Goal: Task Accomplishment & Management: Complete application form

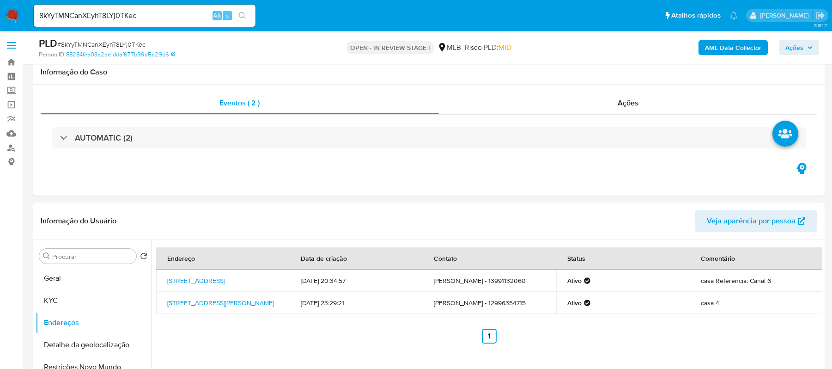
select select "10"
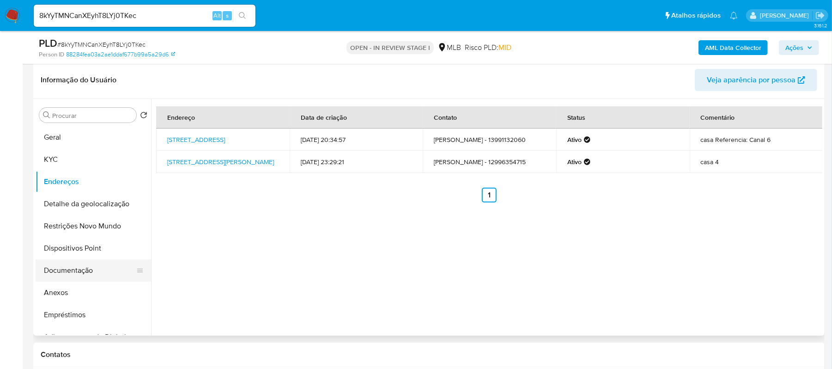
click at [86, 271] on button "Documentação" at bounding box center [90, 270] width 108 height 22
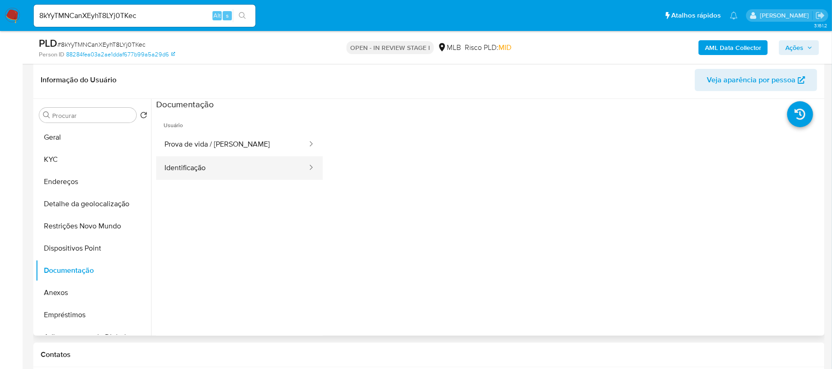
click at [185, 170] on button "Identificação" at bounding box center [232, 168] width 152 height 24
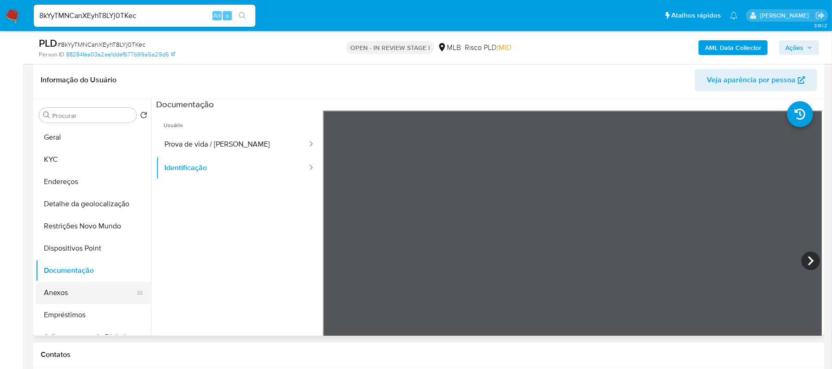
click at [67, 293] on button "Anexos" at bounding box center [90, 292] width 108 height 22
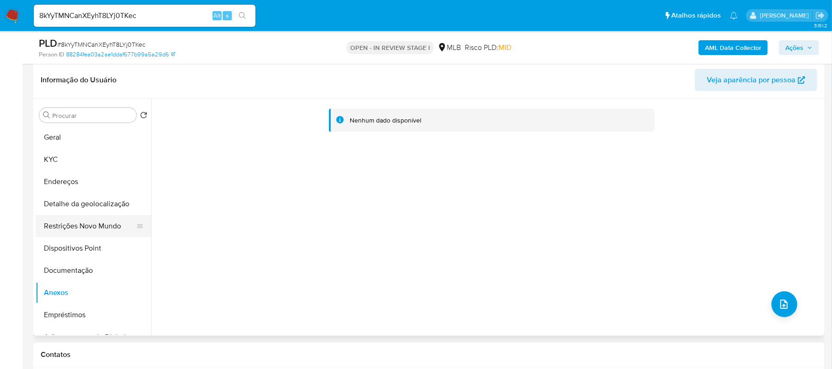
click at [115, 227] on button "Restrições Novo Mundo" at bounding box center [90, 226] width 108 height 22
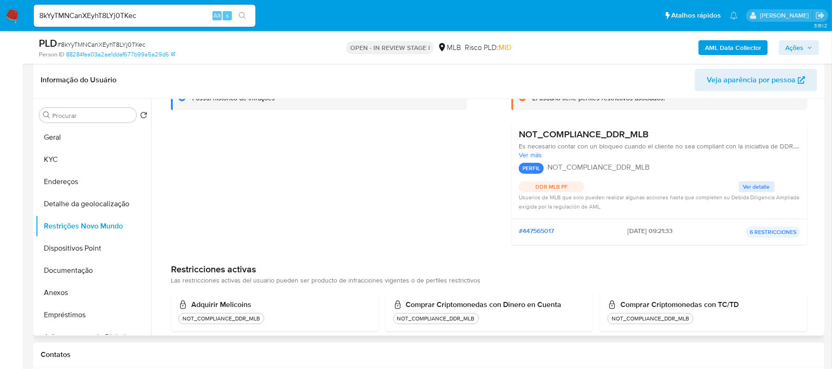
scroll to position [11, 0]
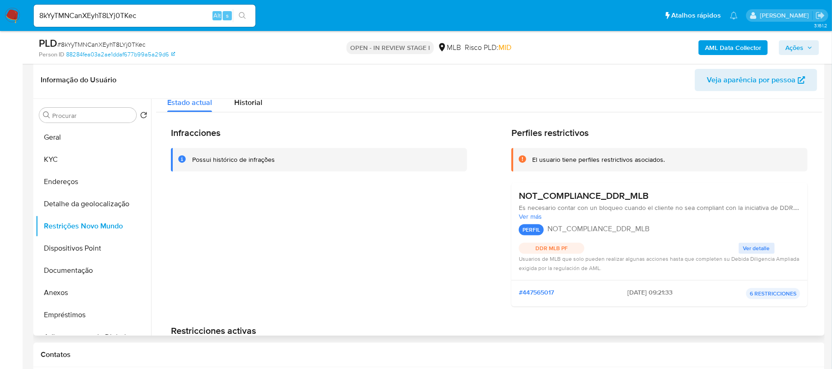
drag, startPoint x: 193, startPoint y: 159, endPoint x: 277, endPoint y: 159, distance: 84.1
click at [277, 159] on div "Possui histórico de infrações" at bounding box center [319, 160] width 296 height 24
click at [68, 293] on button "Anexos" at bounding box center [90, 292] width 108 height 22
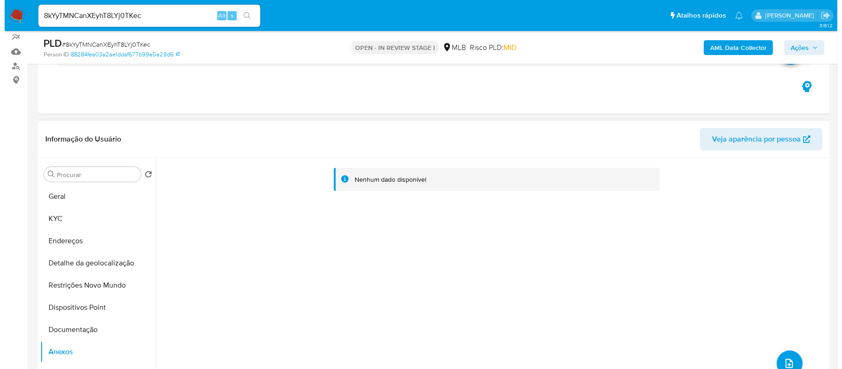
scroll to position [185, 0]
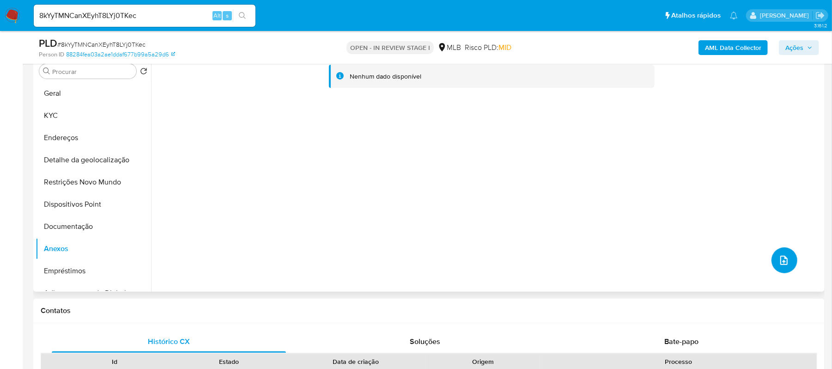
click at [784, 264] on icon "upload-file" at bounding box center [784, 260] width 11 height 11
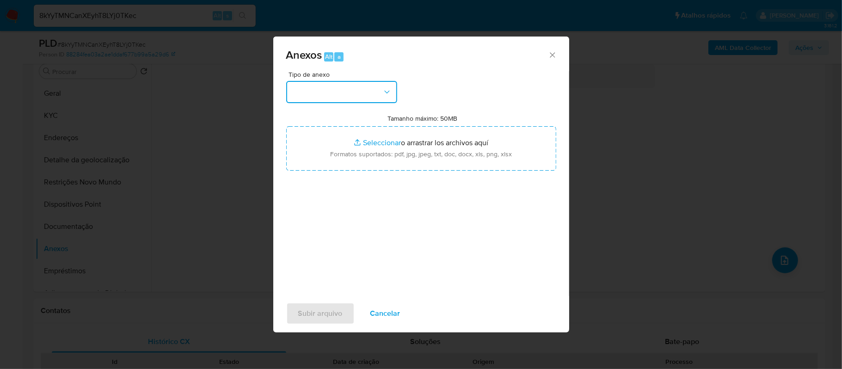
click at [351, 89] on button "button" at bounding box center [341, 92] width 111 height 22
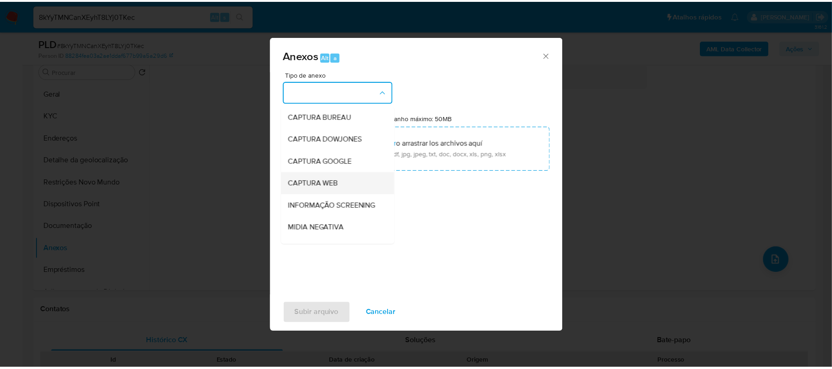
scroll to position [61, 0]
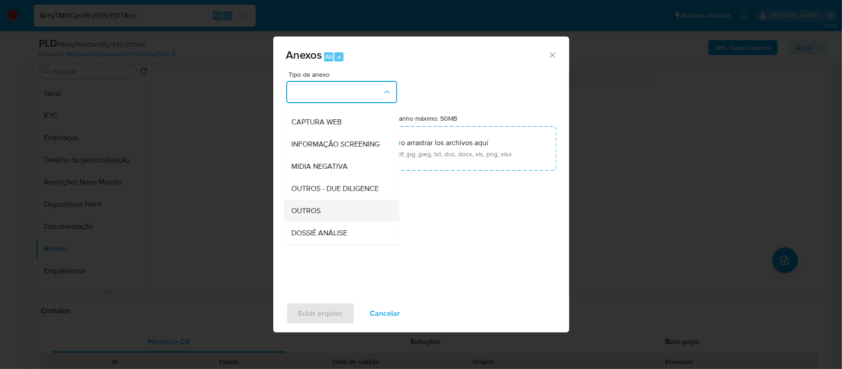
click at [328, 222] on div "OUTROS" at bounding box center [339, 211] width 94 height 22
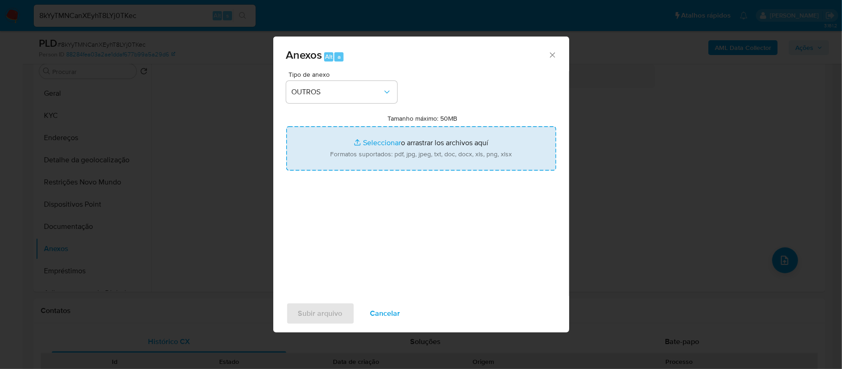
click at [373, 143] on input "Tamanho máximo: 50MB Seleccionar archivos" at bounding box center [421, 148] width 270 height 44
type input "C:\fakepath\Mulan Pedro Henrique Valkauskas de Souza Nobrega 1237176056_2025_10…"
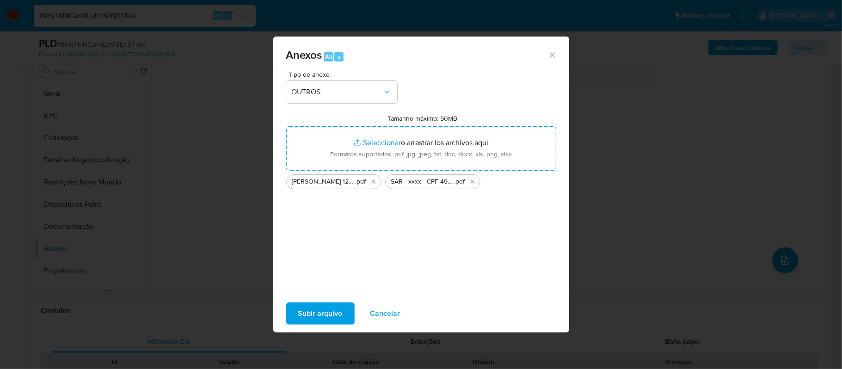
click at [326, 310] on span "Subir arquivo" at bounding box center [320, 313] width 44 height 20
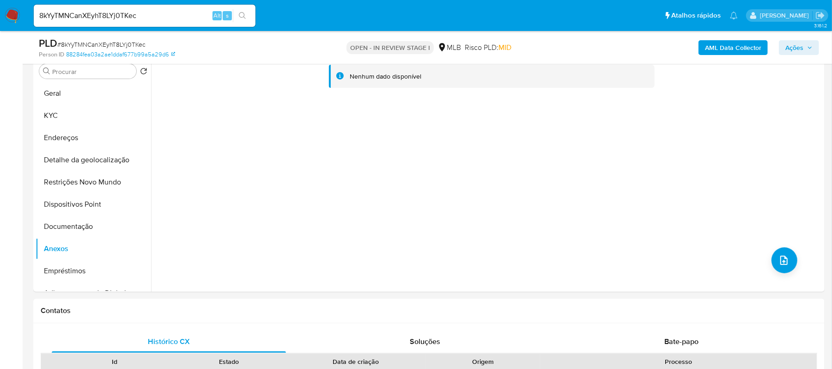
click at [791, 48] on span "Ações" at bounding box center [795, 47] width 18 height 15
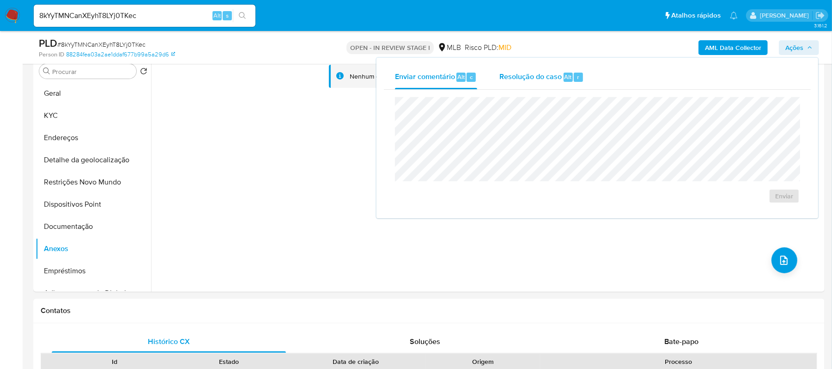
click at [518, 76] on span "Resolução do caso" at bounding box center [531, 76] width 62 height 11
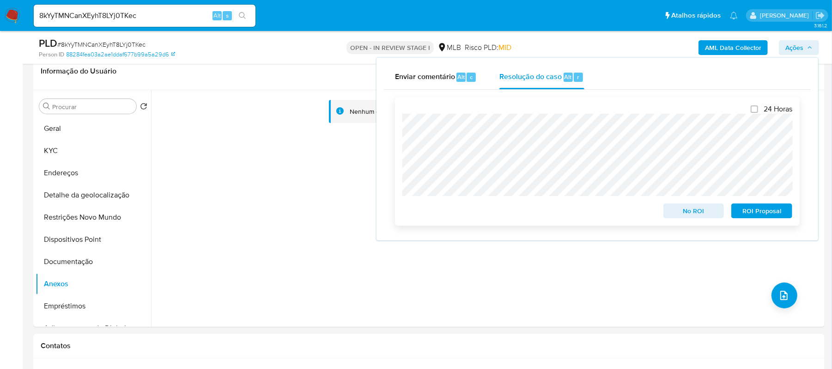
scroll to position [123, 0]
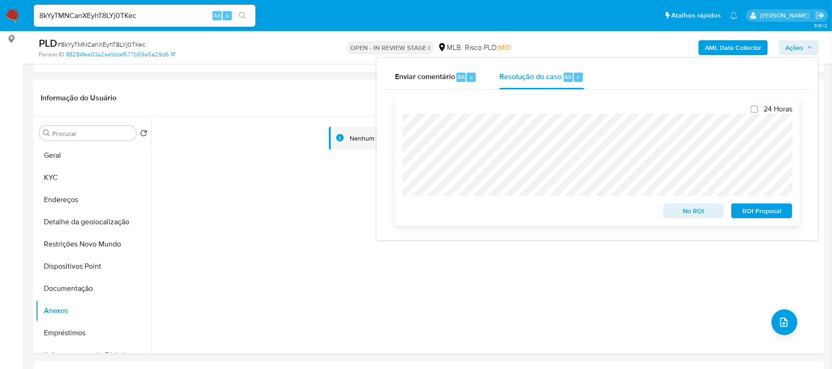
click at [748, 212] on span "ROI Proposal" at bounding box center [762, 210] width 48 height 13
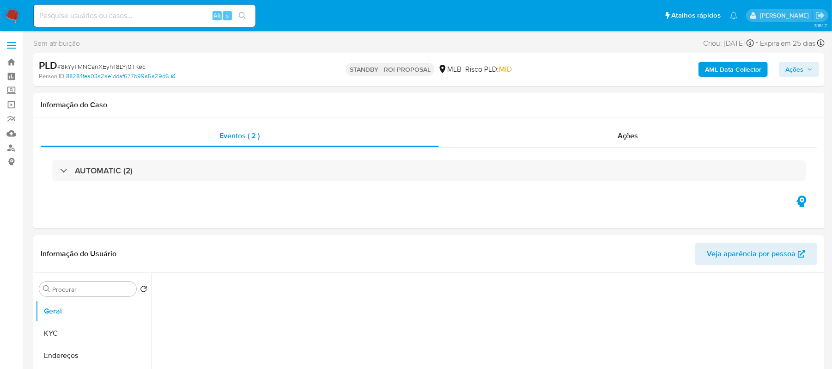
select select "10"
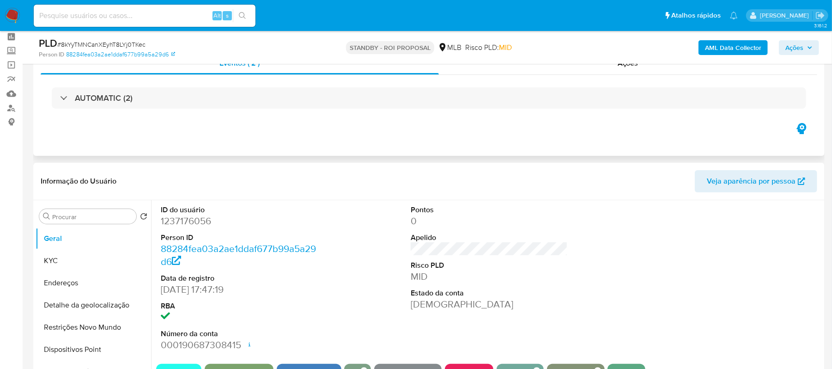
scroll to position [61, 0]
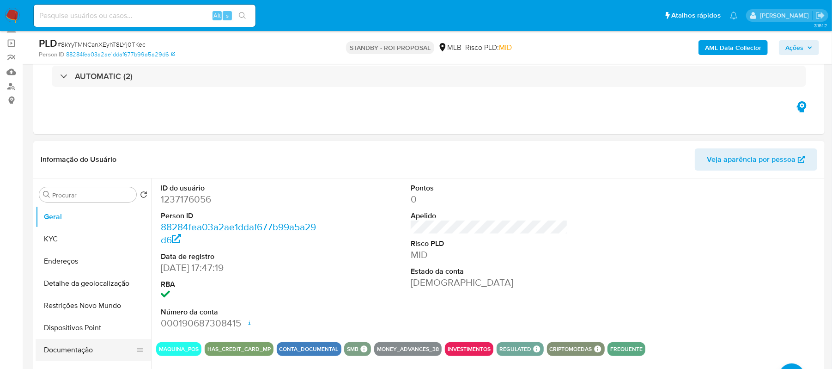
click at [102, 346] on button "Documentação" at bounding box center [90, 350] width 108 height 22
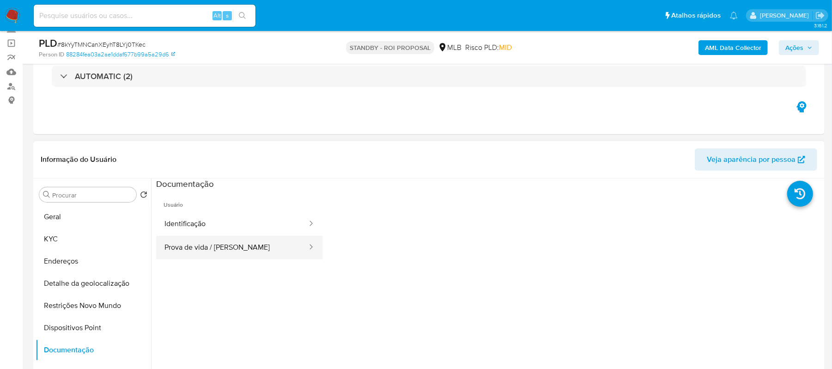
click at [254, 255] on button "Prova de vida / Selfie" at bounding box center [232, 248] width 152 height 24
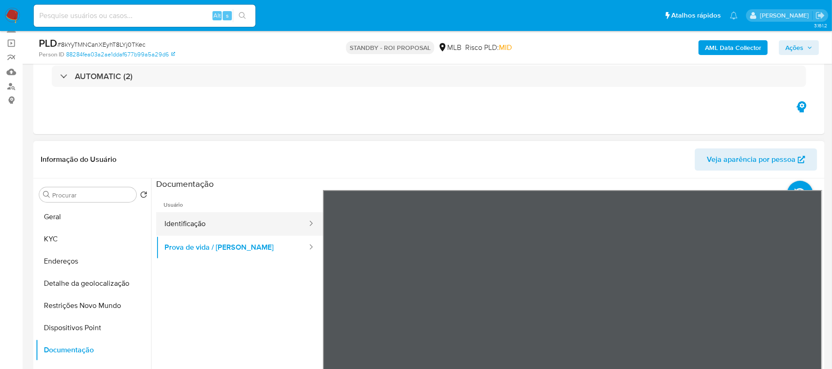
click at [214, 222] on button "Identificação" at bounding box center [232, 224] width 152 height 24
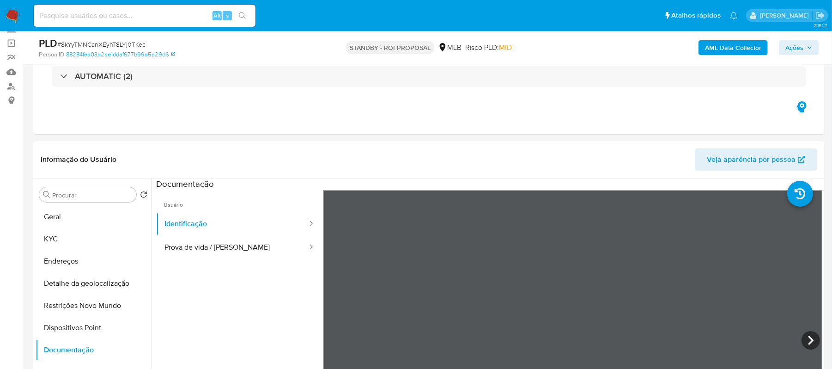
click at [84, 15] on input at bounding box center [145, 16] width 222 height 12
paste input "d8WrGIXx4kyxjmgsK8P534Gh"
type input "d8WrGIXx4kyxjmgsK8P534Gh"
click at [245, 15] on icon "search-icon" at bounding box center [242, 15] width 7 height 7
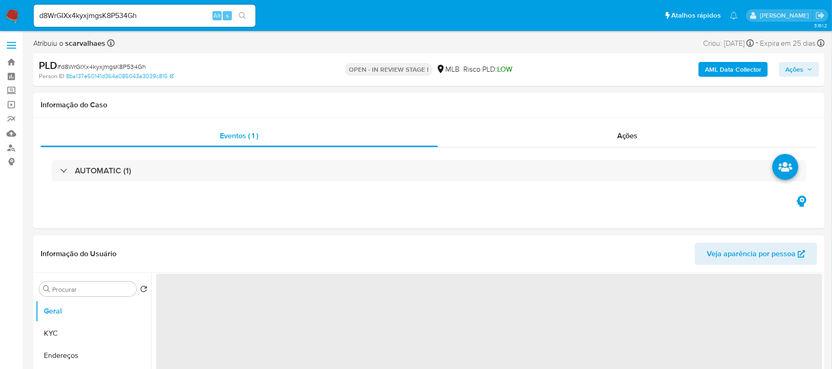
select select "10"
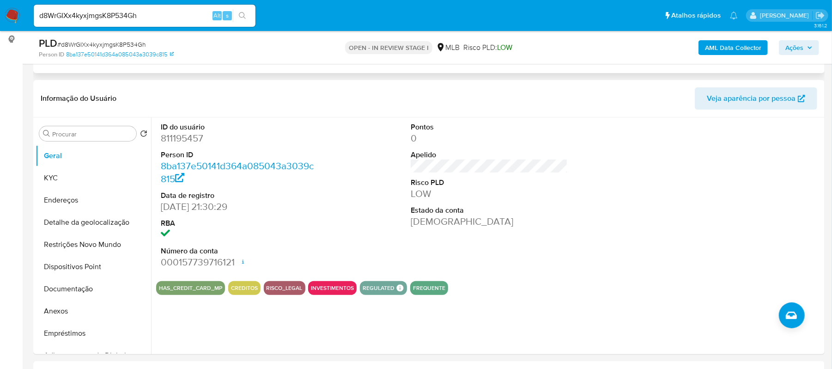
scroll to position [123, 0]
click at [89, 280] on button "Documentação" at bounding box center [90, 288] width 108 height 22
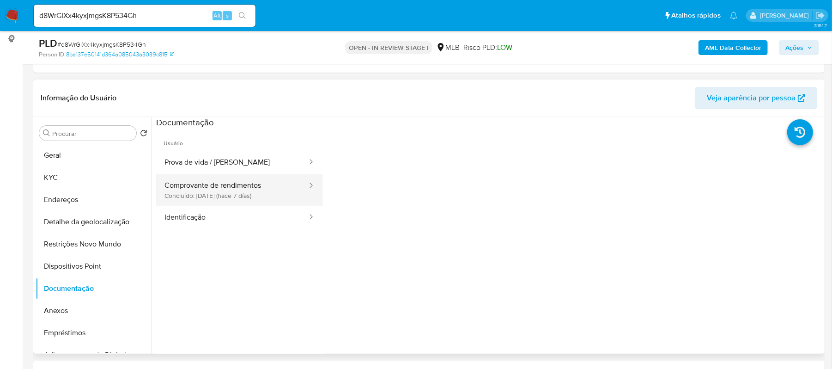
click at [242, 186] on button "Comprovante de rendimentos Concluído: 24/09/2025 (hace 7 días)" at bounding box center [232, 189] width 152 height 31
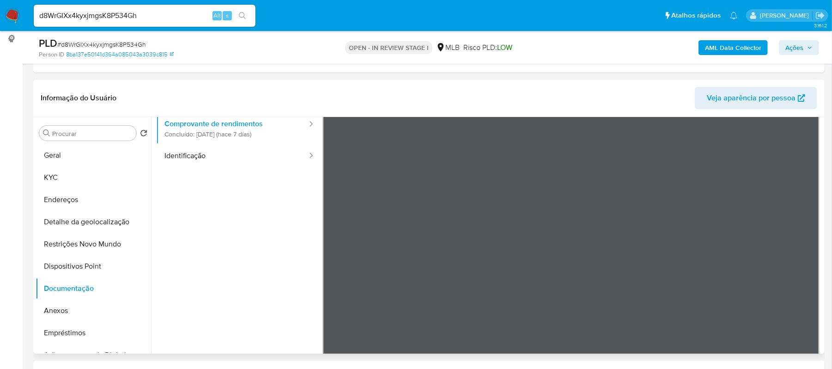
scroll to position [80, 0]
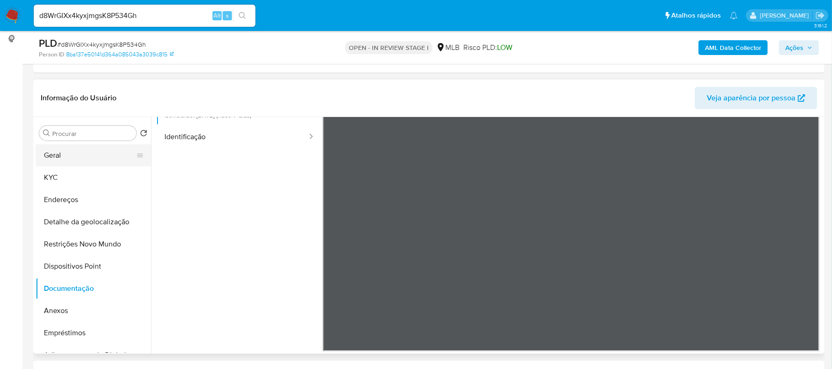
click at [93, 153] on button "Geral" at bounding box center [90, 155] width 108 height 22
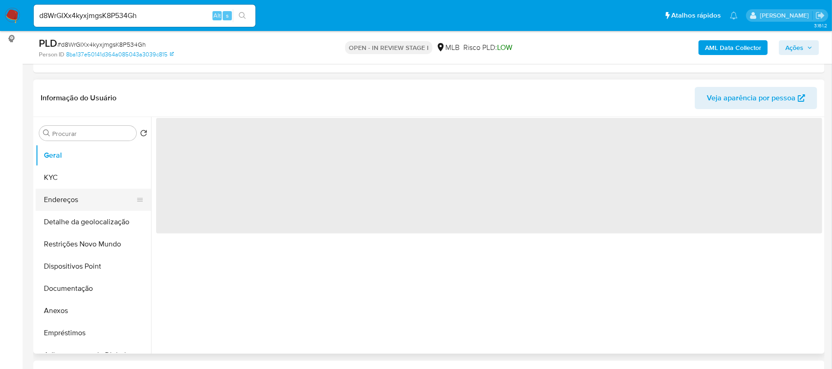
scroll to position [0, 0]
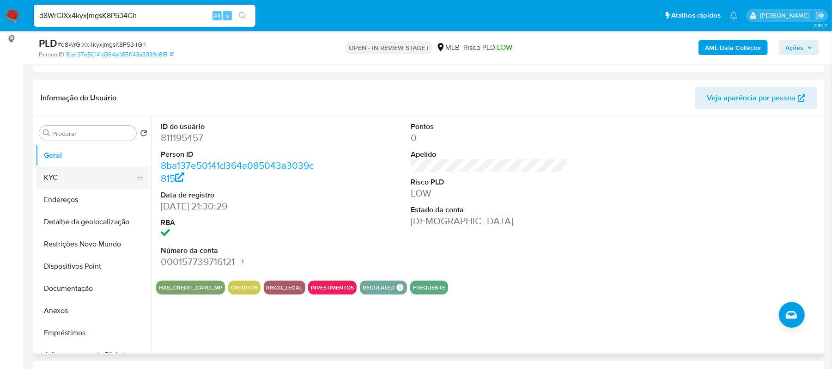
click at [76, 170] on button "KYC" at bounding box center [90, 177] width 108 height 22
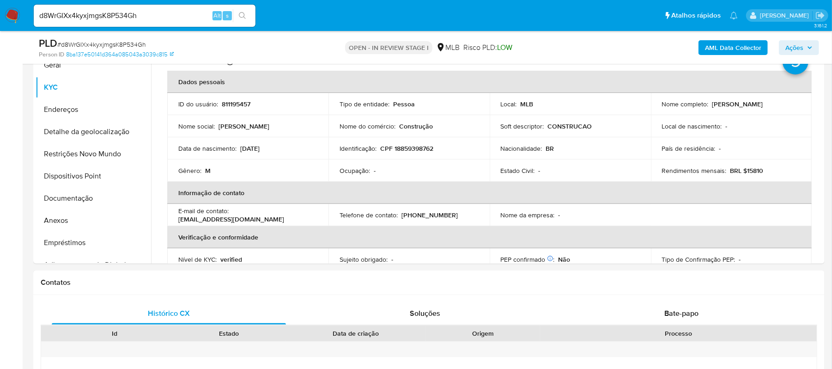
scroll to position [225, 0]
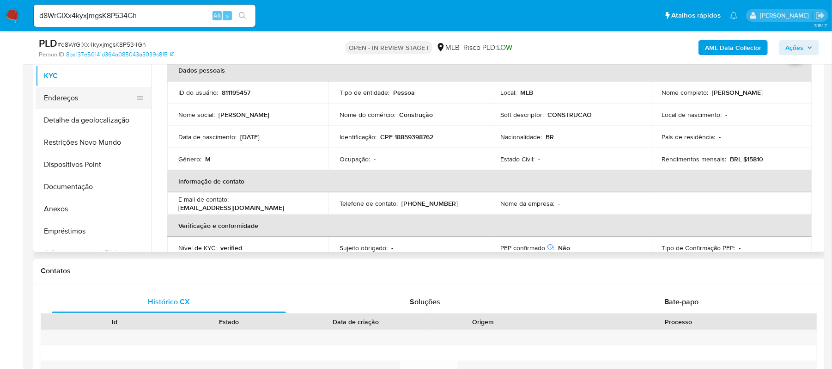
click at [65, 100] on button "Endereços" at bounding box center [90, 98] width 108 height 22
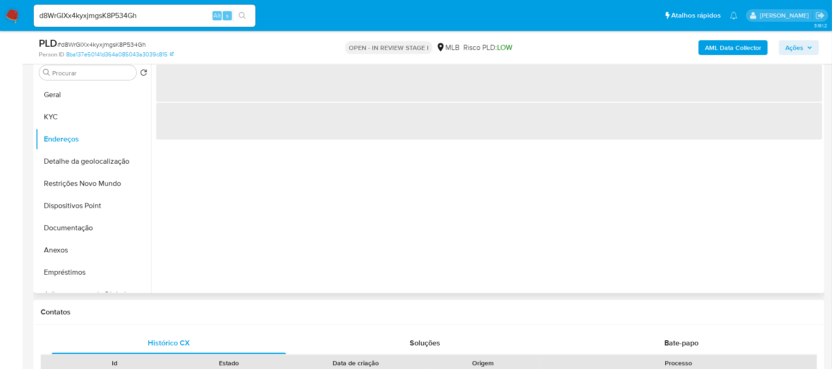
scroll to position [163, 0]
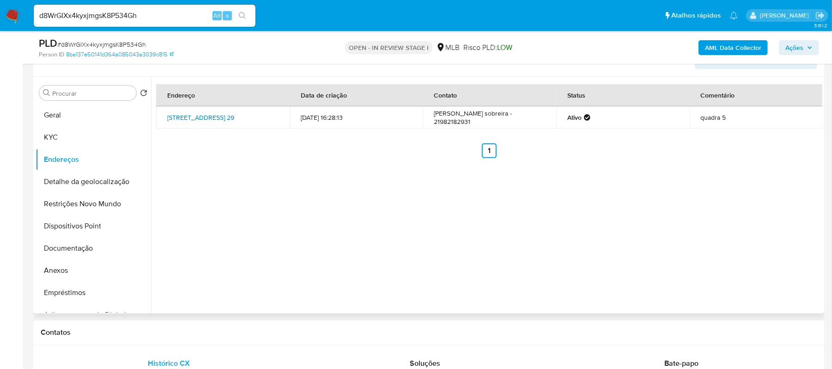
click at [197, 113] on link "Rua Dos Milagres 29, Rio De Janeiro, Rio De Janeiro, 22772570, Brasil 29" at bounding box center [200, 117] width 67 height 9
click at [55, 134] on button "KYC" at bounding box center [90, 137] width 108 height 22
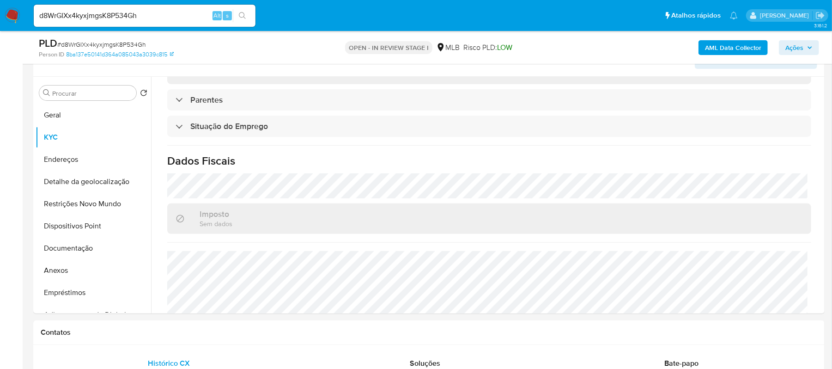
scroll to position [394, 0]
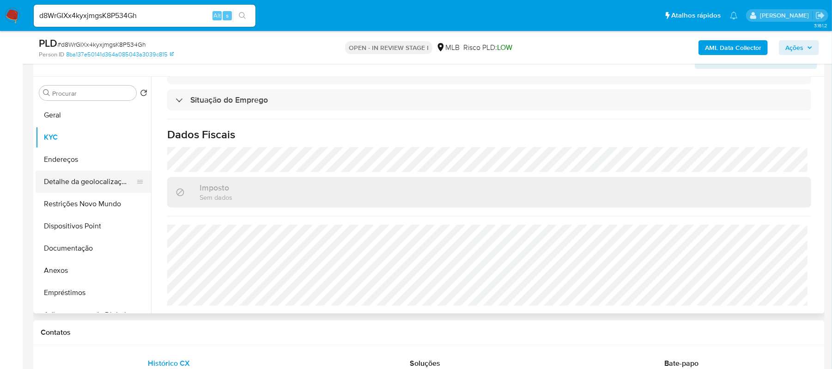
click at [79, 182] on button "Detalhe da geolocalização" at bounding box center [90, 182] width 108 height 22
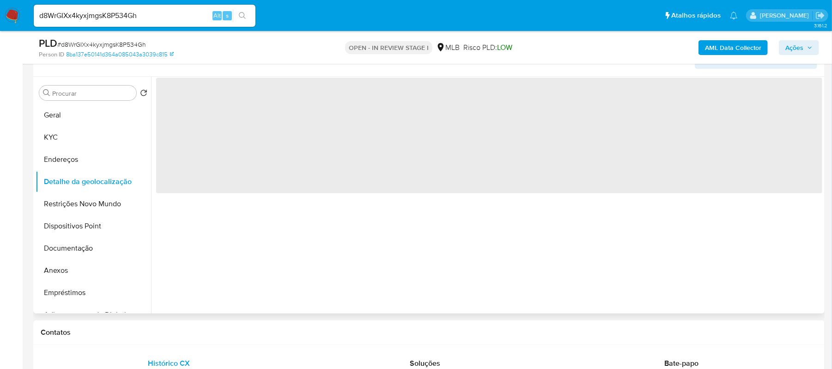
scroll to position [0, 0]
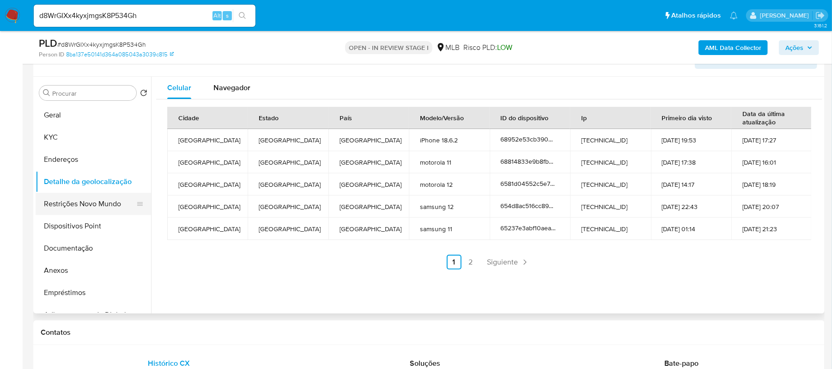
click at [95, 202] on button "Restrições Novo Mundo" at bounding box center [90, 204] width 108 height 22
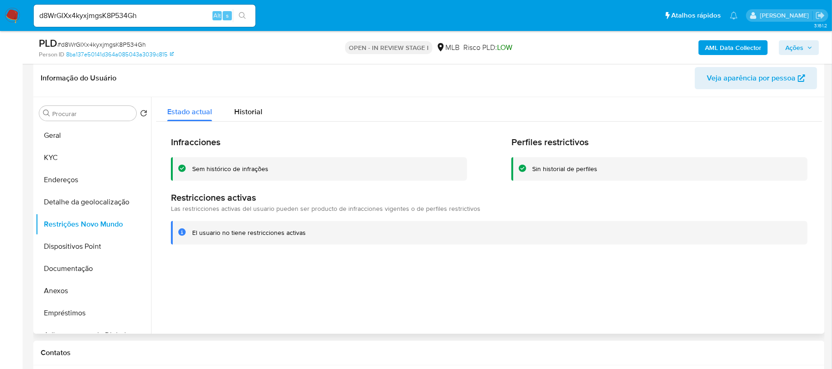
scroll to position [163, 0]
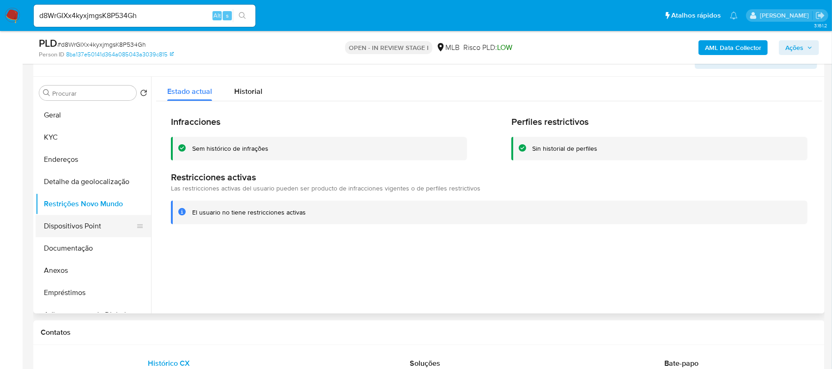
click at [76, 224] on button "Dispositivos Point" at bounding box center [90, 226] width 108 height 22
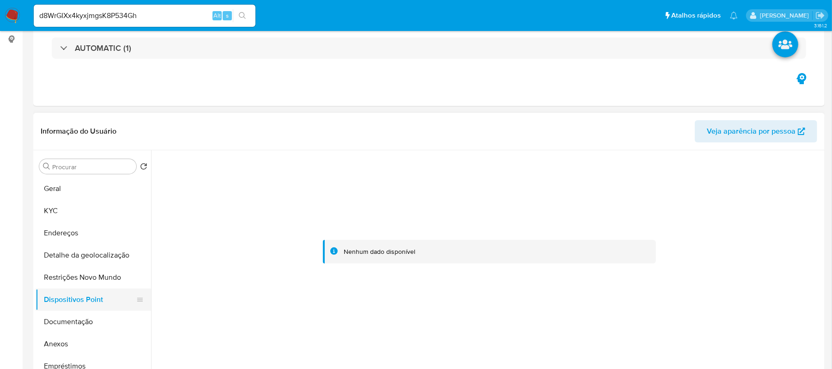
scroll to position [123, 0]
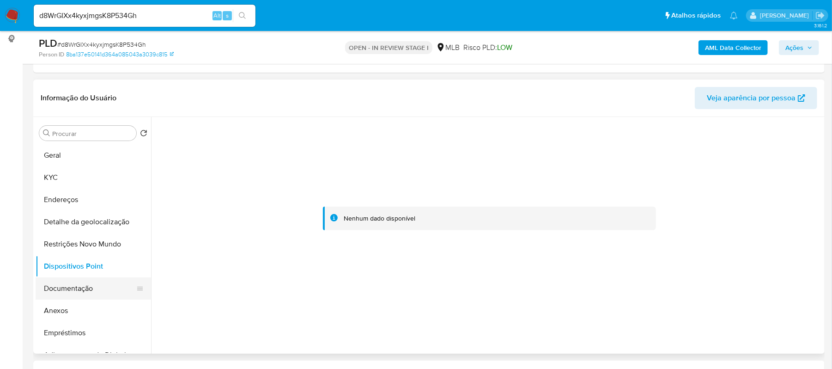
click at [95, 290] on button "Documentação" at bounding box center [90, 288] width 108 height 22
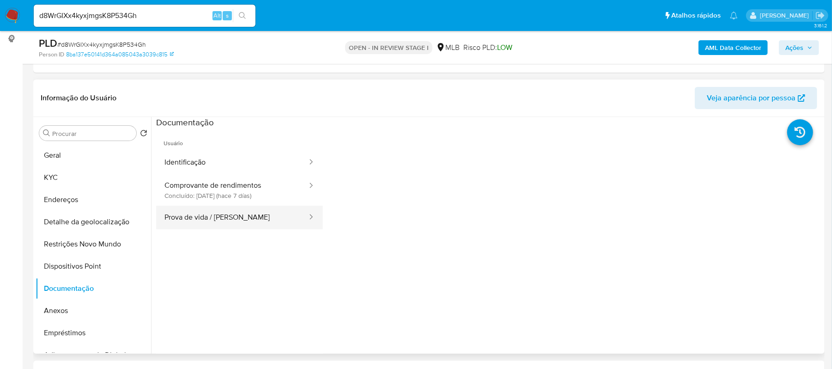
click at [238, 215] on button "Prova de vida / Selfie" at bounding box center [232, 218] width 152 height 24
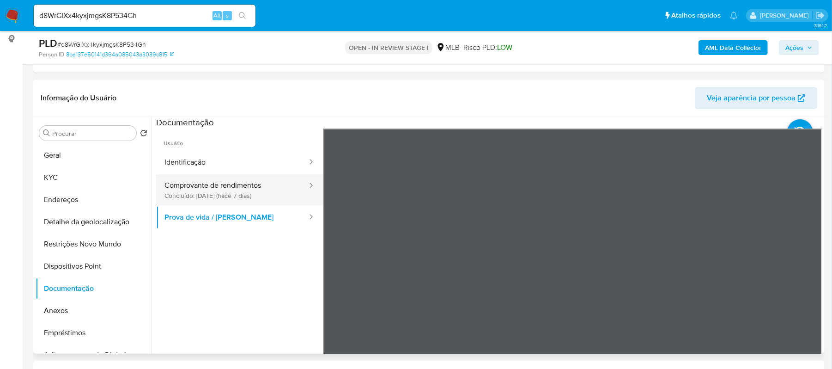
click at [206, 192] on button "Comprovante de rendimentos Concluído: 24/09/2025 (hace 7 días)" at bounding box center [232, 189] width 152 height 31
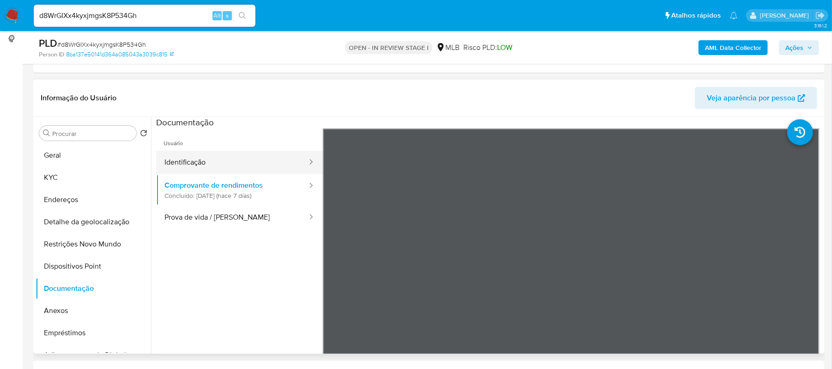
click at [211, 155] on button "Identificação" at bounding box center [232, 163] width 152 height 24
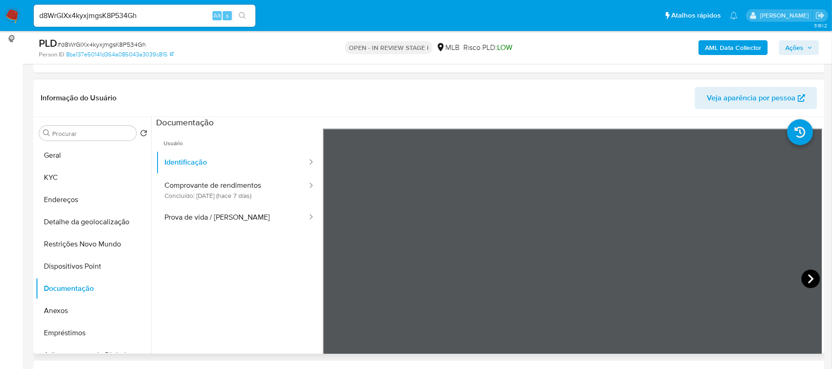
click at [802, 278] on icon at bounding box center [811, 278] width 18 height 18
click at [96, 282] on button "Documentação" at bounding box center [90, 288] width 108 height 22
click at [209, 184] on button "Comprovante de rendimentos Concluído: 24/09/2025 (hace 7 días)" at bounding box center [232, 189] width 152 height 31
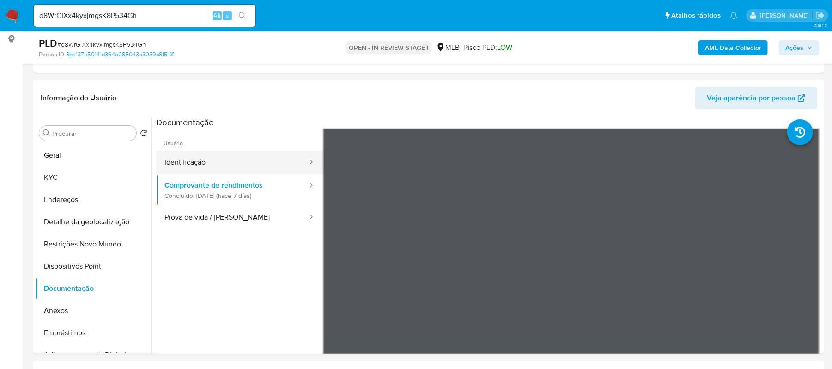
click at [180, 159] on button "Identificação" at bounding box center [232, 163] width 152 height 24
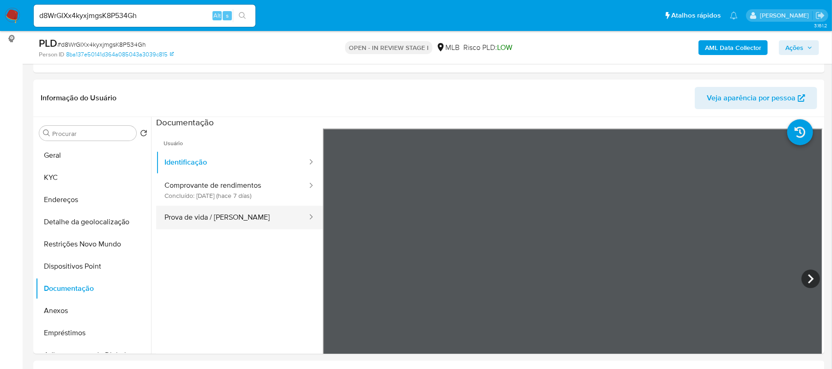
click at [201, 224] on button "Prova de vida / [PERSON_NAME]" at bounding box center [232, 218] width 152 height 24
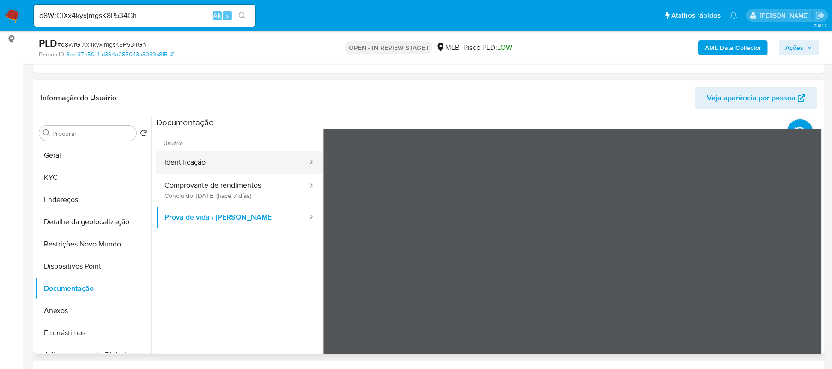
click at [187, 165] on button "Identificação" at bounding box center [232, 163] width 152 height 24
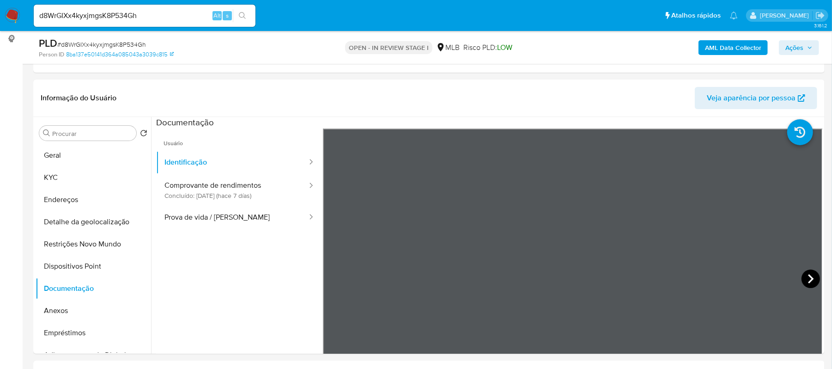
click at [802, 276] on icon at bounding box center [811, 278] width 18 height 18
click at [224, 217] on button "Prova de vida / Selfie" at bounding box center [232, 218] width 152 height 24
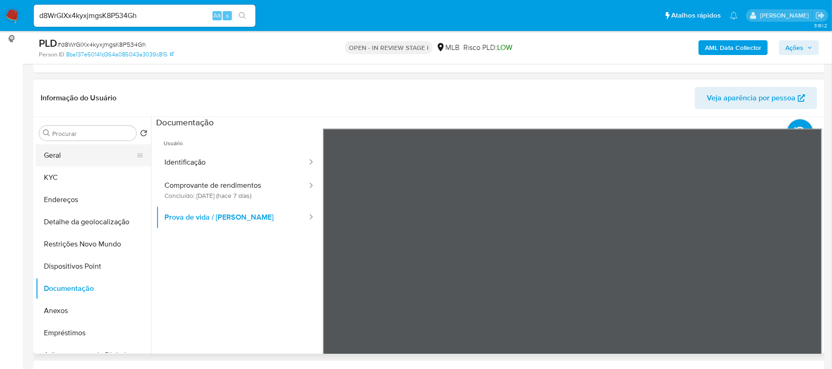
click at [78, 150] on button "Geral" at bounding box center [90, 155] width 108 height 22
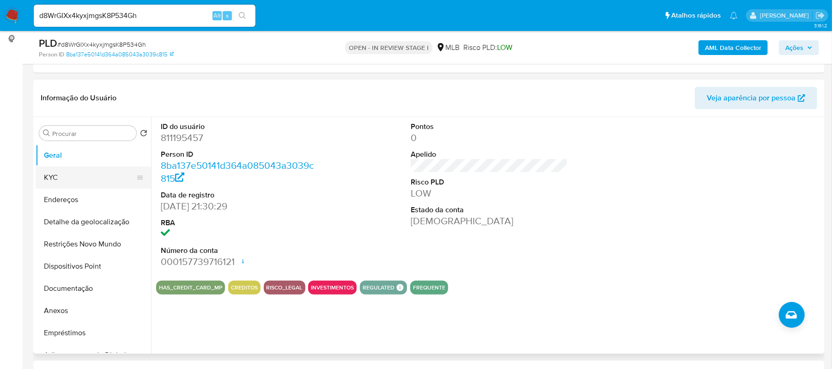
drag, startPoint x: 70, startPoint y: 171, endPoint x: 67, endPoint y: 174, distance: 5.2
click at [70, 171] on button "KYC" at bounding box center [90, 177] width 108 height 22
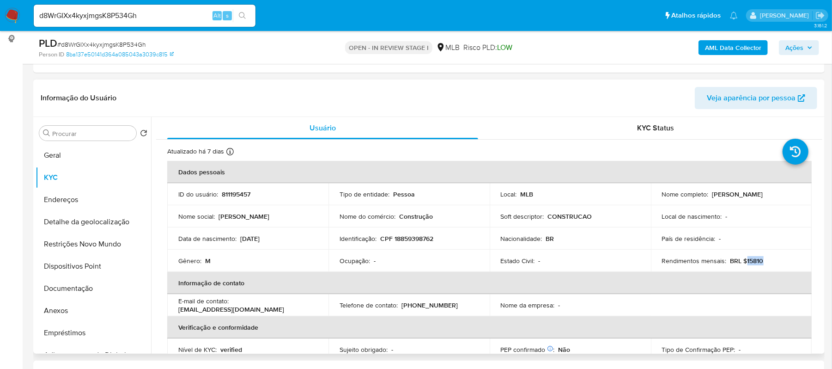
drag, startPoint x: 744, startPoint y: 264, endPoint x: 760, endPoint y: 261, distance: 16.6
click at [762, 261] on div "Rendimentos mensais : BRL $15810" at bounding box center [731, 260] width 139 height 8
copy p "15810"
click at [94, 285] on button "Documentação" at bounding box center [90, 288] width 108 height 22
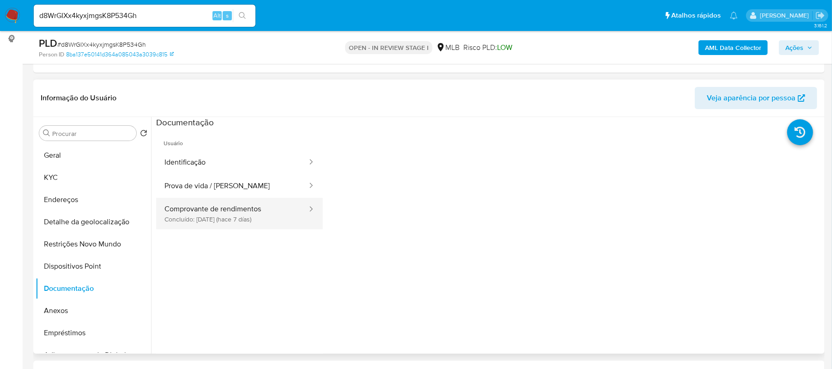
click at [216, 211] on button "Comprovante de rendimentos Concluído: 24/09/2025 (hace 7 días)" at bounding box center [232, 213] width 152 height 31
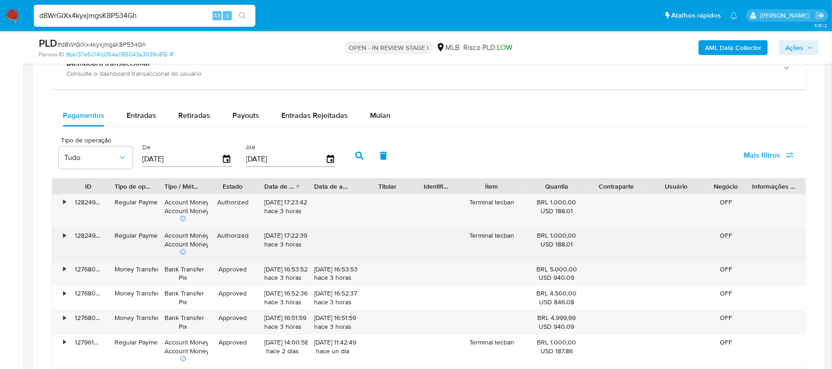
scroll to position [739, 0]
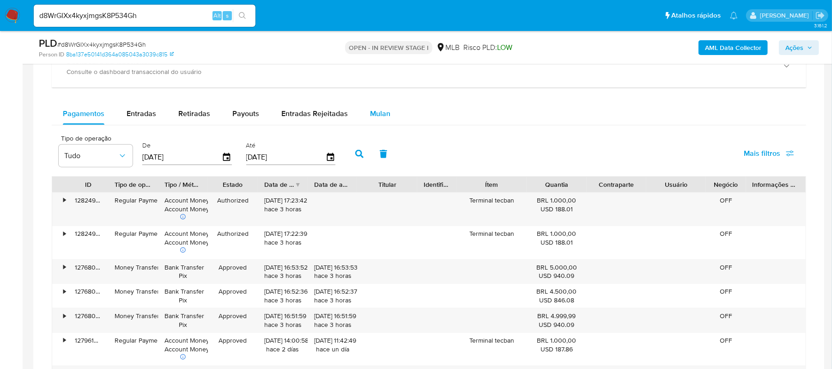
click at [374, 117] on span "Mulan" at bounding box center [380, 113] width 20 height 11
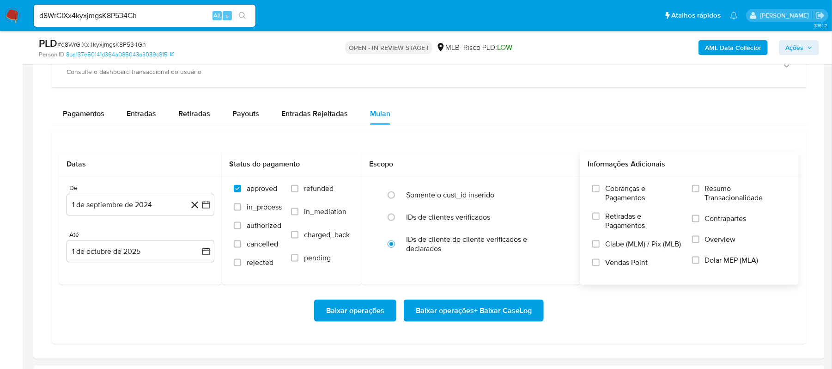
click at [701, 191] on label "Resumo Transacionalidade" at bounding box center [739, 199] width 95 height 30
click at [700, 191] on input "Resumo Transacionalidade" at bounding box center [695, 188] width 7 height 7
click at [209, 209] on icon "button" at bounding box center [205, 204] width 9 height 9
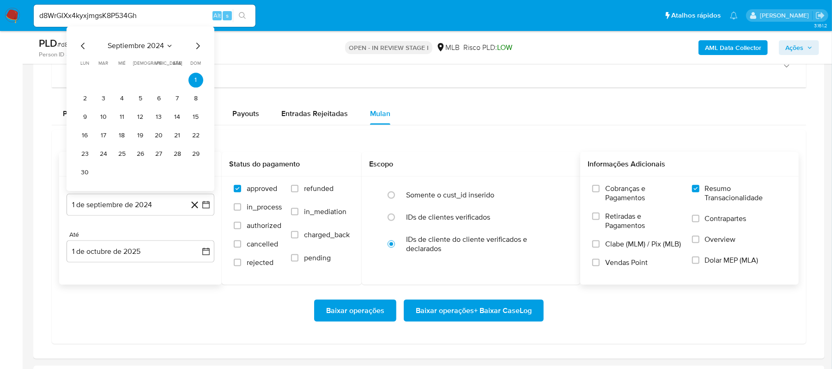
click at [197, 55] on div "septiembre 2024 septiembre 2024 lun lunes mar martes mié miércoles jue jueves v…" at bounding box center [141, 111] width 126 height 140
click at [197, 52] on icon "Mes siguiente" at bounding box center [197, 46] width 11 height 11
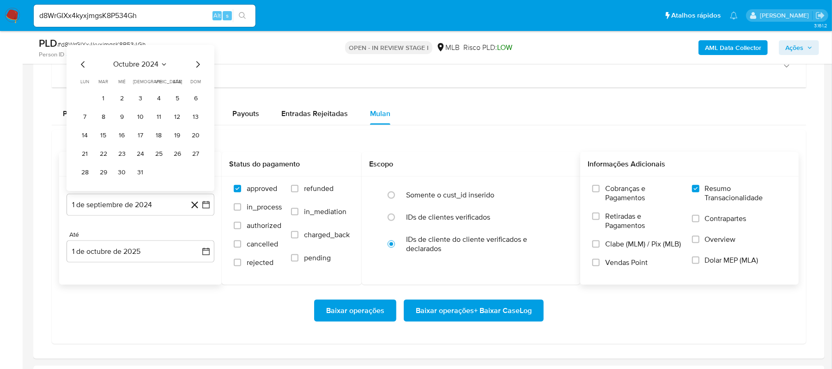
click at [197, 68] on icon "Mes siguiente" at bounding box center [197, 64] width 11 height 11
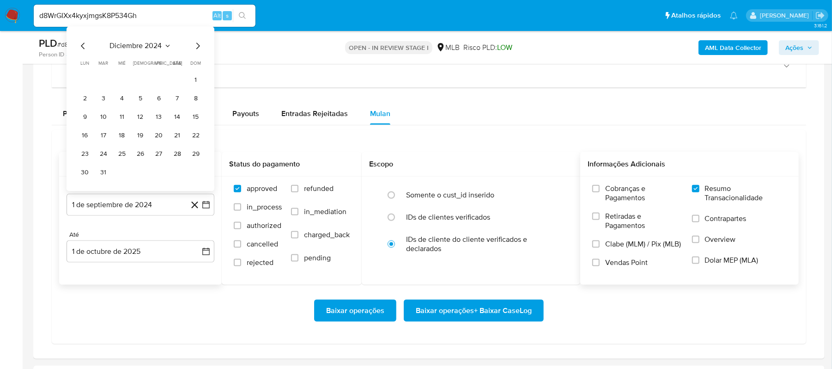
click at [197, 67] on span "dom" at bounding box center [196, 63] width 11 height 7
click at [197, 49] on icon "Mes siguiente" at bounding box center [197, 46] width 11 height 11
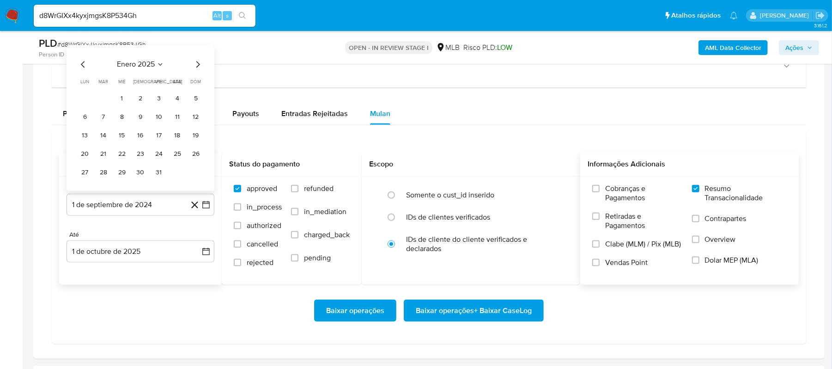
click at [197, 62] on icon "Mes siguiente" at bounding box center [197, 64] width 11 height 11
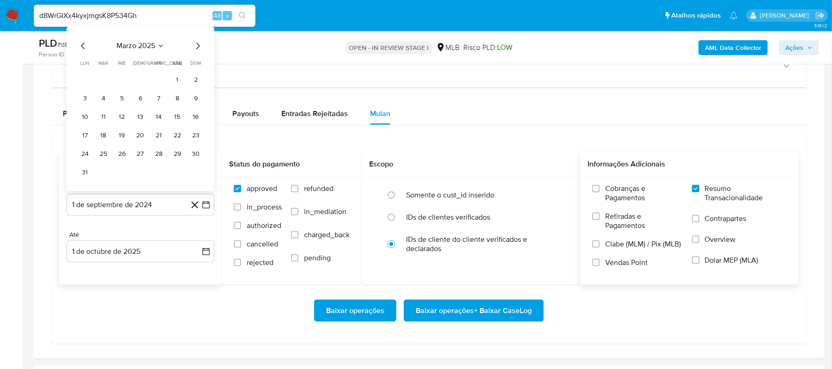
click at [197, 50] on icon "Mes siguiente" at bounding box center [197, 46] width 11 height 11
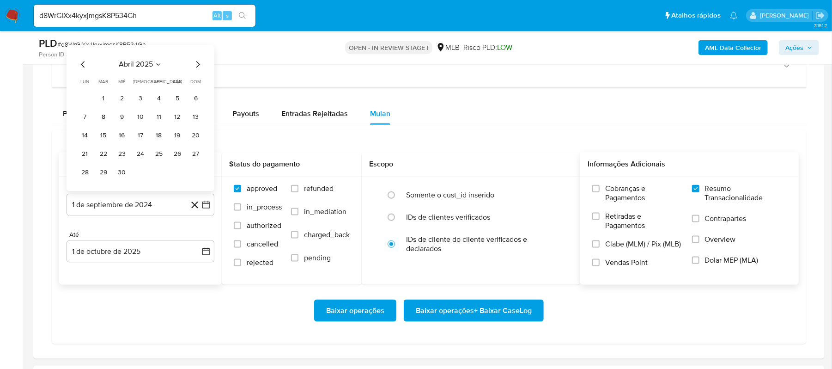
click at [198, 65] on icon "Mes siguiente" at bounding box center [197, 64] width 11 height 11
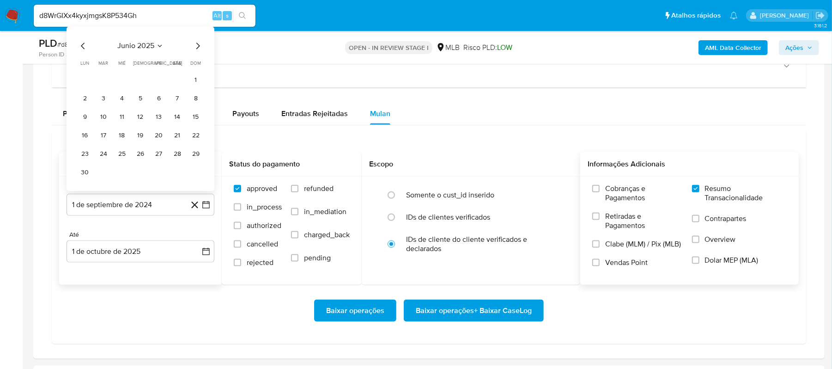
click at [196, 50] on icon "Mes siguiente" at bounding box center [197, 46] width 11 height 11
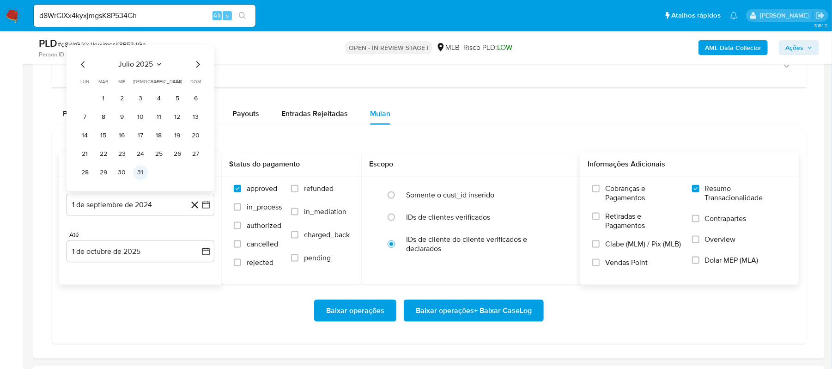
click at [142, 171] on button "31" at bounding box center [140, 172] width 15 height 15
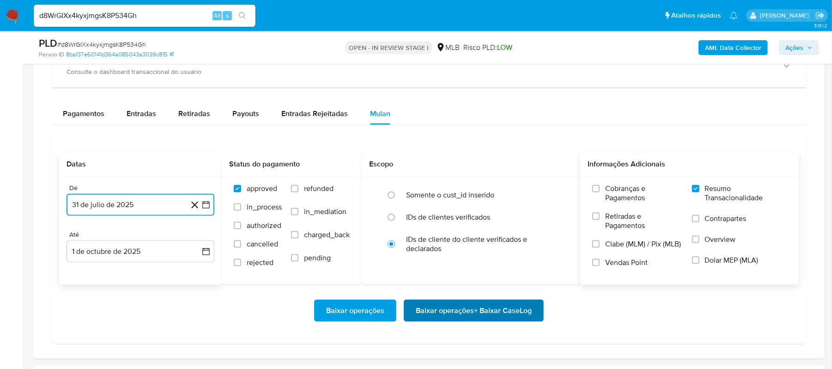
click at [446, 309] on span "Baixar operações + Baixar CaseLog" at bounding box center [474, 310] width 116 height 20
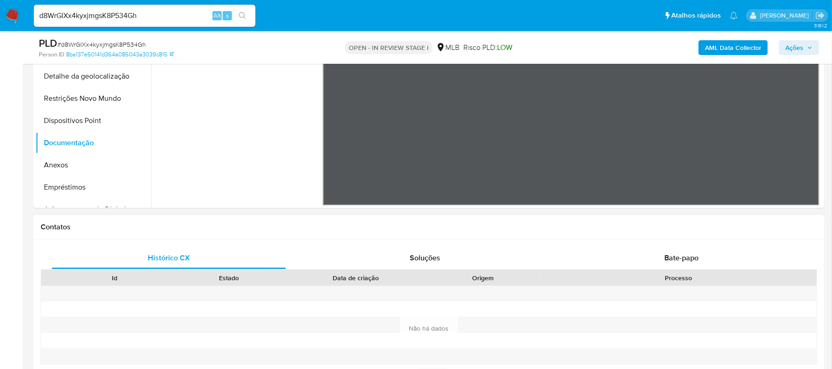
scroll to position [246, 0]
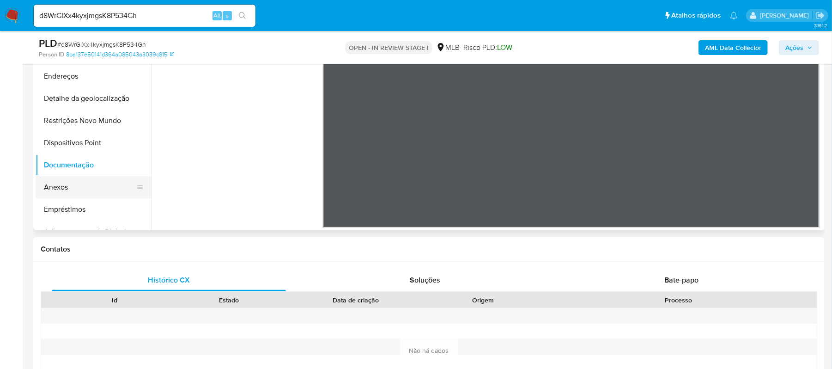
click at [61, 185] on button "Anexos" at bounding box center [90, 187] width 108 height 22
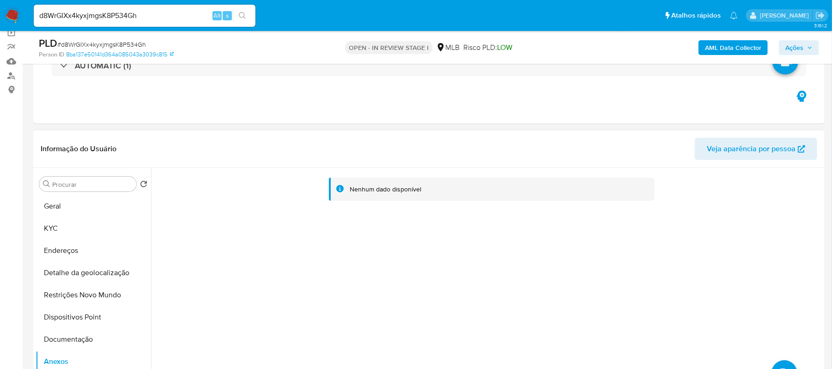
scroll to position [61, 0]
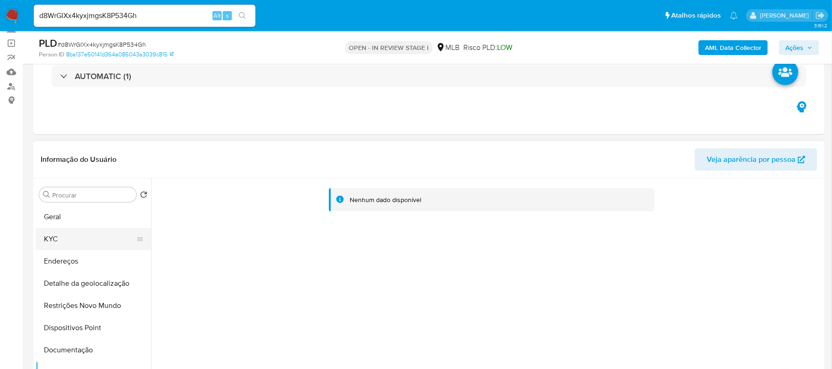
click at [95, 228] on button "KYC" at bounding box center [90, 239] width 108 height 22
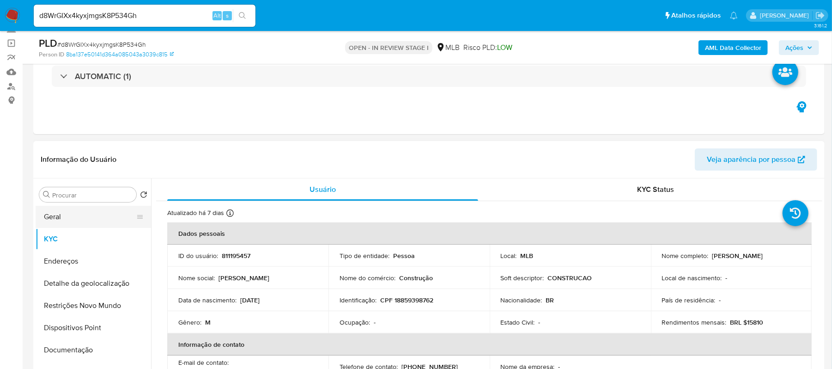
click at [80, 217] on button "Geral" at bounding box center [90, 217] width 108 height 22
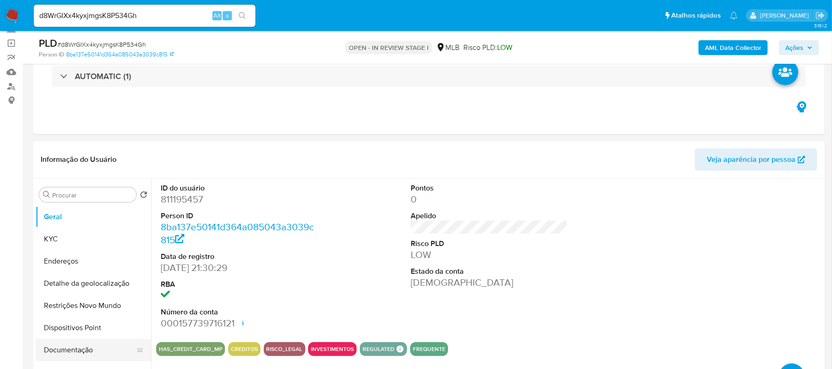
click at [69, 354] on button "Documentação" at bounding box center [90, 350] width 108 height 22
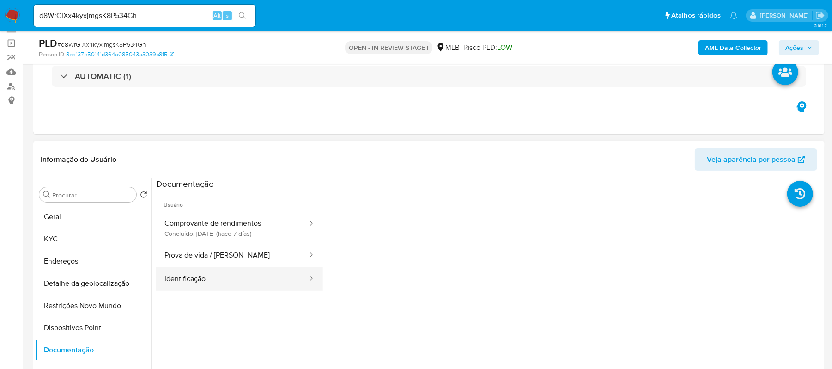
click at [279, 276] on button "Identificação" at bounding box center [232, 279] width 152 height 24
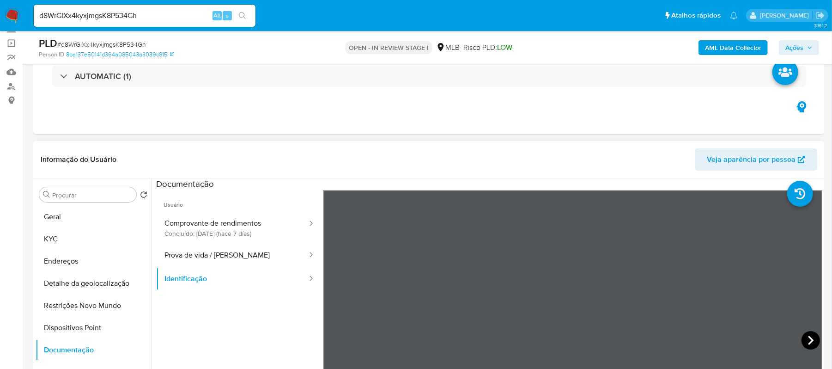
click at [808, 341] on icon at bounding box center [811, 340] width 6 height 9
click at [79, 230] on button "KYC" at bounding box center [90, 239] width 108 height 22
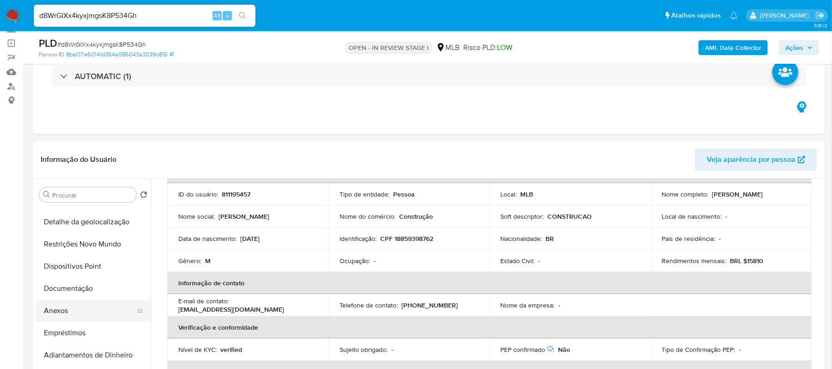
click at [72, 308] on button "Anexos" at bounding box center [90, 310] width 108 height 22
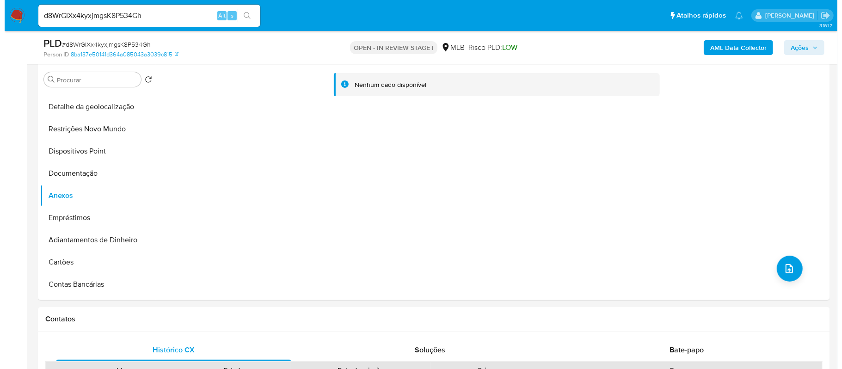
scroll to position [185, 0]
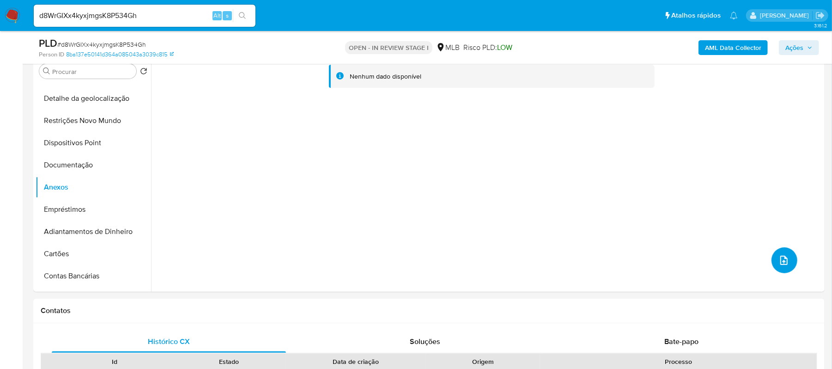
click at [781, 256] on icon "upload-file" at bounding box center [784, 260] width 7 height 9
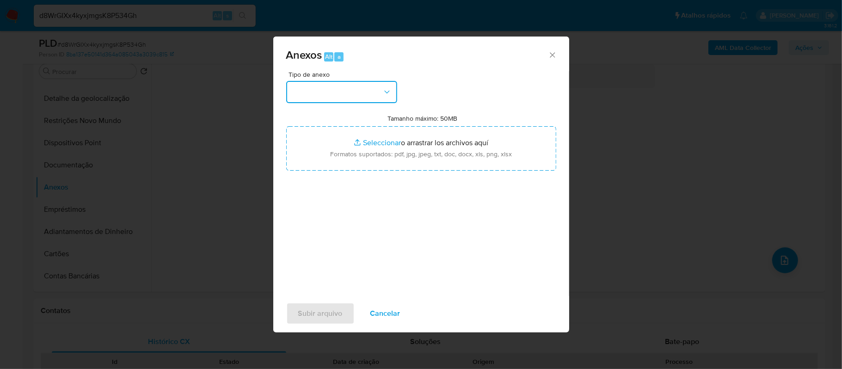
click at [382, 95] on icon "button" at bounding box center [386, 91] width 9 height 9
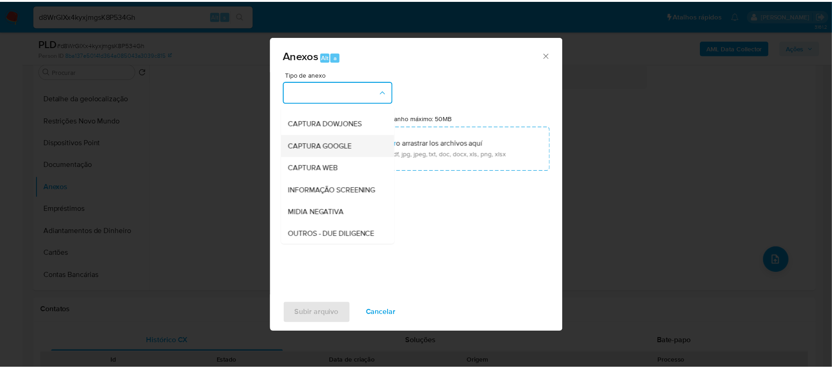
scroll to position [61, 0]
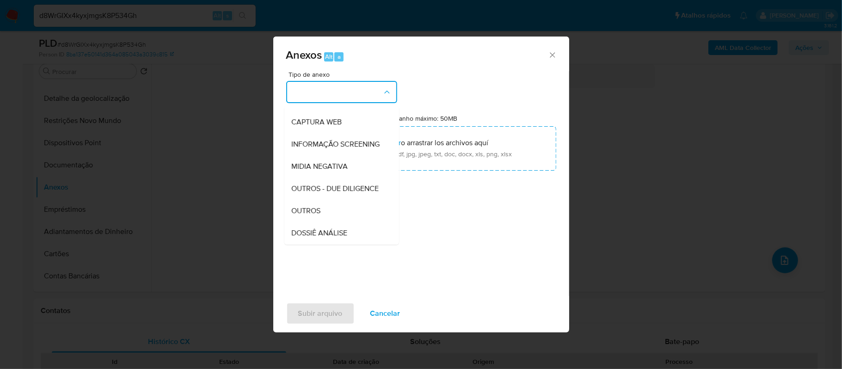
click at [311, 215] on span "OUTROS" at bounding box center [306, 210] width 29 height 9
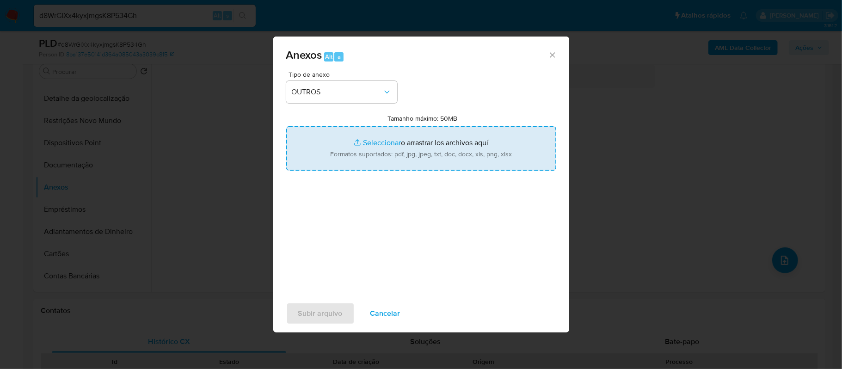
click at [375, 145] on input "Tamanho máximo: 50MB Seleccionar archivos" at bounding box center [421, 148] width 270 height 44
type input "C:\fakepath\SAR - xxxx- CPF 18859398762 - SILAS GABRIEL TEIXEIRA SOBREIRA.pdf"
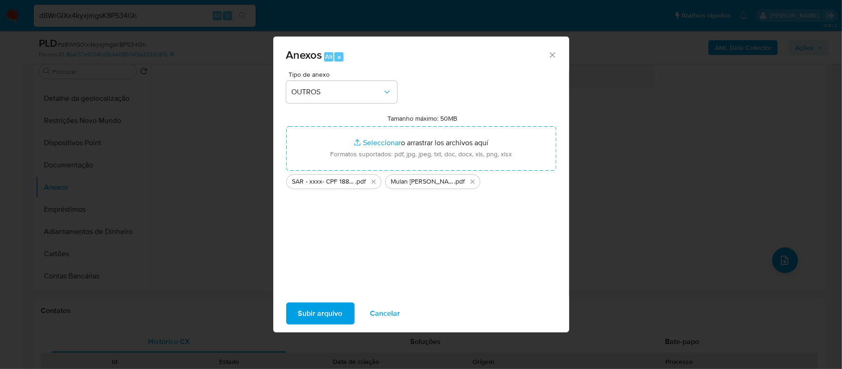
click at [342, 310] on button "Subir arquivo" at bounding box center [320, 313] width 68 height 22
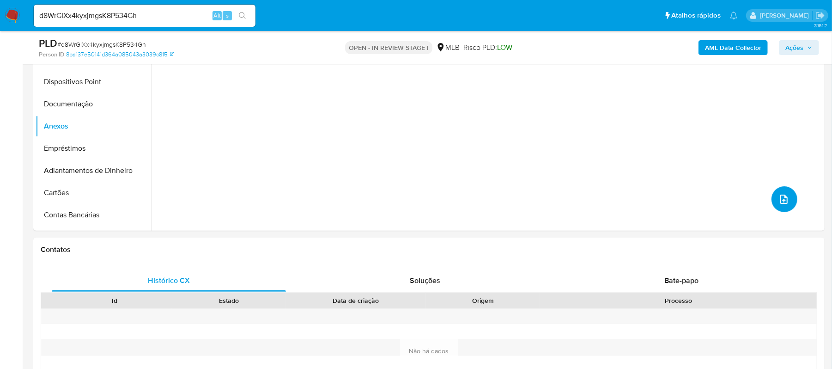
scroll to position [246, 0]
click at [794, 48] on span "Ações" at bounding box center [795, 47] width 18 height 15
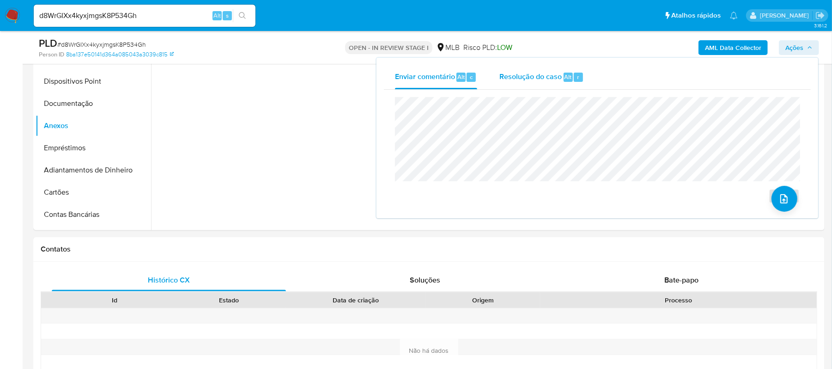
click at [529, 80] on span "Resolução do caso" at bounding box center [531, 76] width 62 height 11
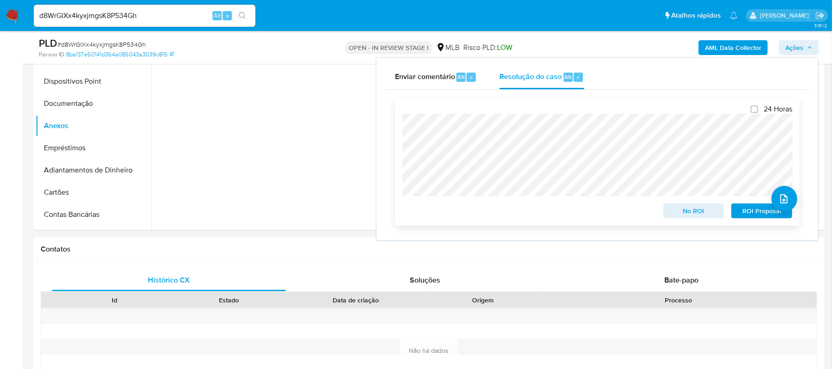
click at [752, 214] on span "ROI Proposal" at bounding box center [762, 210] width 48 height 13
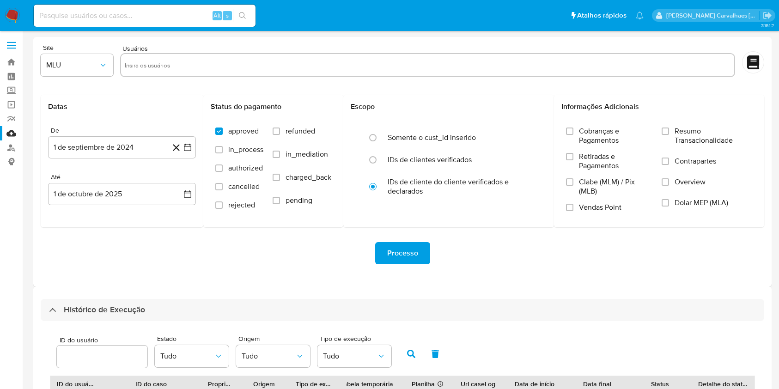
select select "10"
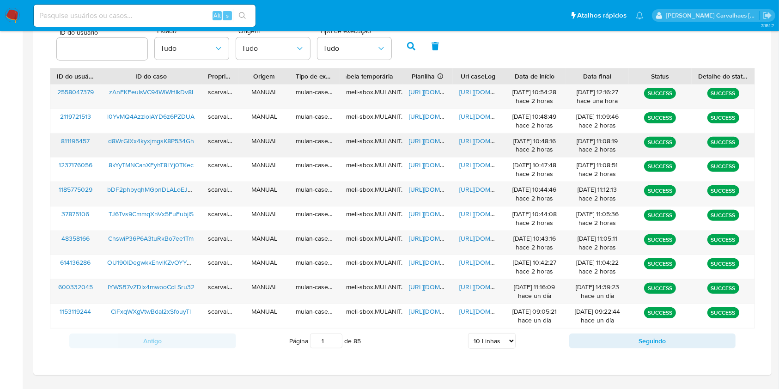
click at [467, 142] on span "https://docs.google.com/document/d/1CAoaH5jSWfeHnzC7YXFefQUzhiCUFWOBcZ64b8FBBC8…" at bounding box center [491, 140] width 64 height 9
click at [415, 136] on span "https://docs.google.com/spreadsheets/d/1btVMFKak8CEi5wzRW0V48wxIW8nXbWyF4RZwWwM…" at bounding box center [441, 140] width 64 height 9
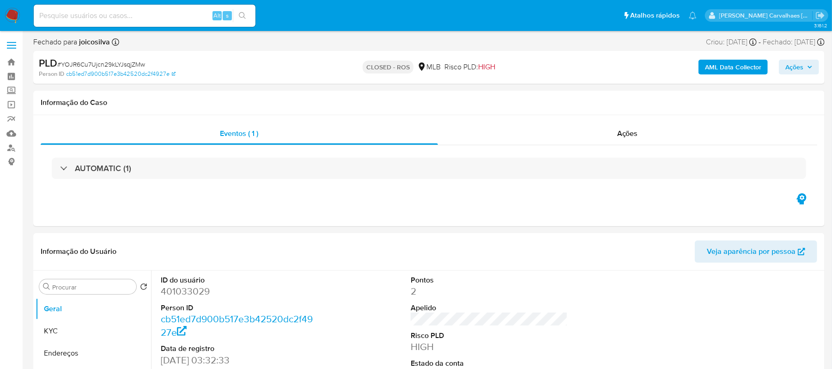
select select "10"
click at [12, 147] on link "Localizador de pessoas" at bounding box center [55, 147] width 110 height 14
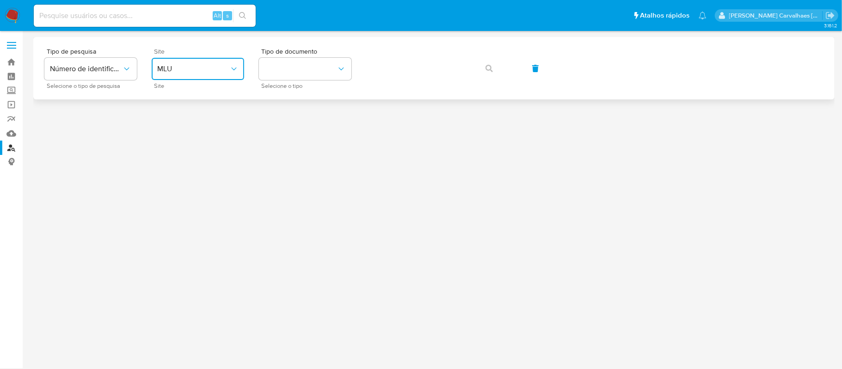
click at [227, 76] on button "MLU" at bounding box center [198, 69] width 92 height 22
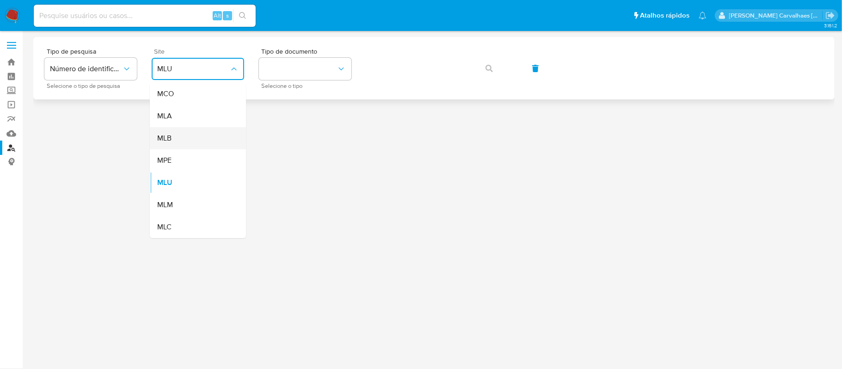
click at [189, 141] on div "MLB" at bounding box center [195, 138] width 76 height 22
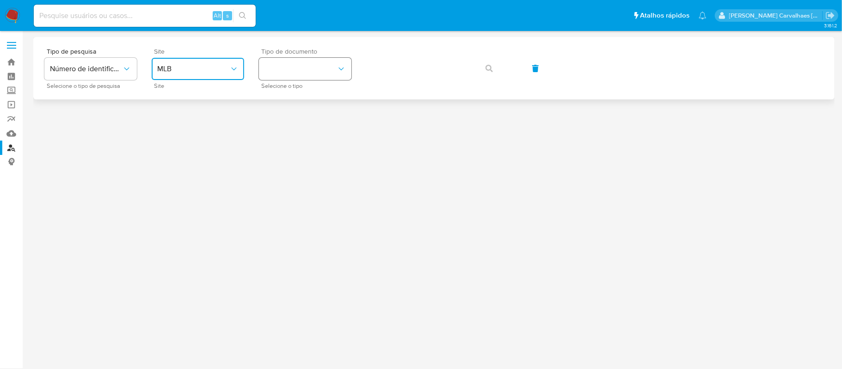
click at [309, 70] on button "identificationType" at bounding box center [305, 69] width 92 height 22
click at [287, 128] on div "CPF CPF" at bounding box center [302, 129] width 76 height 31
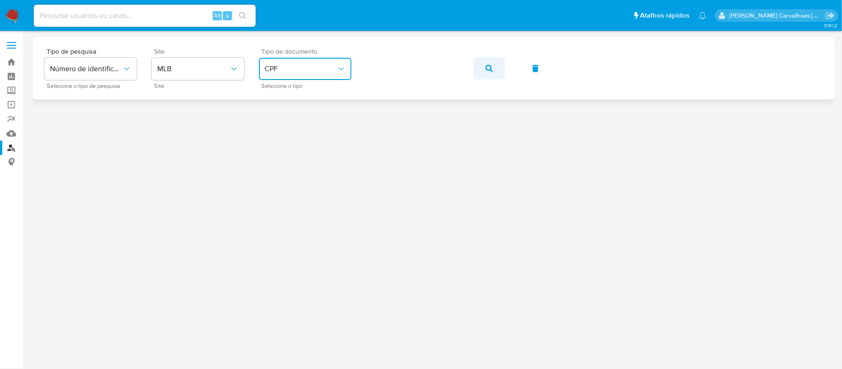
click at [488, 69] on icon "button" at bounding box center [488, 68] width 7 height 7
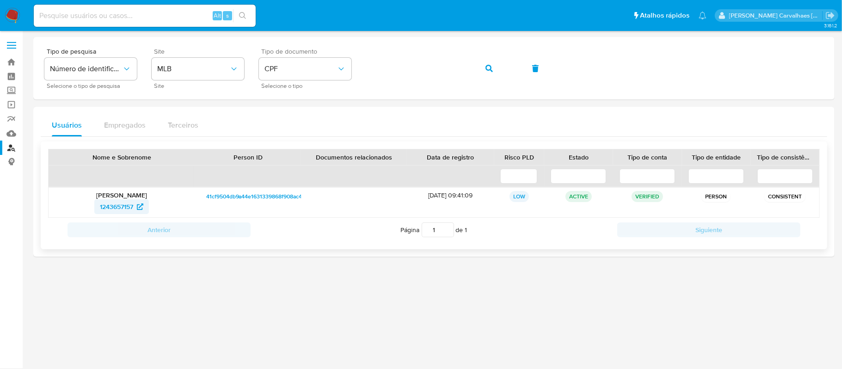
click at [117, 204] on span "1243657157" at bounding box center [116, 206] width 33 height 15
click at [347, 69] on div "Tipo de pesquisa Número de identificação Selecione o tipo de pesquisa Site MLB …" at bounding box center [433, 68] width 779 height 40
click at [485, 69] on icon "button" at bounding box center [488, 68] width 7 height 7
click at [121, 208] on span "404225230" at bounding box center [116, 206] width 34 height 15
click at [359, 73] on div "Tipo de pesquisa Número de identificação Selecione o tipo de pesquisa Site MLB …" at bounding box center [433, 68] width 779 height 40
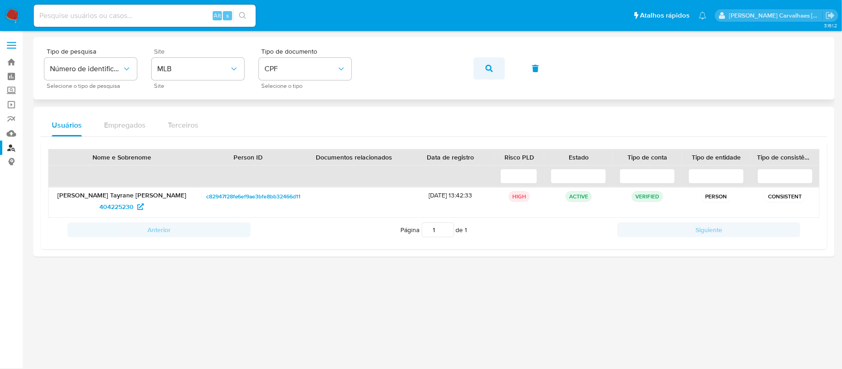
click at [484, 67] on button "button" at bounding box center [488, 68] width 31 height 22
click at [126, 209] on span "1243657157" at bounding box center [116, 206] width 33 height 15
click at [487, 71] on icon "button" at bounding box center [488, 68] width 7 height 7
click at [130, 209] on span "1486344731" at bounding box center [117, 206] width 34 height 15
click at [491, 71] on icon "button" at bounding box center [488, 68] width 7 height 7
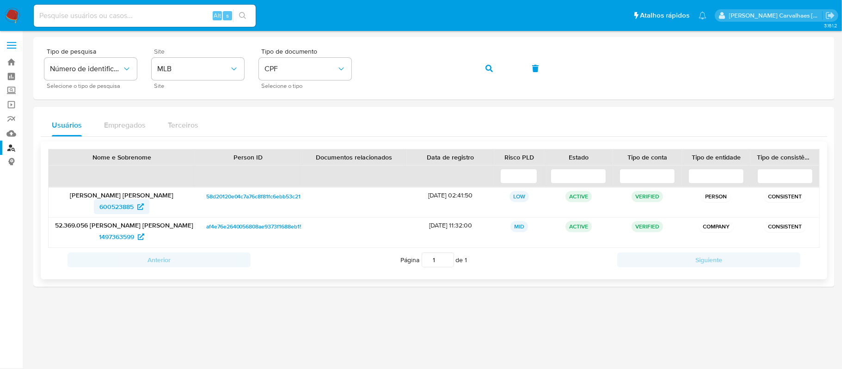
click at [122, 205] on span "600523885" at bounding box center [116, 206] width 34 height 15
click at [122, 230] on span "1497363599" at bounding box center [116, 236] width 35 height 15
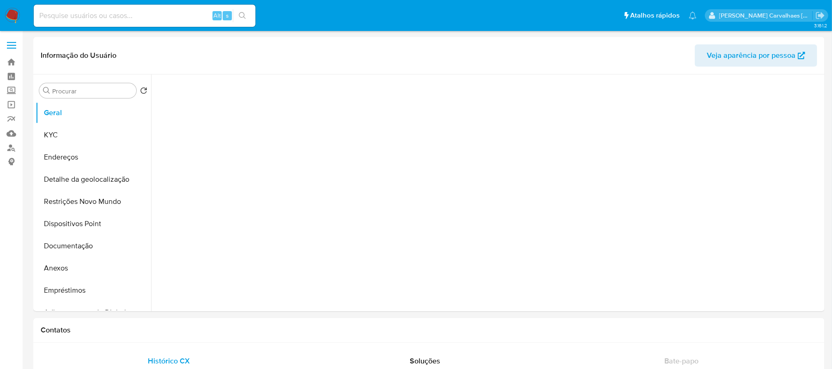
select select "10"
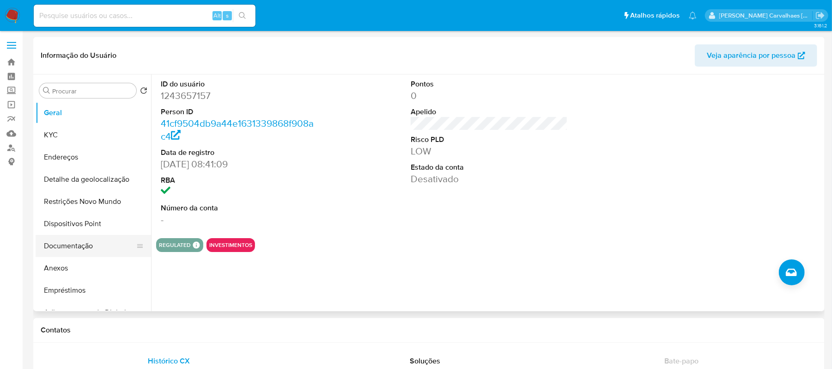
click at [78, 247] on button "Documentação" at bounding box center [90, 246] width 108 height 22
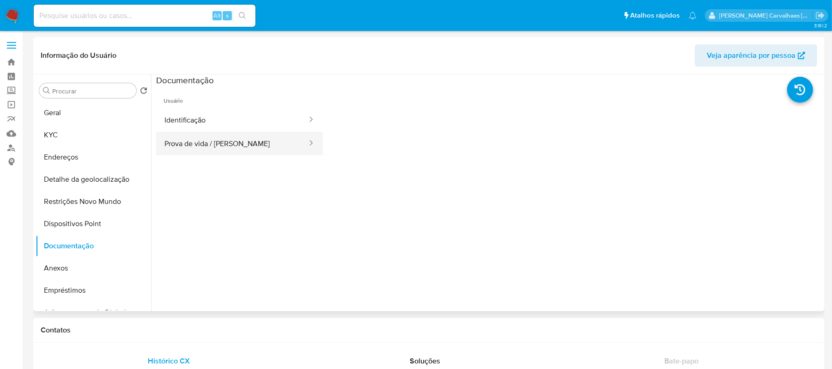
click at [222, 141] on button "Prova de vida / [PERSON_NAME]" at bounding box center [232, 144] width 152 height 24
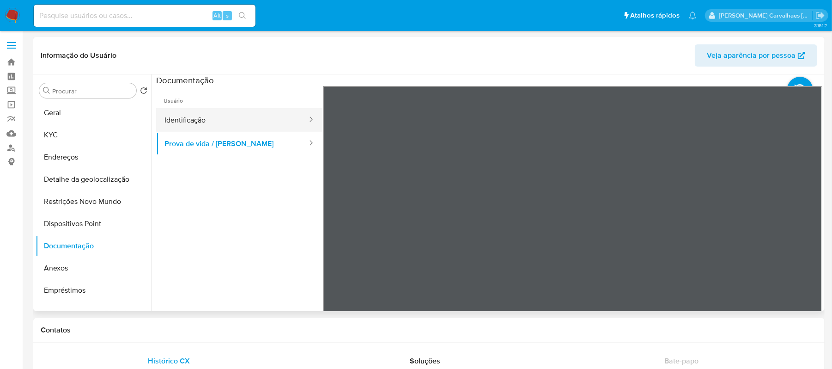
click at [241, 128] on button "Identificação" at bounding box center [232, 120] width 152 height 24
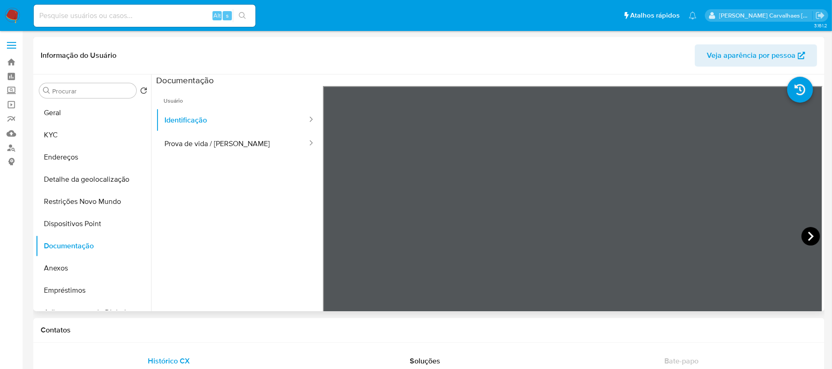
click at [808, 238] on icon at bounding box center [811, 236] width 6 height 9
click at [336, 236] on icon at bounding box center [334, 236] width 18 height 18
click at [50, 131] on button "KYC" at bounding box center [90, 135] width 108 height 22
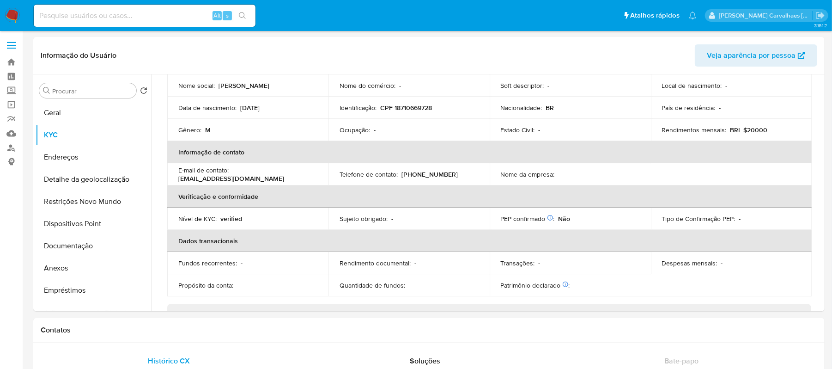
scroll to position [61, 0]
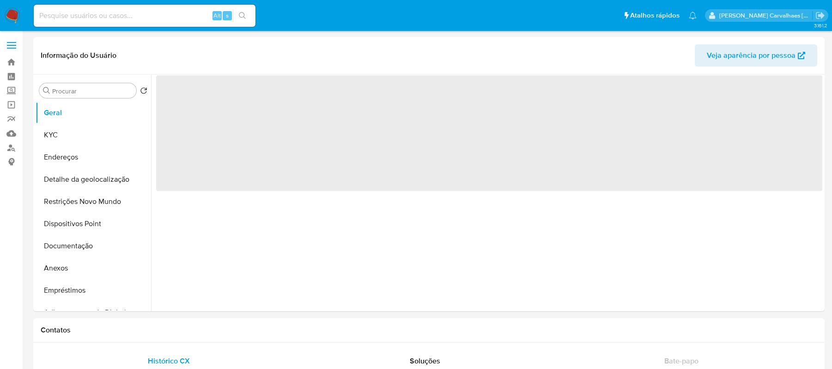
select select "10"
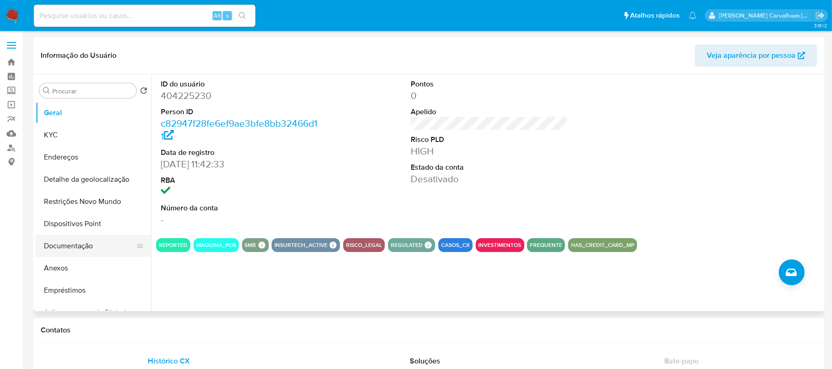
click at [71, 248] on button "Documentação" at bounding box center [90, 246] width 108 height 22
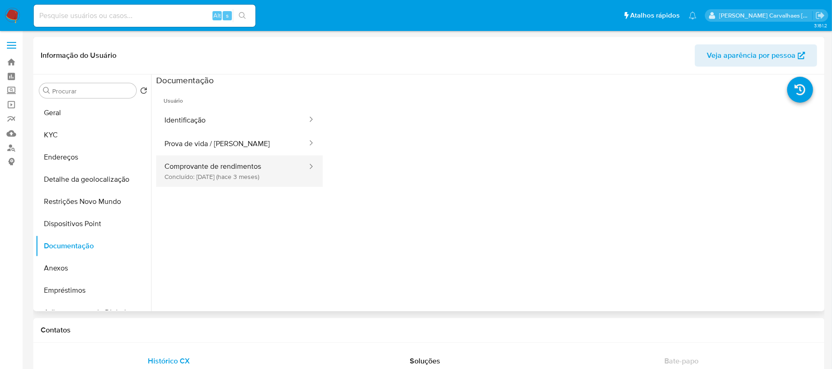
click at [236, 170] on button "Comprovante de rendimentos Concluído: [DATE] (hace 3 meses)" at bounding box center [232, 170] width 152 height 31
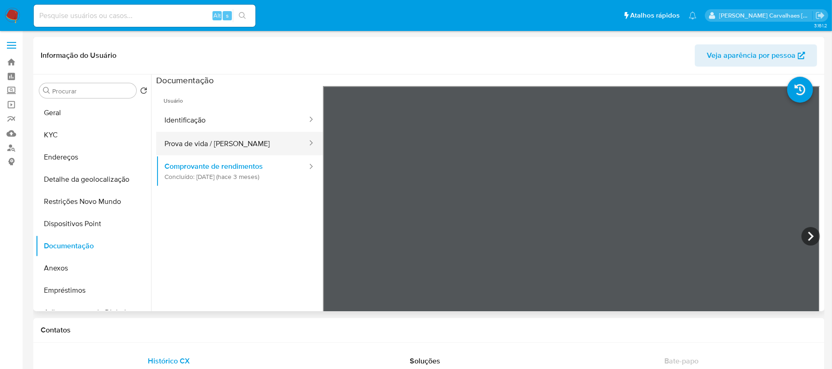
click at [176, 136] on button "Prova de vida / [PERSON_NAME]" at bounding box center [232, 144] width 152 height 24
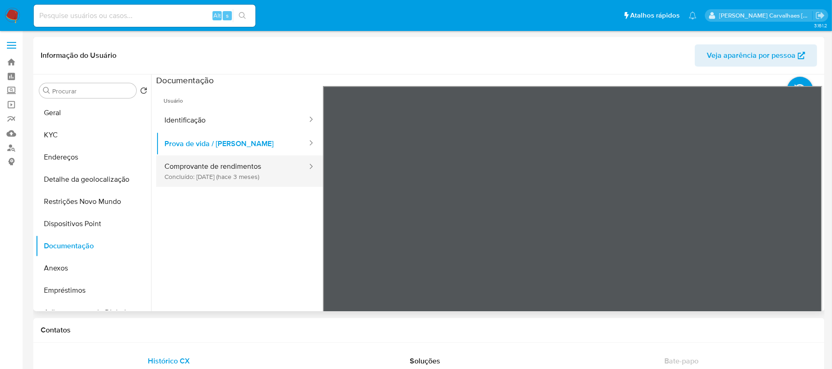
click at [180, 172] on button "Comprovante de rendimentos Concluído: [DATE] (hace 3 meses)" at bounding box center [232, 170] width 152 height 31
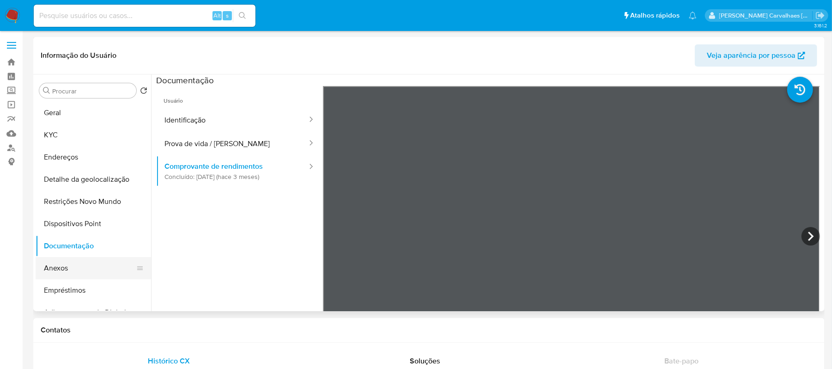
click at [65, 265] on button "Anexos" at bounding box center [90, 268] width 108 height 22
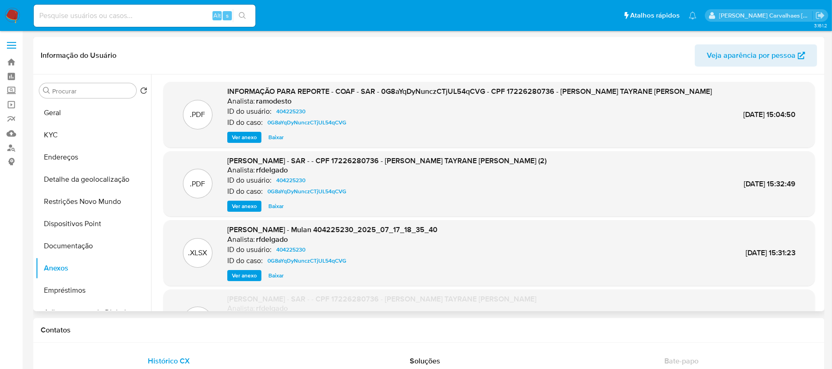
click at [249, 133] on span "Ver anexo" at bounding box center [244, 137] width 25 height 9
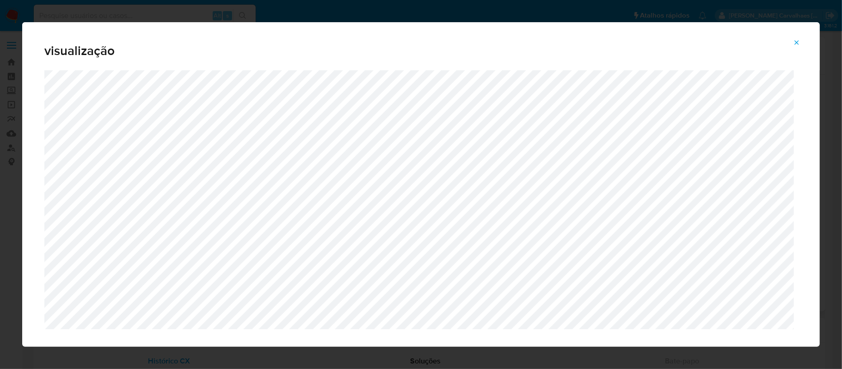
click at [794, 42] on icon "Attachment preview" at bounding box center [796, 42] width 7 height 7
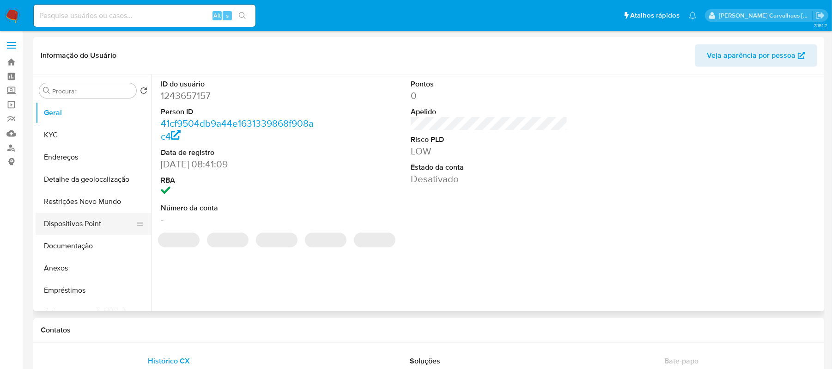
select select "10"
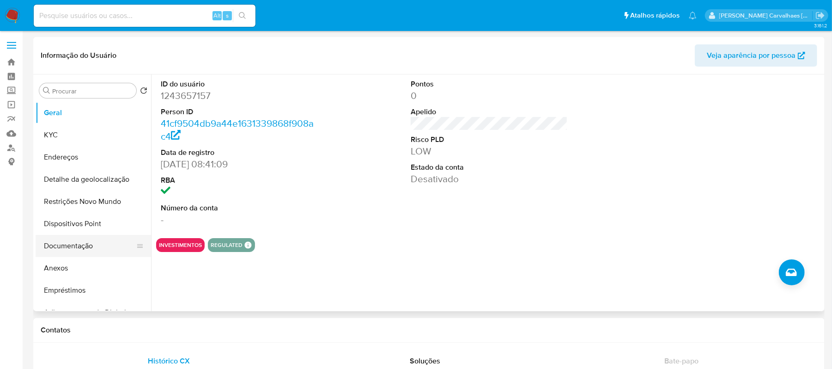
click at [97, 239] on button "Documentação" at bounding box center [90, 246] width 108 height 22
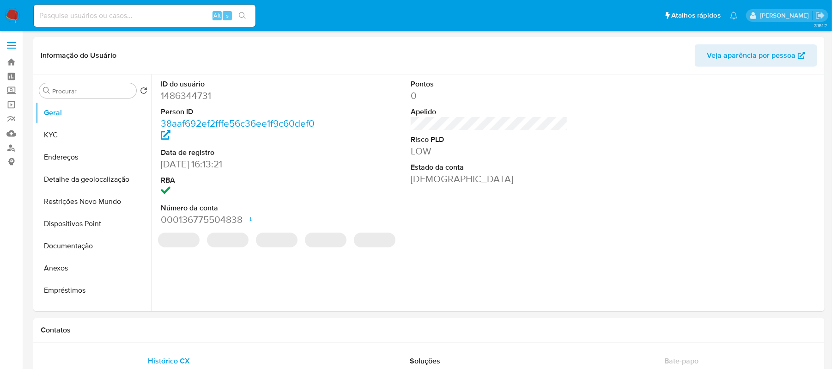
select select "10"
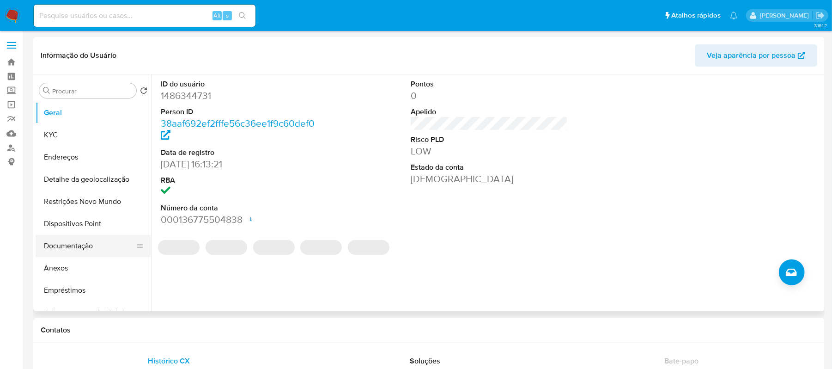
click at [78, 248] on button "Documentação" at bounding box center [90, 246] width 108 height 22
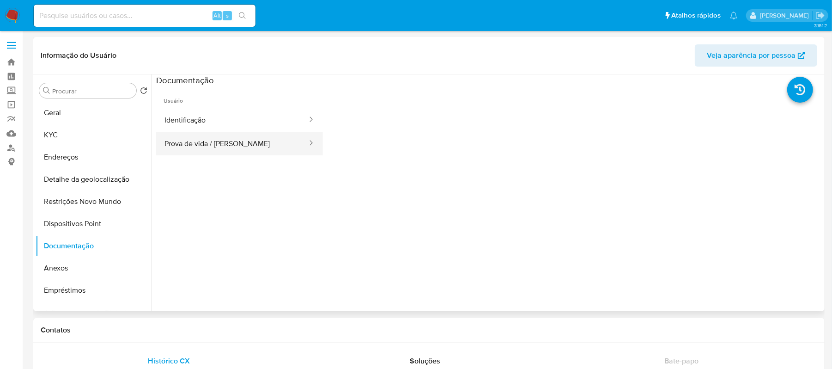
click at [233, 147] on button "Prova de vida / [PERSON_NAME]" at bounding box center [232, 144] width 152 height 24
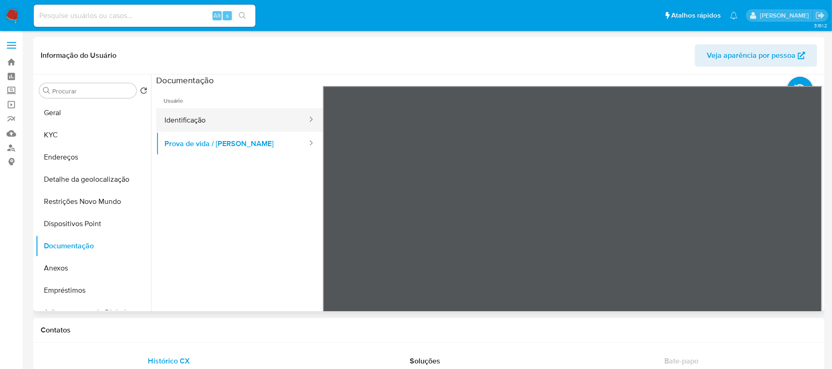
click at [208, 115] on button "Identificação" at bounding box center [232, 120] width 152 height 24
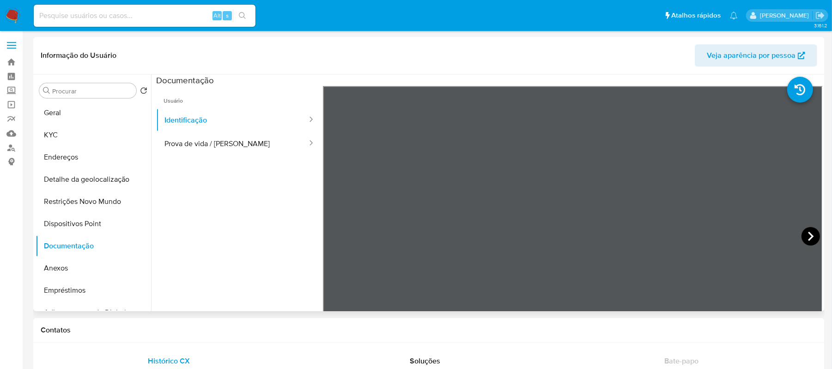
click at [802, 238] on icon at bounding box center [811, 236] width 18 height 18
click at [99, 158] on button "Endereços" at bounding box center [90, 157] width 108 height 22
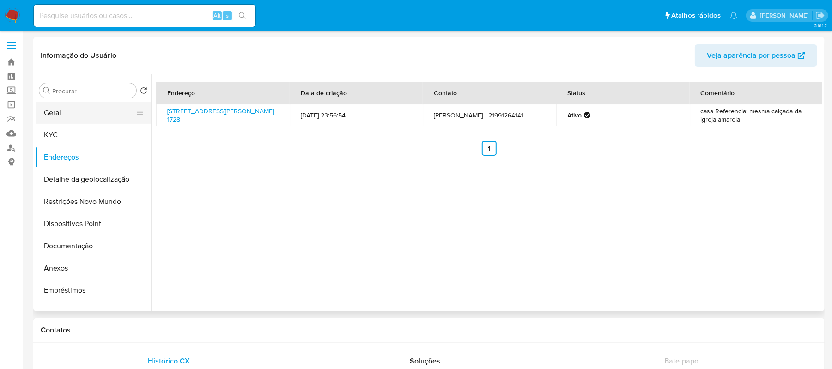
click at [82, 109] on button "Geral" at bounding box center [90, 113] width 108 height 22
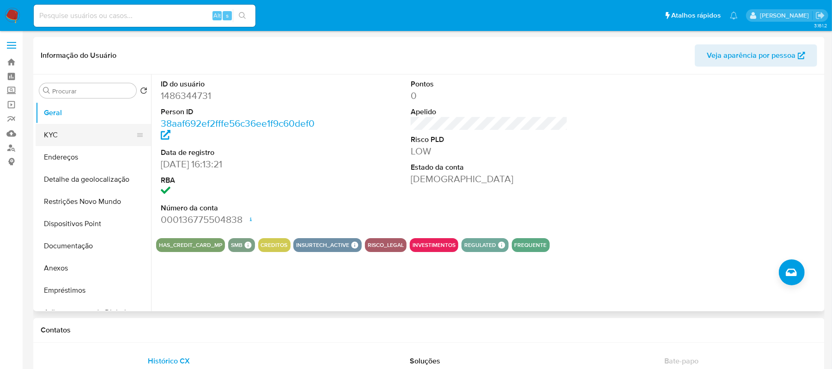
click at [59, 127] on button "KYC" at bounding box center [90, 135] width 108 height 22
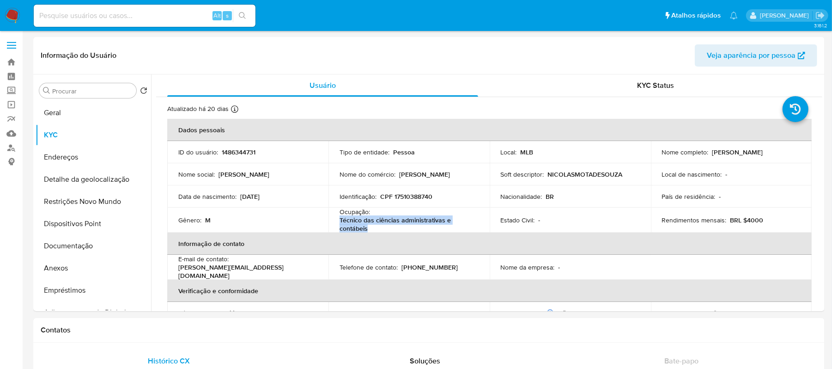
drag, startPoint x: 339, startPoint y: 224, endPoint x: 369, endPoint y: 227, distance: 29.8
click at [373, 227] on p "Técnico das ciências administrativas e contábeis" at bounding box center [407, 224] width 135 height 17
copy p "Técnico das ciências administrativas e contábeis"
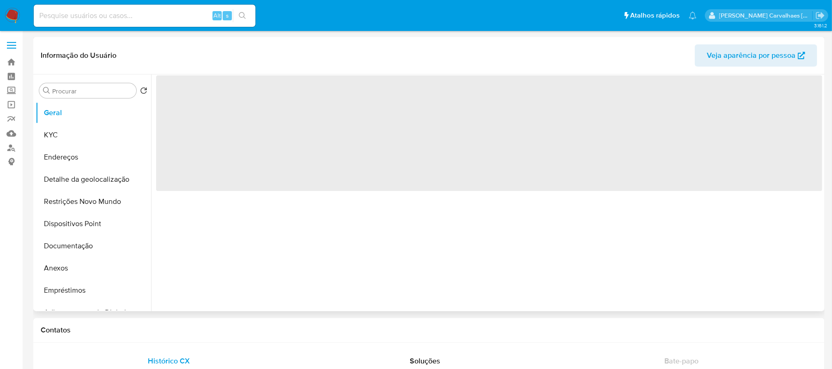
select select "10"
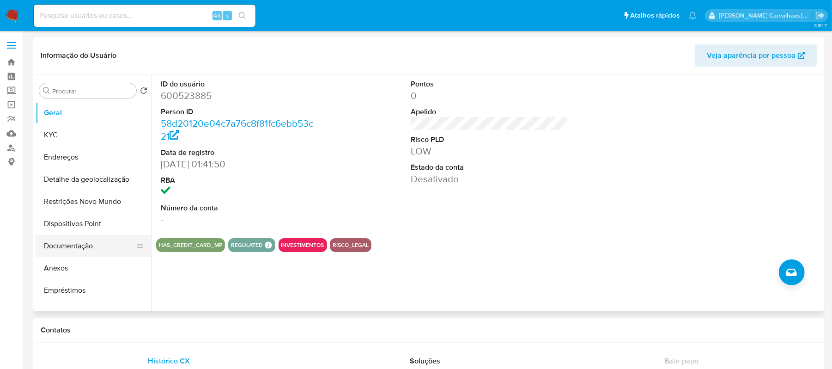
click at [78, 242] on button "Documentação" at bounding box center [90, 246] width 108 height 22
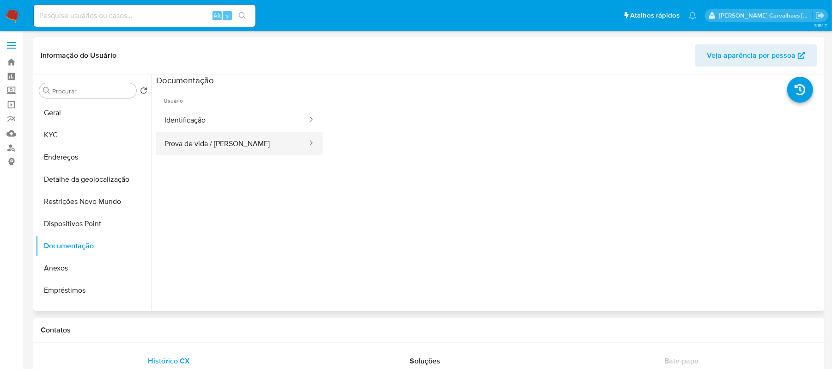
click at [197, 147] on button "Prova de vida / [PERSON_NAME]" at bounding box center [232, 144] width 152 height 24
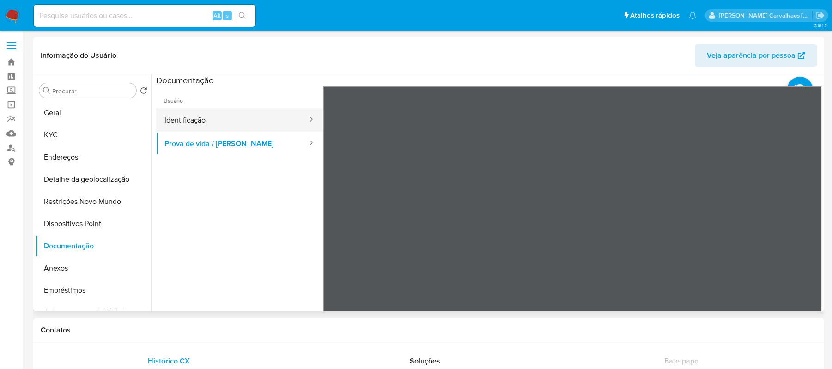
click at [171, 126] on button "Identificação" at bounding box center [232, 120] width 152 height 24
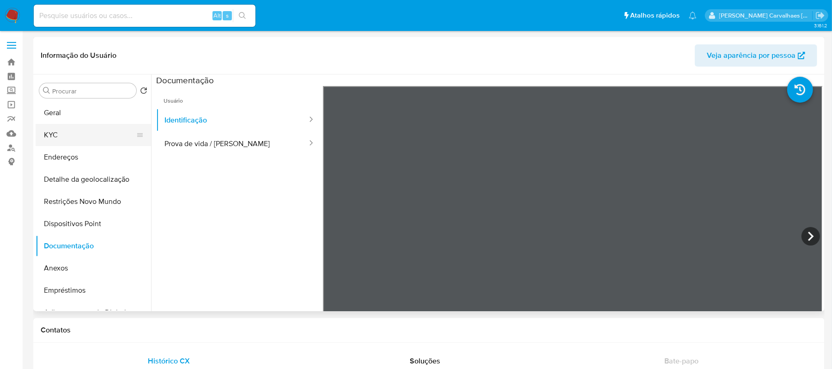
click at [64, 127] on button "KYC" at bounding box center [90, 135] width 108 height 22
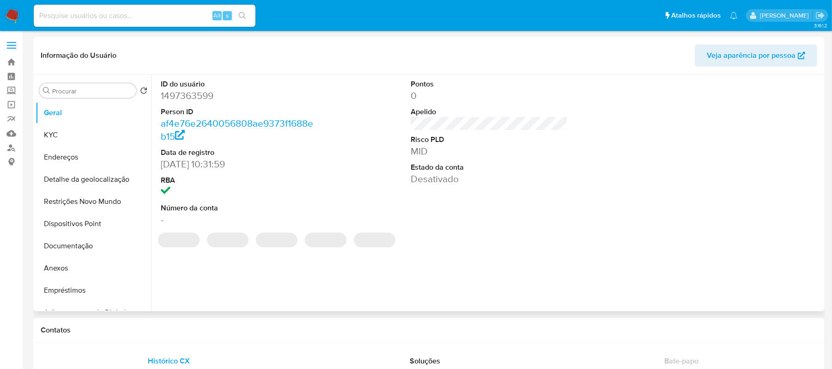
select select "10"
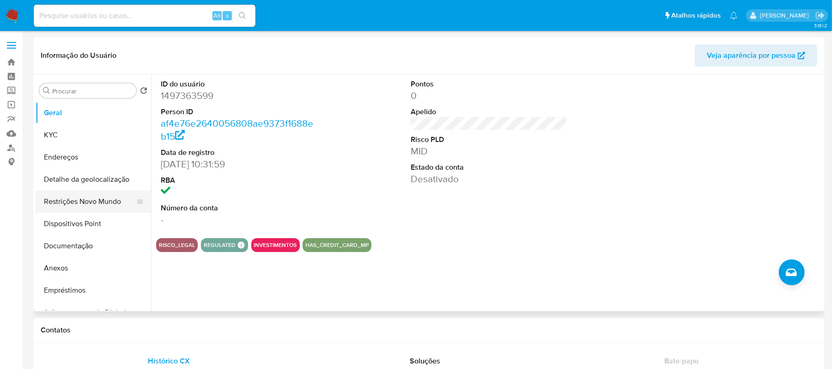
click at [62, 196] on button "Restrições Novo Mundo" at bounding box center [90, 201] width 108 height 22
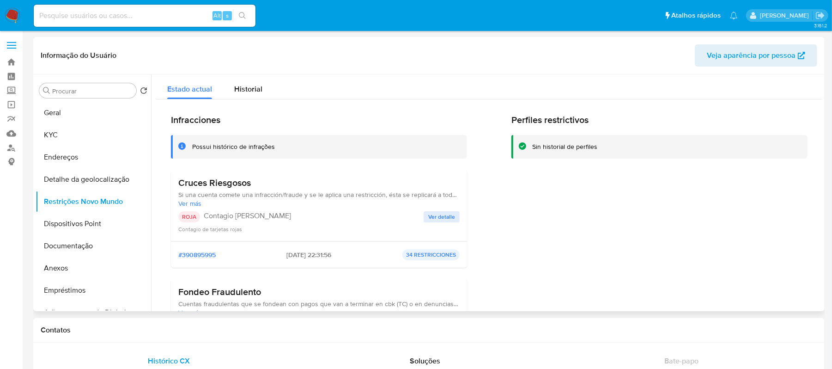
click at [320, 199] on span "Ver más" at bounding box center [318, 203] width 281 height 8
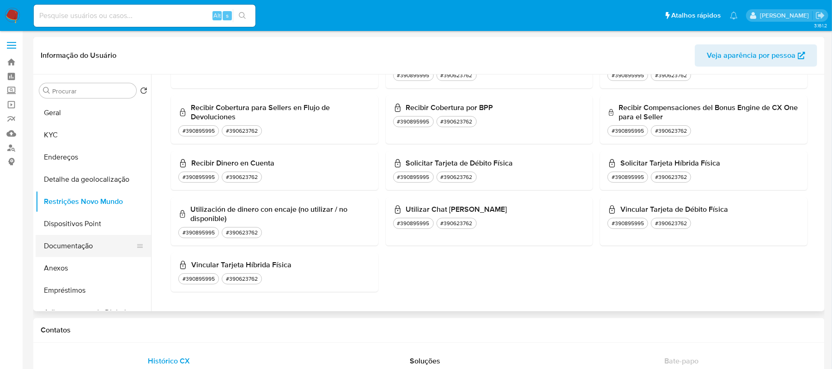
click at [75, 246] on button "Documentação" at bounding box center [90, 246] width 108 height 22
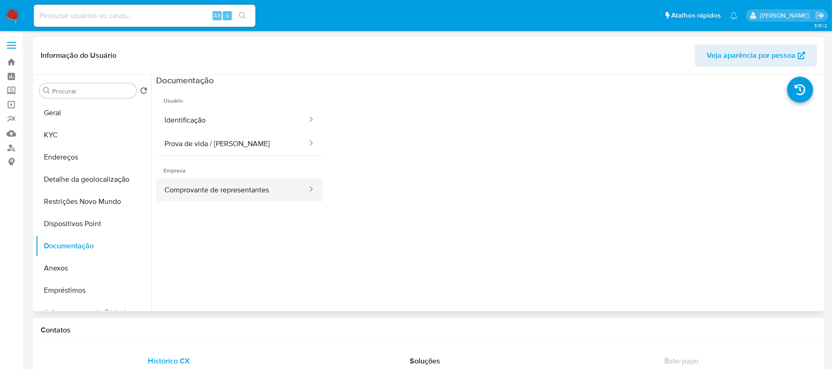
click at [239, 196] on button "Comprovante de representantes" at bounding box center [232, 190] width 152 height 24
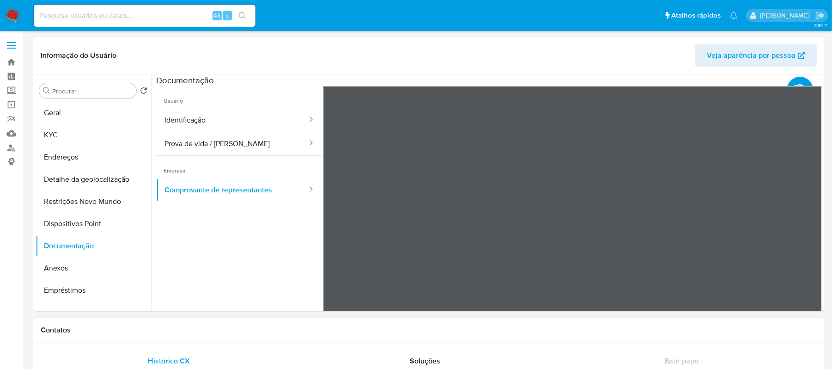
click at [230, 145] on button "Prova de vida / [PERSON_NAME]" at bounding box center [232, 144] width 152 height 24
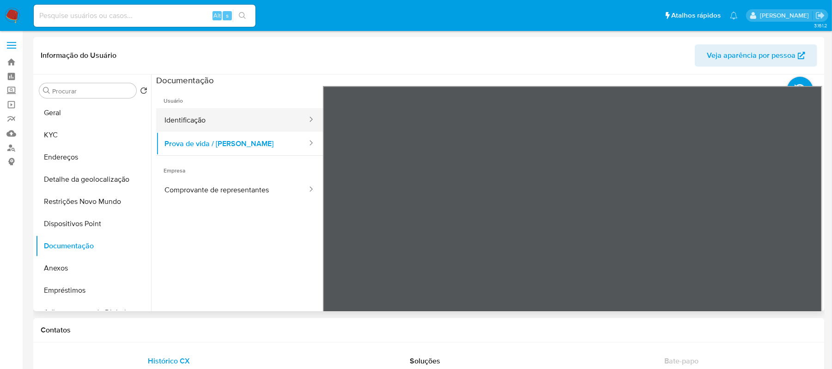
click at [171, 122] on button "Identificação" at bounding box center [232, 120] width 152 height 24
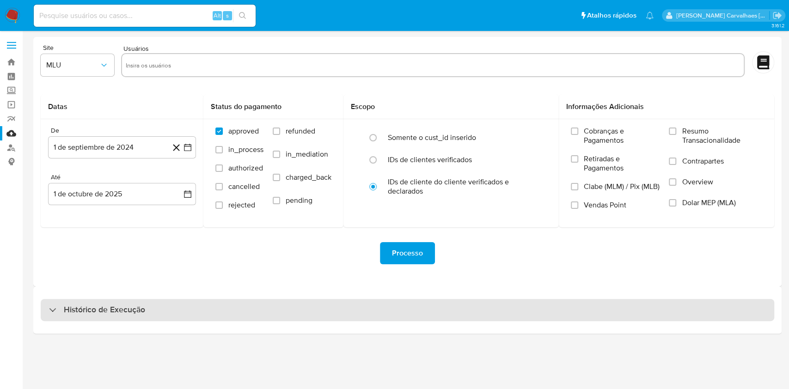
click at [103, 312] on h3 "Histórico de Execução" at bounding box center [104, 310] width 81 height 11
select select "10"
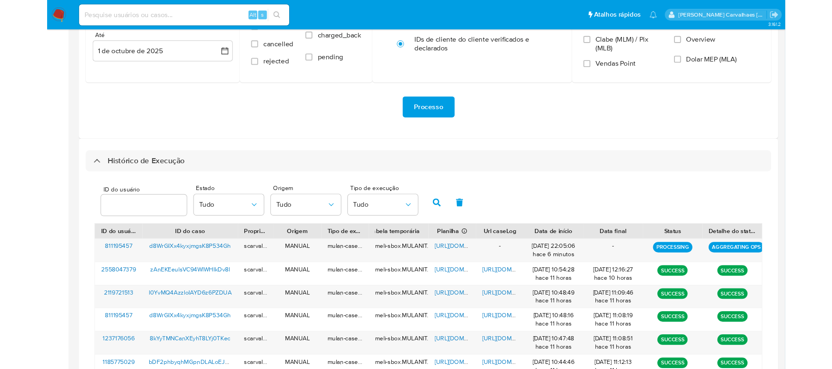
scroll to position [123, 0]
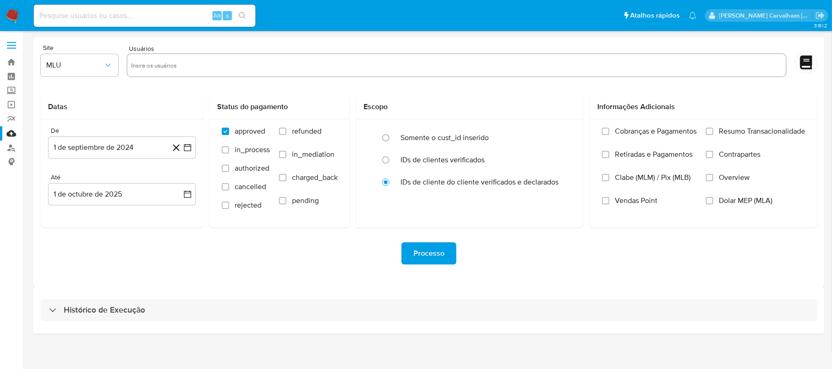
drag, startPoint x: 81, startPoint y: 311, endPoint x: 269, endPoint y: 271, distance: 191.5
click at [82, 311] on h3 "Histórico de Execução" at bounding box center [104, 310] width 81 height 11
select select "10"
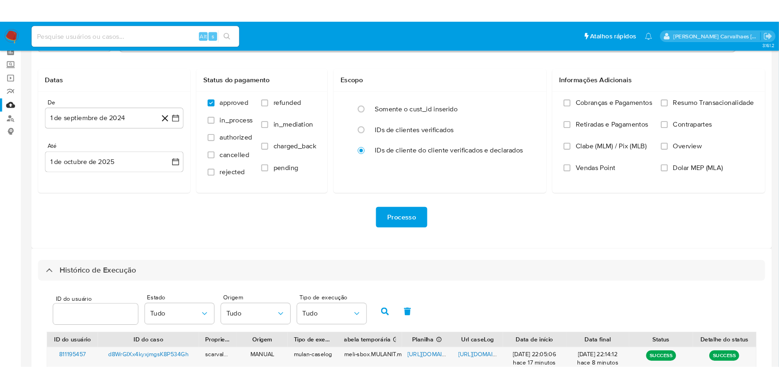
scroll to position [123, 0]
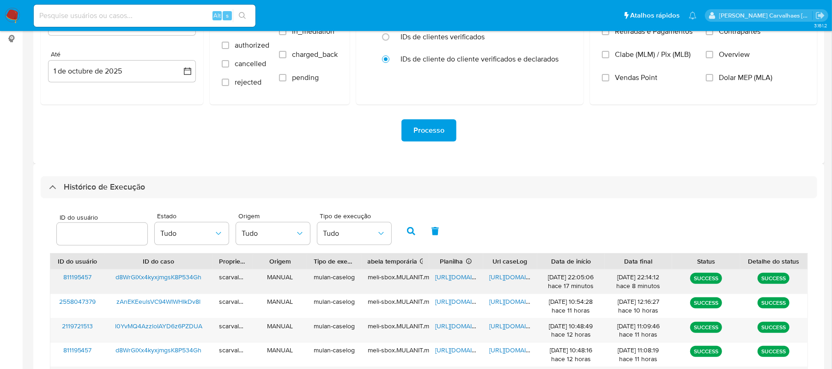
click at [505, 272] on span "https://docs.google.com/document/d/1k1FnOZmX1T6MjPJA4K-I9YZaI1ExswKXu9iJkiXBpMg…" at bounding box center [522, 276] width 64 height 9
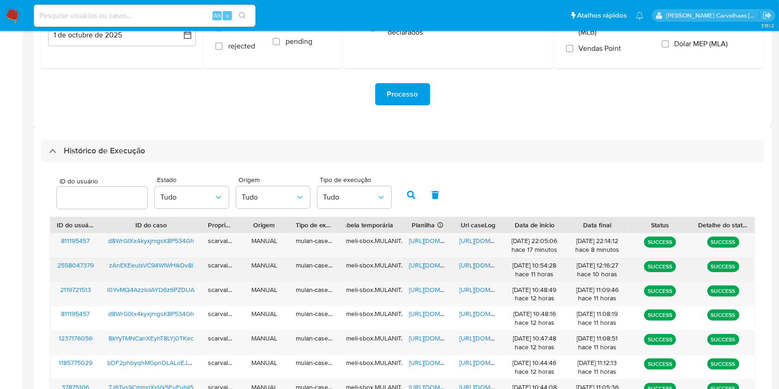
scroll to position [185, 0]
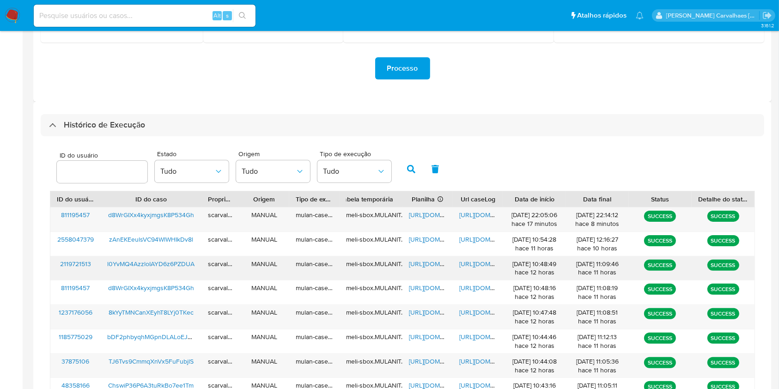
click at [481, 263] on span "https://docs.google.com/document/d/1SSqYLK6ubp77K7tfVhLtjuJ1y7YAbXFpLF-CVpAaGZI…" at bounding box center [491, 263] width 64 height 9
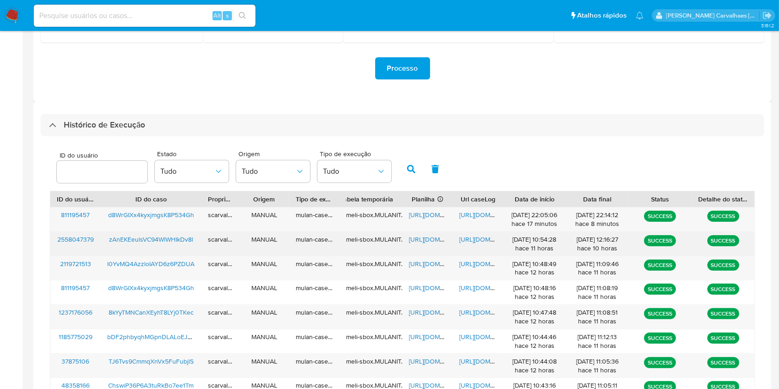
click at [485, 238] on span "https://docs.google.com/document/d/1VaBM6UkeM7YQEmbLZ7cCjDFGKs5bhoYWOxtp_0Gxnkk…" at bounding box center [491, 239] width 64 height 9
click at [421, 238] on span "https://docs.google.com/spreadsheets/d/1NVa9YEWLtK3R-Y3ZYZRdBvTnYX4KpwPwUdN6ecA…" at bounding box center [441, 239] width 64 height 9
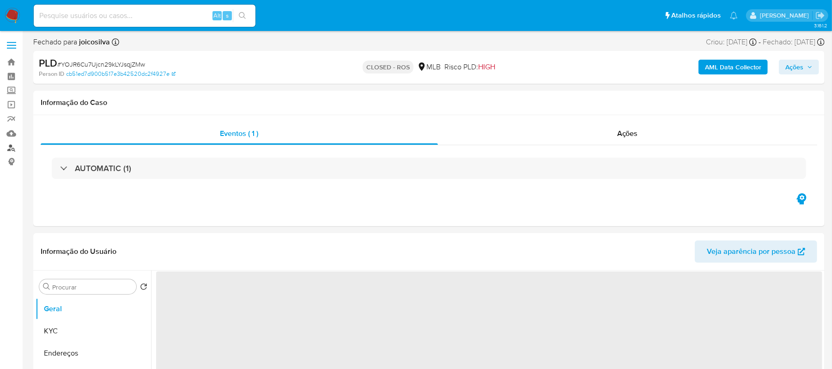
click at [14, 147] on link "Localizador de pessoas" at bounding box center [55, 147] width 110 height 14
select select "10"
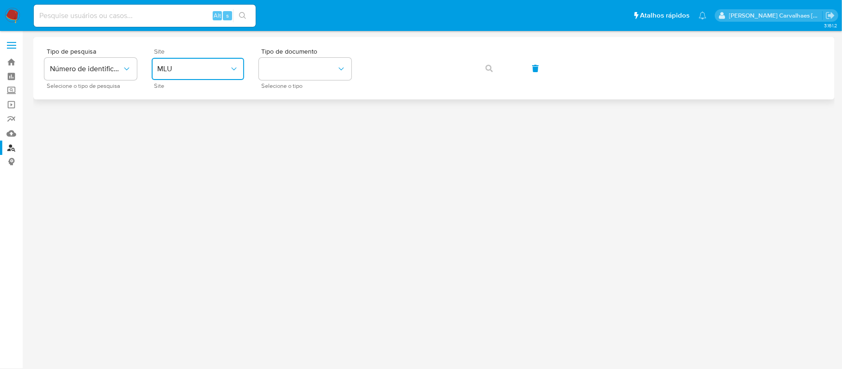
click at [222, 72] on span "MLU" at bounding box center [193, 68] width 72 height 9
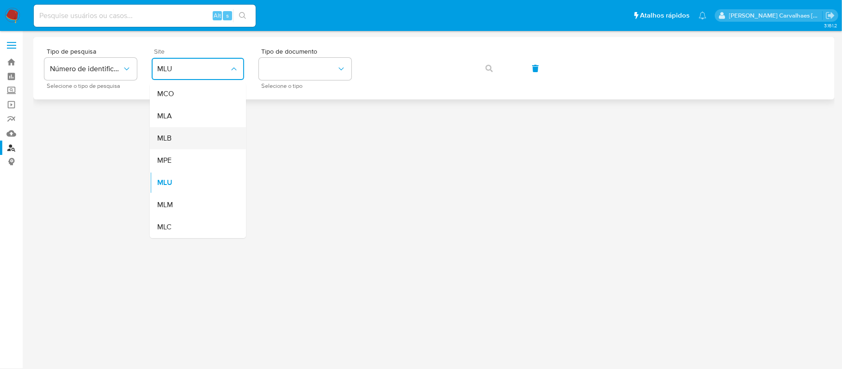
click at [189, 138] on div "MLB" at bounding box center [195, 138] width 76 height 22
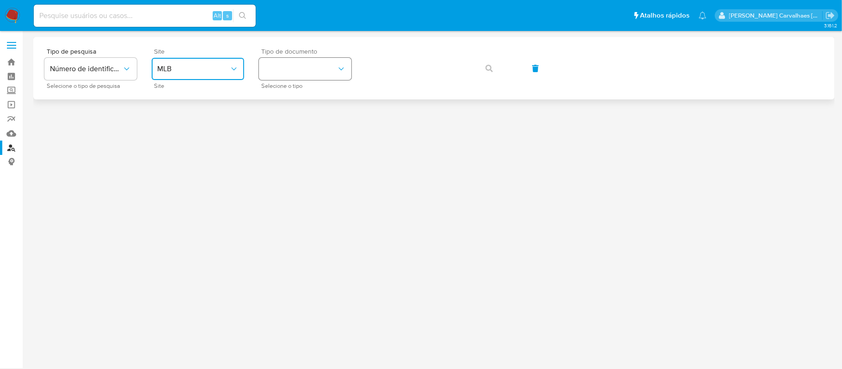
click at [292, 74] on button "identificationType" at bounding box center [305, 69] width 92 height 22
click at [294, 130] on div "CPF CPF" at bounding box center [302, 129] width 76 height 31
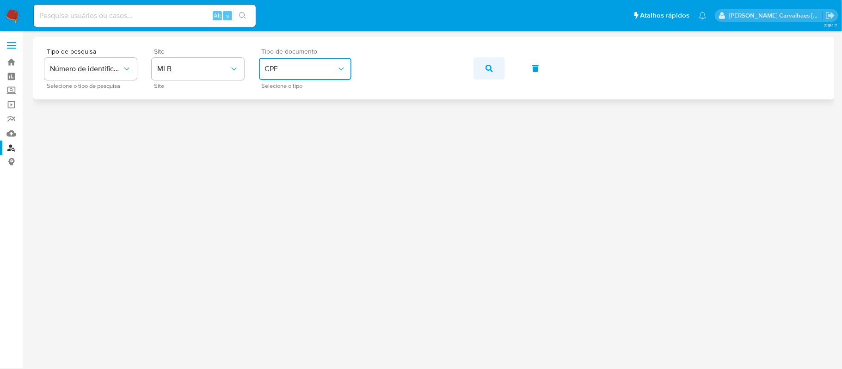
click at [485, 71] on icon "button" at bounding box center [488, 68] width 7 height 7
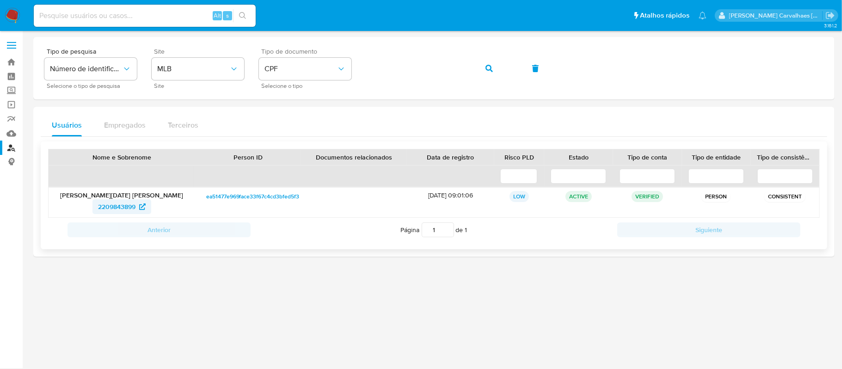
click at [122, 206] on span "2209843899" at bounding box center [116, 206] width 37 height 15
click at [364, 71] on div "Tipo de pesquisa Número de identificação Selecione o tipo de pesquisa Site MLB …" at bounding box center [433, 68] width 779 height 40
click at [488, 69] on icon "button" at bounding box center [488, 68] width 7 height 7
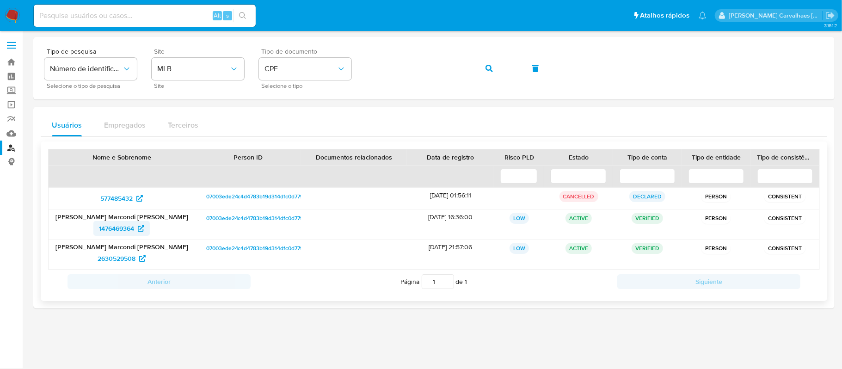
click at [128, 228] on span "1476469364" at bounding box center [116, 228] width 35 height 15
click at [111, 260] on span "2630529508" at bounding box center [117, 258] width 38 height 15
click at [365, 67] on div "Tipo de pesquisa Número de identificação Selecione o tipo de pesquisa Site MLB …" at bounding box center [433, 68] width 779 height 40
click at [483, 68] on button "button" at bounding box center [488, 68] width 31 height 22
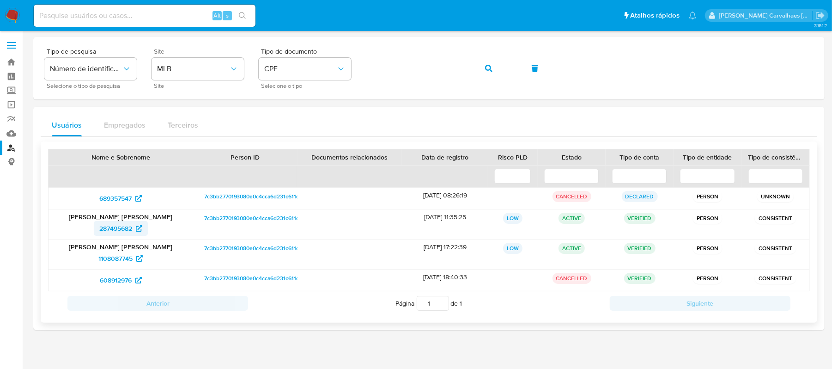
click at [134, 229] on span "287495682" at bounding box center [120, 228] width 43 height 15
click at [363, 73] on div "Tipo de pesquisa Número de identificação Selecione o tipo de pesquisa Site MLB …" at bounding box center [428, 68] width 769 height 40
click at [496, 64] on button "button" at bounding box center [488, 68] width 31 height 22
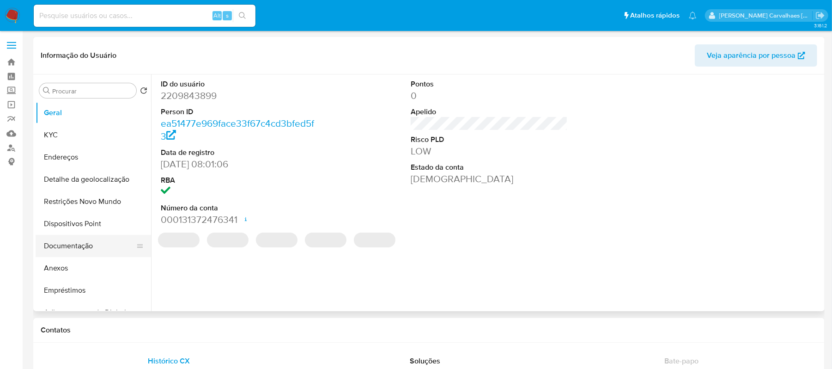
select select "10"
click at [97, 246] on button "Documentação" at bounding box center [90, 246] width 108 height 22
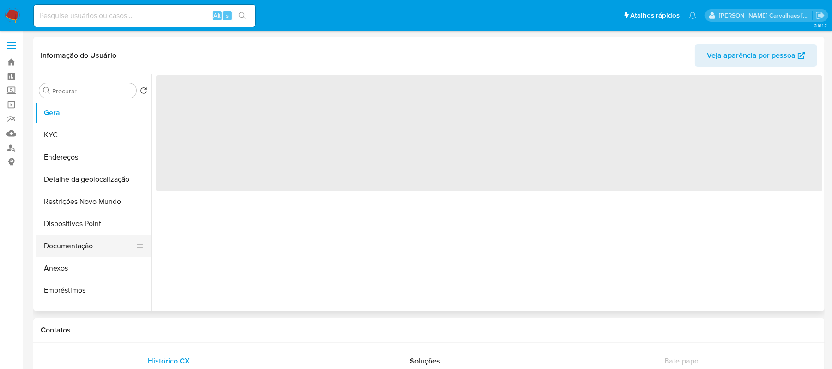
click at [81, 245] on button "Documentação" at bounding box center [90, 246] width 108 height 22
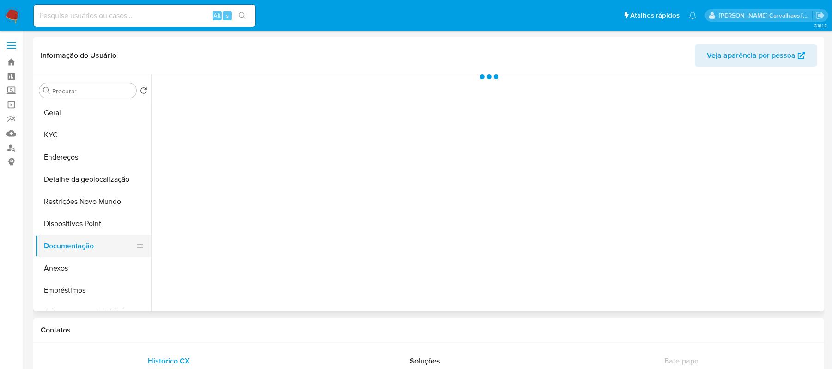
select select "10"
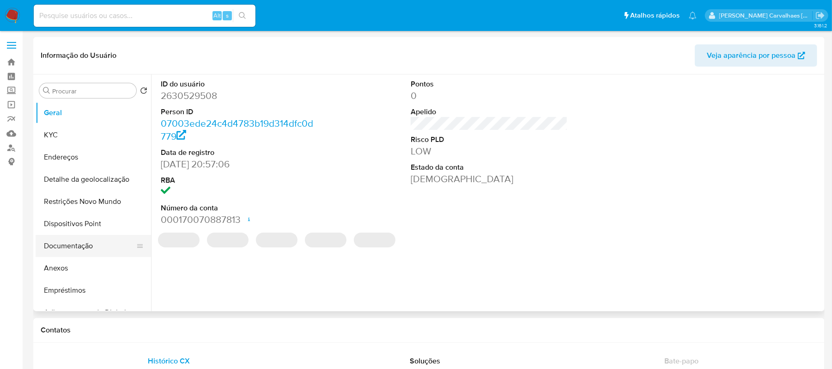
select select "10"
click at [93, 244] on button "Documentação" at bounding box center [90, 246] width 108 height 22
select select "10"
click at [78, 247] on button "Documentação" at bounding box center [90, 246] width 108 height 22
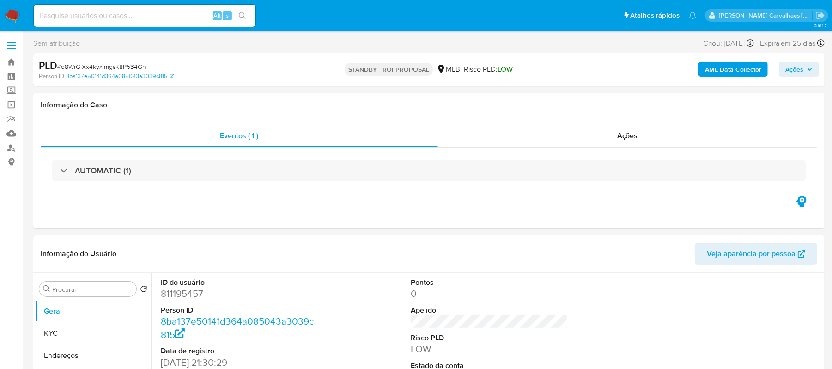
select select "10"
click at [130, 15] on input at bounding box center [145, 16] width 222 height 12
paste input "zAnEKEeulsVC94WlWHIkDv8l"
type input "zAnEKEeulsVC94WlWHIkDv8l"
click at [242, 14] on icon "search-icon" at bounding box center [242, 15] width 7 height 7
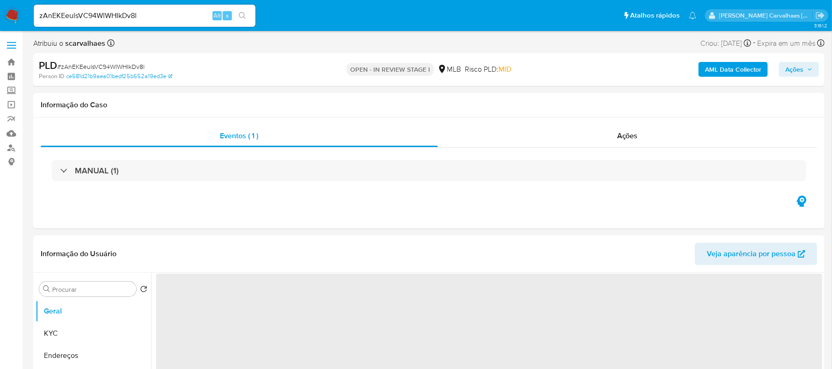
select select "10"
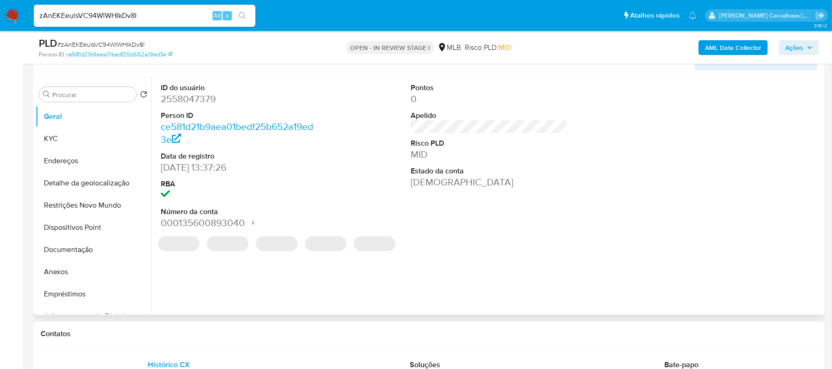
scroll to position [185, 0]
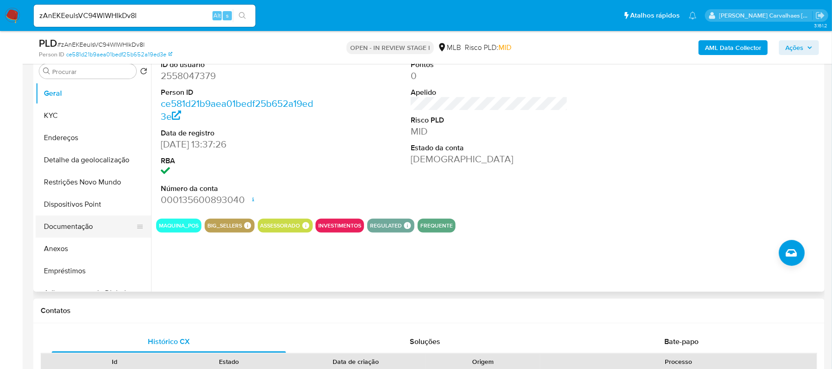
click at [74, 227] on button "Documentação" at bounding box center [90, 226] width 108 height 22
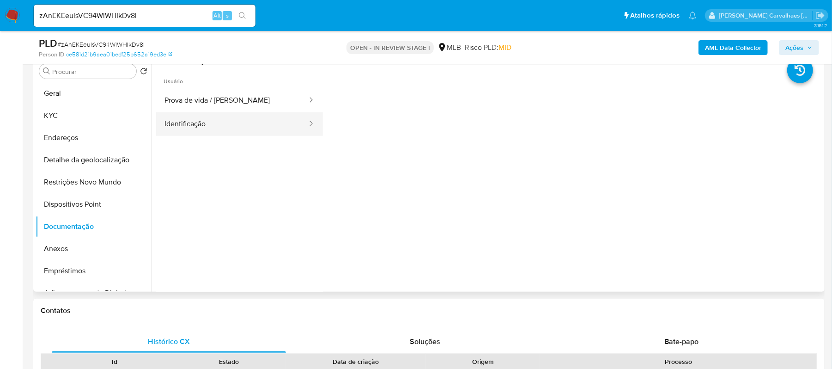
click at [211, 127] on button "Identificação" at bounding box center [232, 124] width 152 height 24
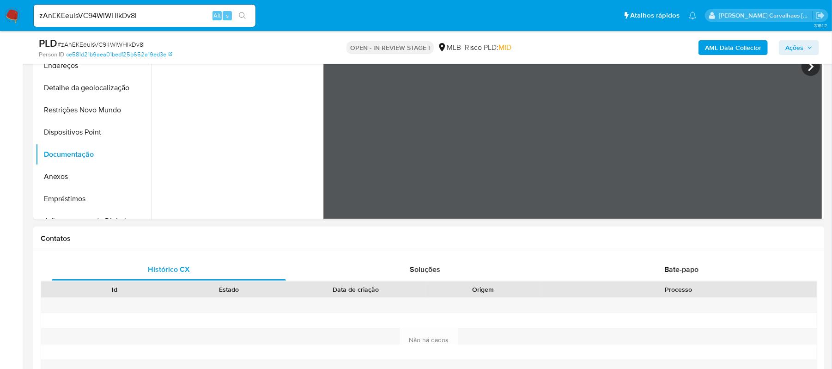
scroll to position [370, 0]
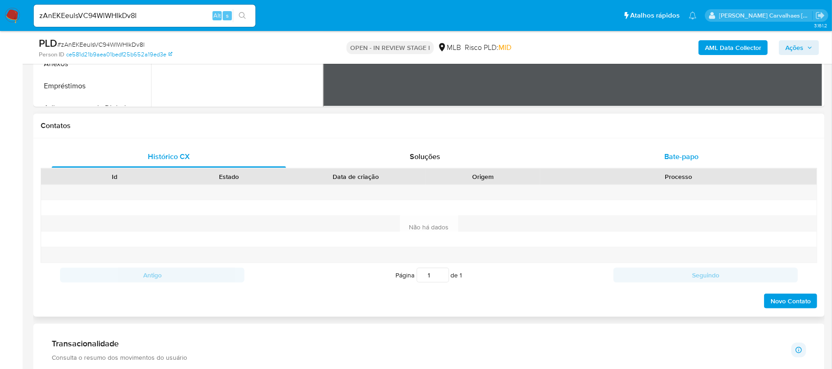
click at [681, 162] on span "Bate-papo" at bounding box center [682, 156] width 34 height 11
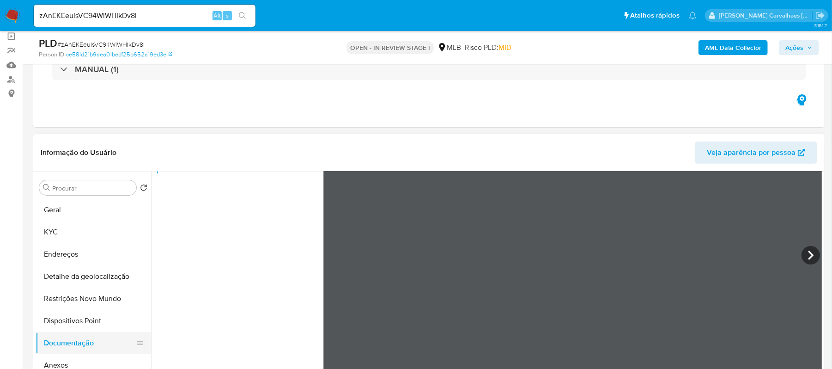
scroll to position [61, 0]
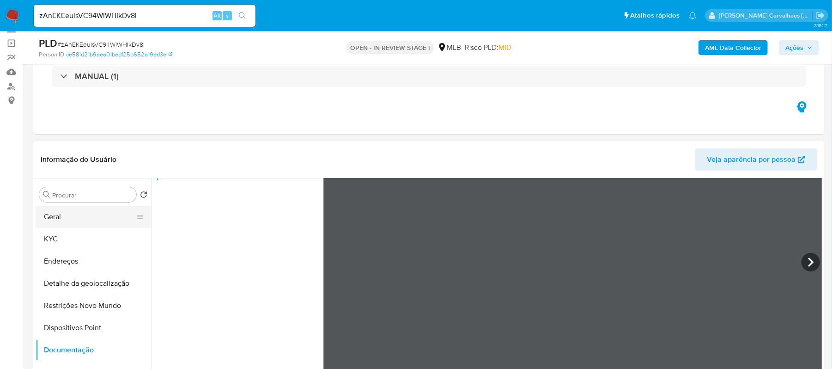
click at [92, 217] on button "Geral" at bounding box center [90, 217] width 108 height 22
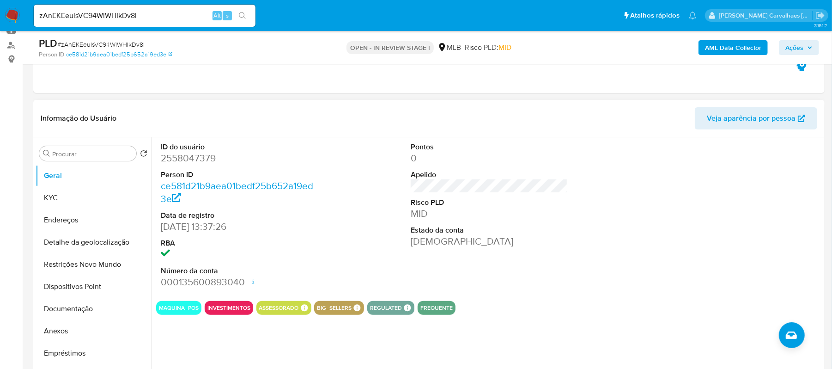
scroll to position [123, 0]
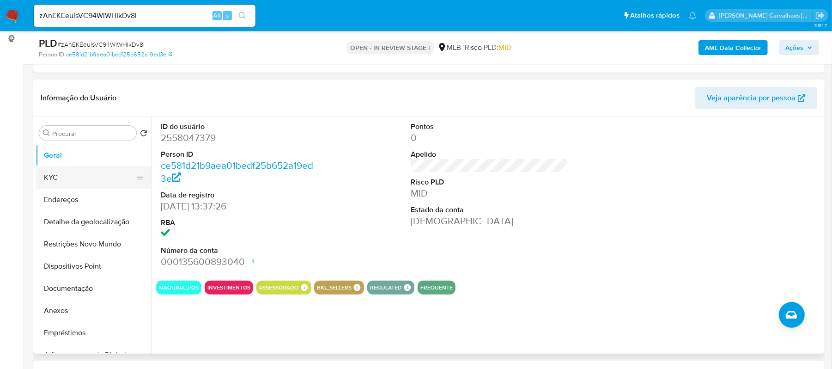
click at [62, 175] on button "KYC" at bounding box center [90, 177] width 108 height 22
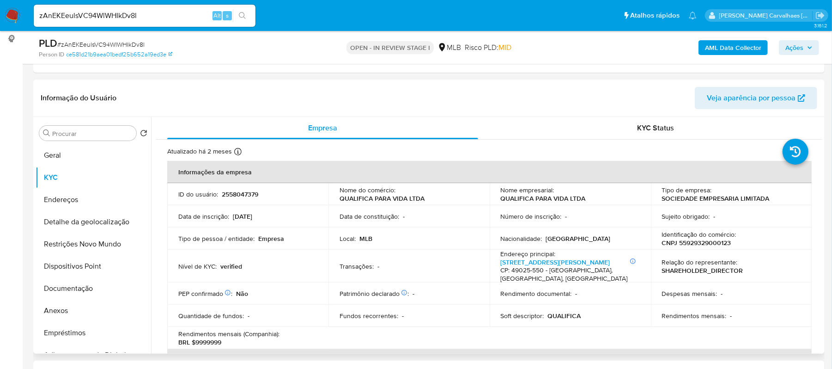
drag, startPoint x: 823, startPoint y: 146, endPoint x: 823, endPoint y: 174, distance: 27.7
click at [823, 174] on div "Procurar Retornar ao pedido padrão Geral KYC Endereços Detalhe da geolocalizaçã…" at bounding box center [429, 235] width 792 height 237
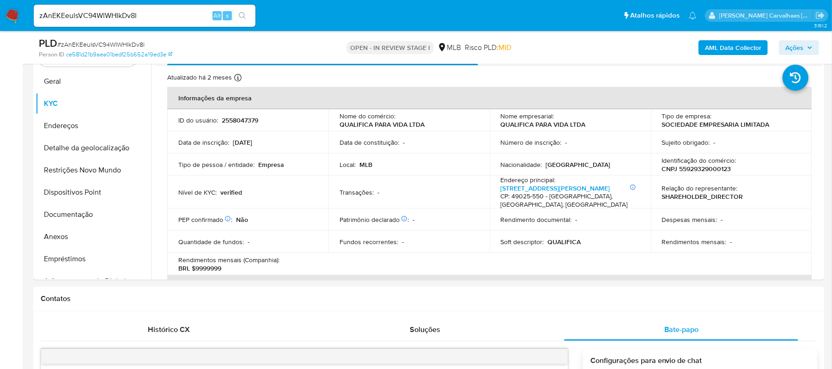
scroll to position [206, 0]
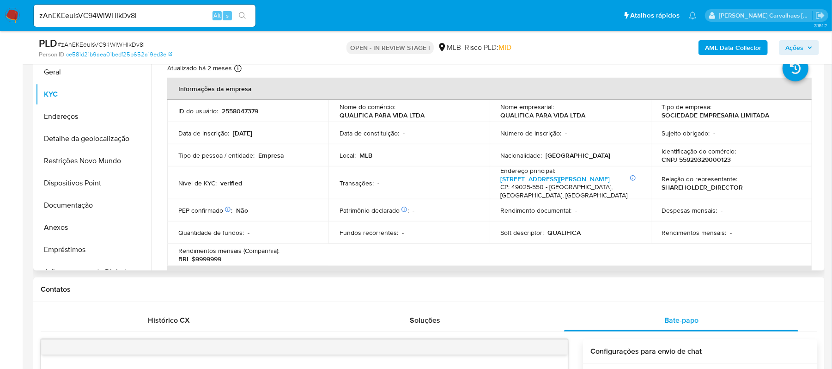
click at [87, 119] on button "Endereços" at bounding box center [90, 116] width 108 height 22
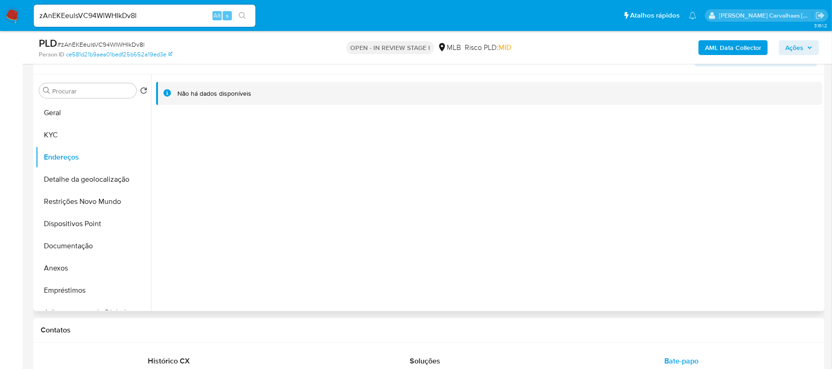
scroll to position [145, 0]
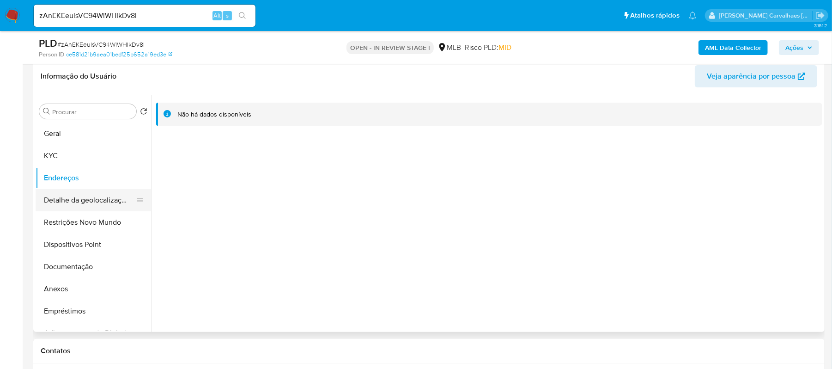
drag, startPoint x: 105, startPoint y: 198, endPoint x: 124, endPoint y: 201, distance: 18.7
click at [105, 198] on button "Detalhe da geolocalização" at bounding box center [90, 200] width 108 height 22
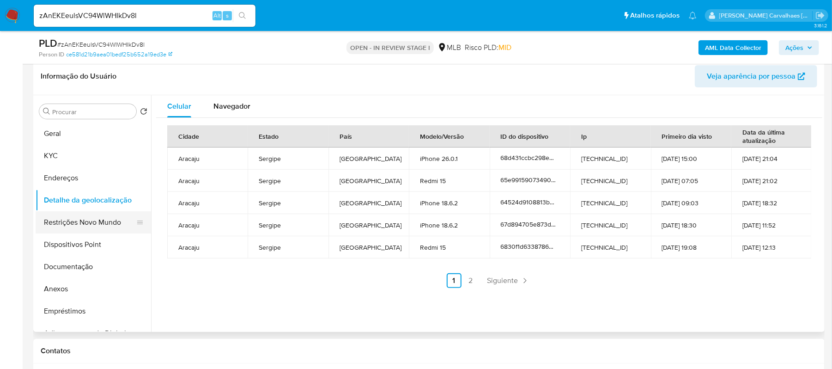
click at [87, 218] on button "Restrições Novo Mundo" at bounding box center [90, 222] width 108 height 22
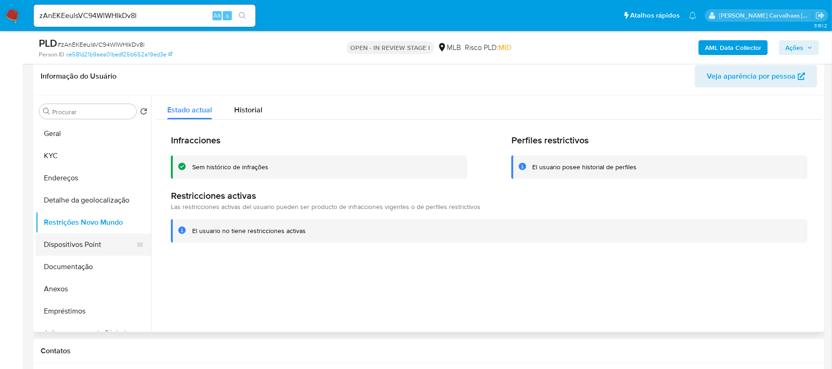
drag, startPoint x: 89, startPoint y: 244, endPoint x: 114, endPoint y: 241, distance: 25.1
click at [89, 244] on button "Dispositivos Point" at bounding box center [90, 244] width 108 height 22
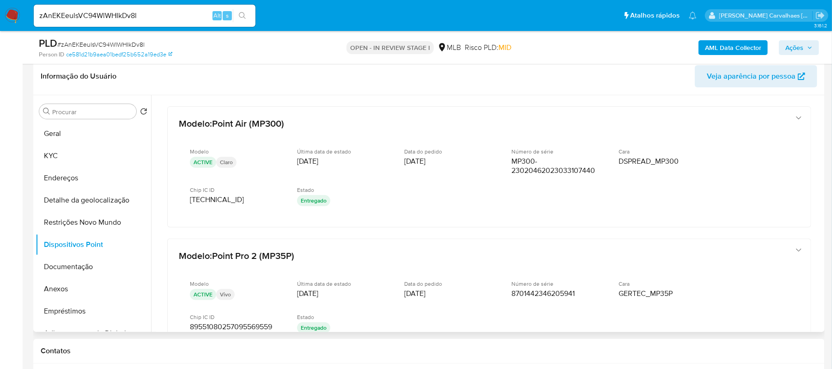
drag, startPoint x: 823, startPoint y: 139, endPoint x: 824, endPoint y: 154, distance: 15.7
click at [824, 154] on div "Procurar Retornar ao pedido padrão Geral KYC Endereços Detalhe da geolocalizaçã…" at bounding box center [429, 213] width 792 height 237
drag, startPoint x: 819, startPoint y: 154, endPoint x: 821, endPoint y: 166, distance: 12.7
click at [821, 166] on div at bounding box center [487, 213] width 672 height 237
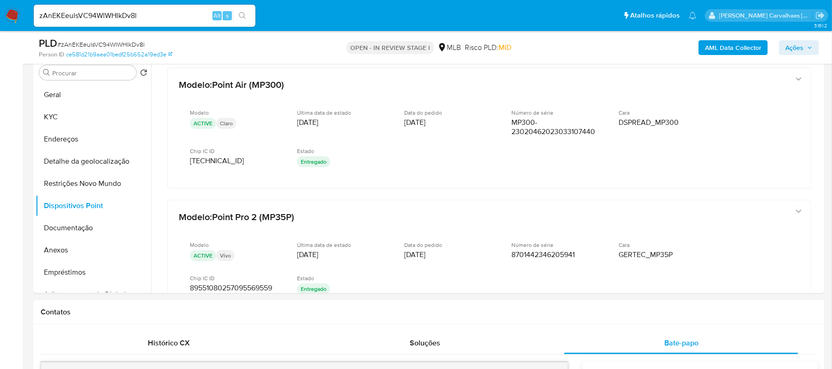
scroll to position [196, 0]
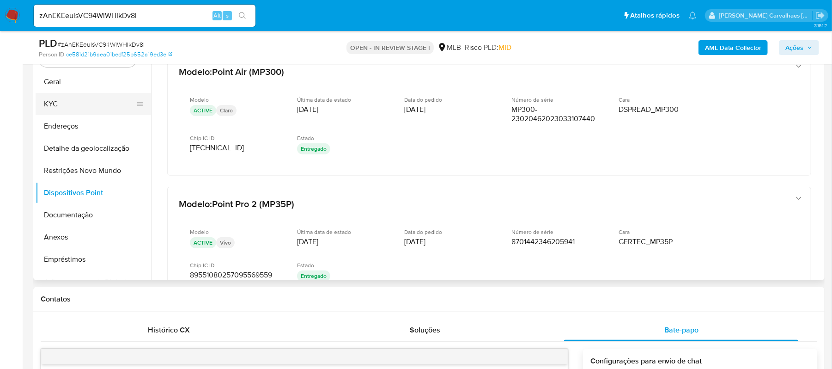
click at [62, 104] on button "KYC" at bounding box center [90, 104] width 108 height 22
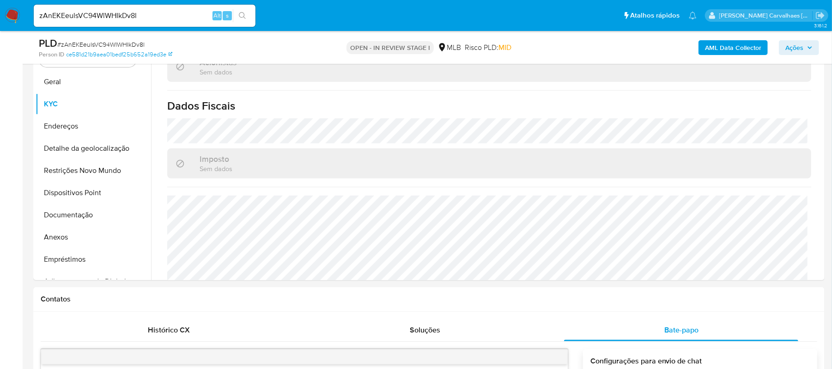
scroll to position [590, 0]
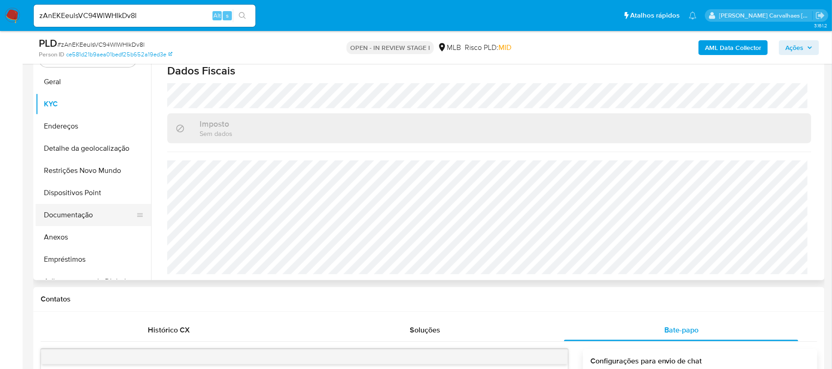
click at [85, 214] on button "Documentação" at bounding box center [90, 215] width 108 height 22
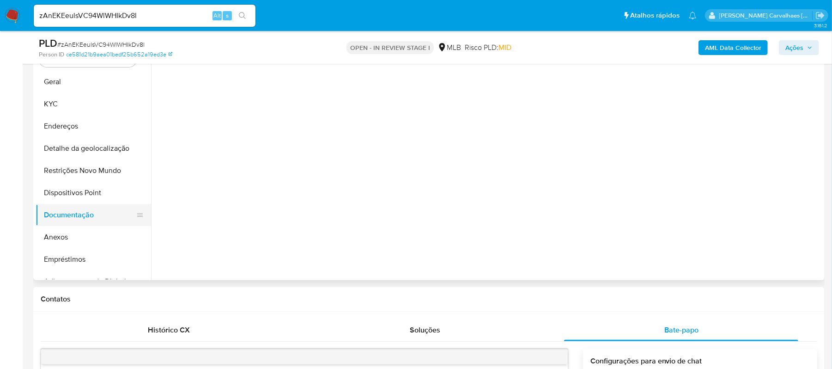
scroll to position [0, 0]
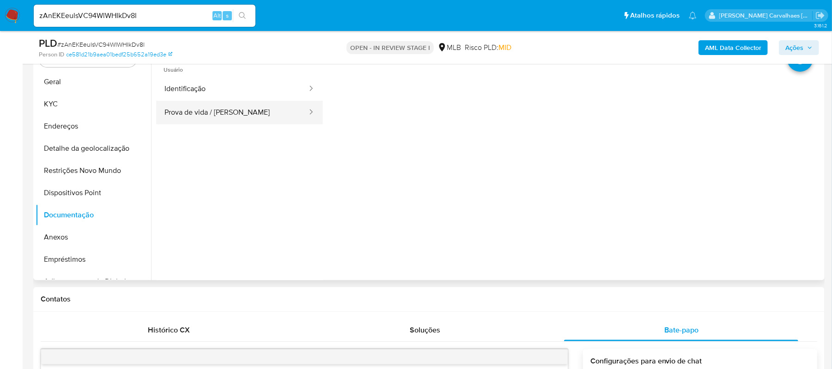
click at [235, 116] on button "Prova de vida / Selfie" at bounding box center [232, 113] width 152 height 24
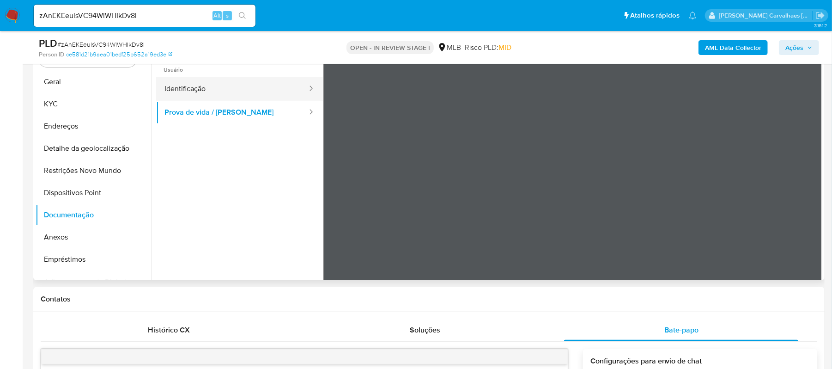
click at [233, 87] on button "Identificação" at bounding box center [232, 89] width 152 height 24
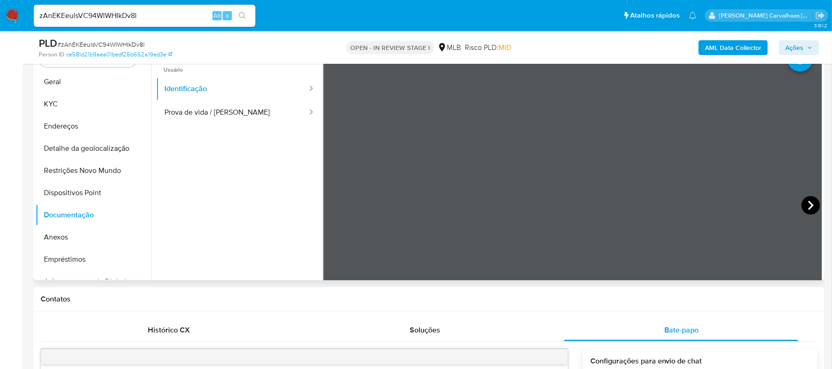
click at [810, 207] on icon at bounding box center [811, 205] width 18 height 18
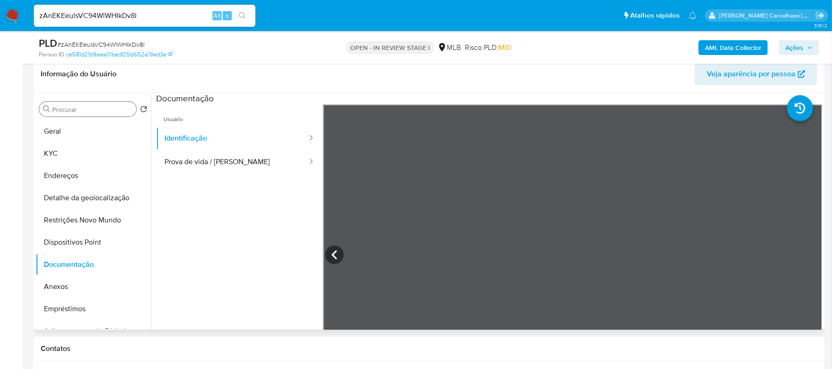
scroll to position [73, 0]
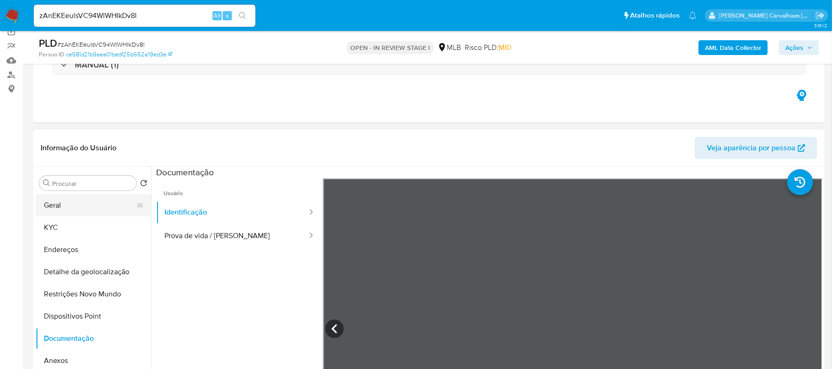
click at [82, 204] on button "Geral" at bounding box center [90, 205] width 108 height 22
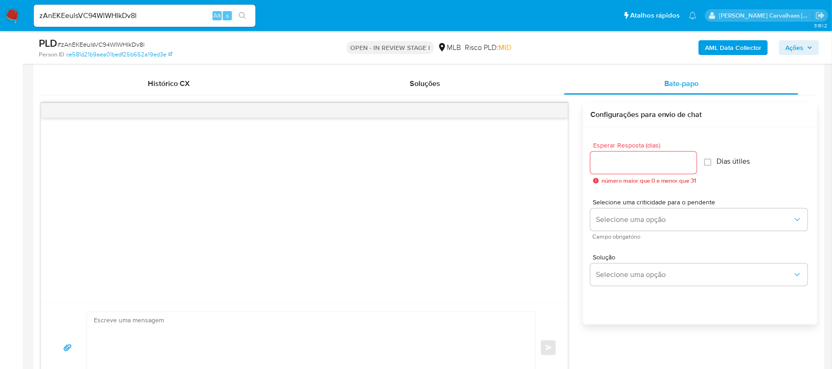
scroll to position [690, 0]
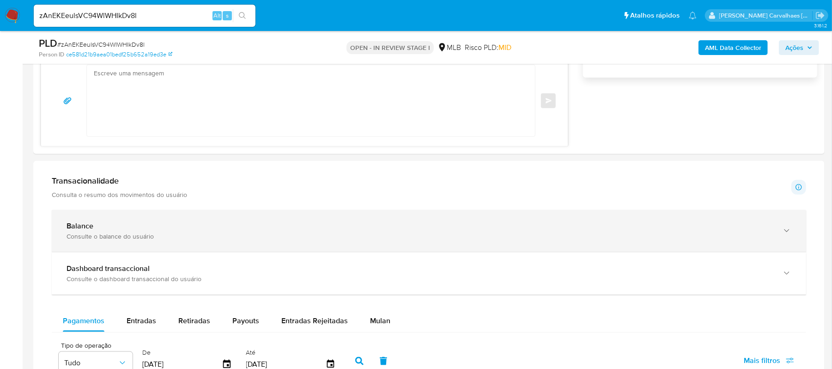
drag, startPoint x: 777, startPoint y: 238, endPoint x: 751, endPoint y: 241, distance: 26.0
click at [779, 238] on div "Balance Consulte o balance do usuário" at bounding box center [429, 231] width 755 height 42
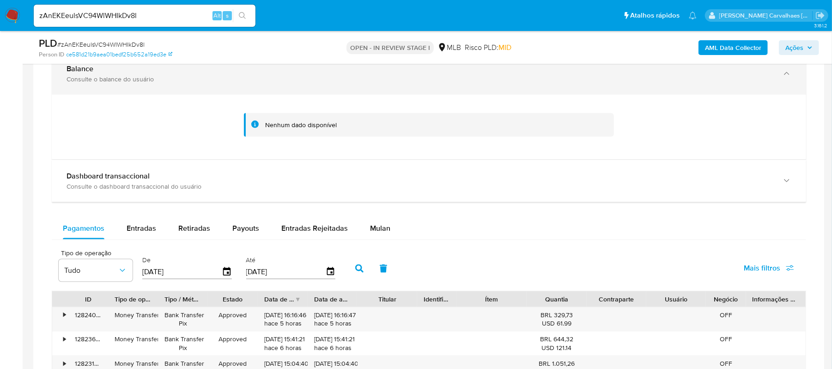
scroll to position [874, 0]
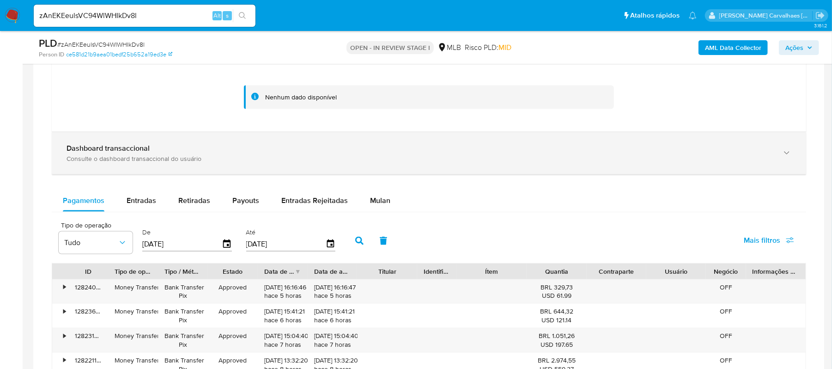
click at [781, 159] on div "button" at bounding box center [786, 153] width 11 height 19
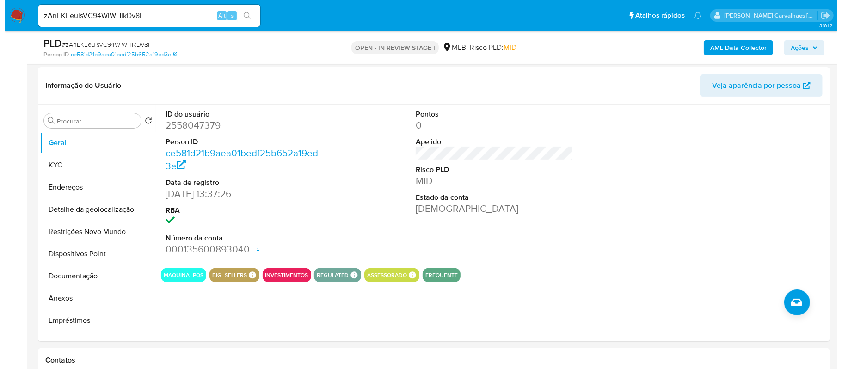
scroll to position [135, 0]
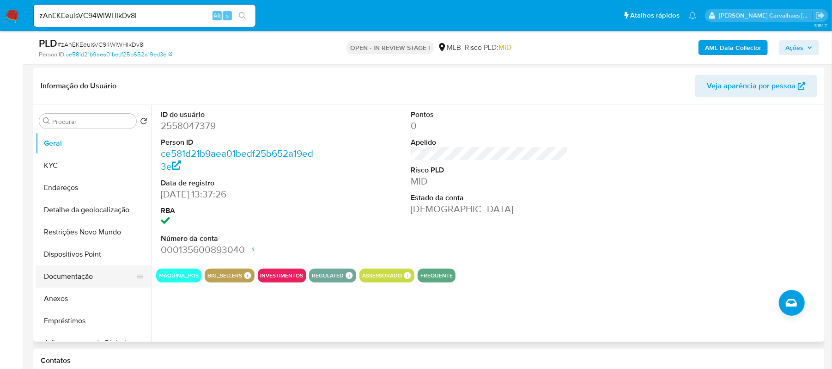
click at [84, 276] on button "Documentação" at bounding box center [90, 276] width 108 height 22
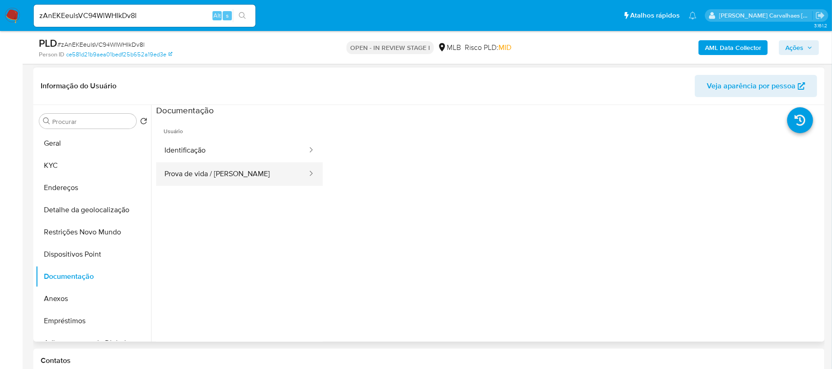
click at [272, 175] on button "Prova de vida / Selfie" at bounding box center [232, 174] width 152 height 24
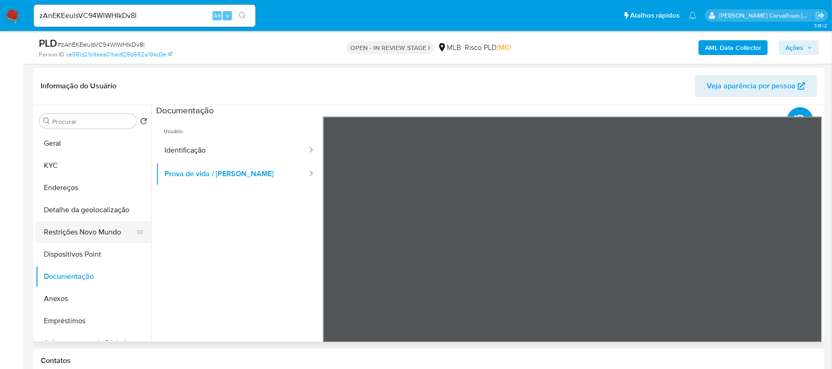
click at [94, 230] on button "Restrições Novo Mundo" at bounding box center [90, 232] width 108 height 22
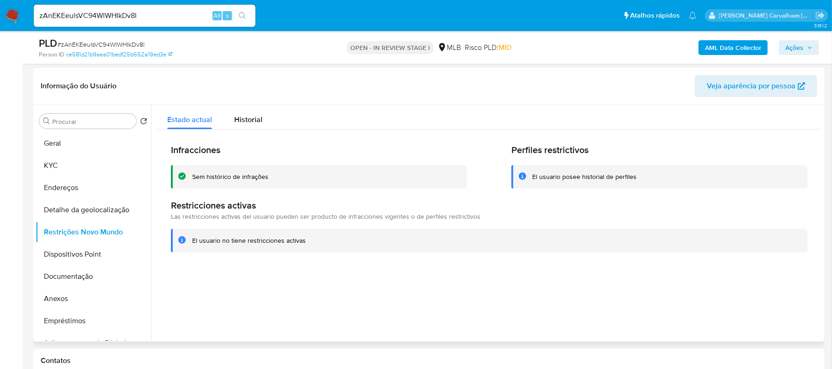
drag, startPoint x: 275, startPoint y: 174, endPoint x: 193, endPoint y: 178, distance: 81.4
click at [193, 178] on div "Sem histórico de infrações" at bounding box center [326, 176] width 268 height 9
drag, startPoint x: 190, startPoint y: 241, endPoint x: 306, endPoint y: 241, distance: 115.5
click at [306, 241] on div "El usuario no tiene restricciones activas" at bounding box center [489, 241] width 637 height 24
click at [79, 278] on button "Documentação" at bounding box center [90, 276] width 108 height 22
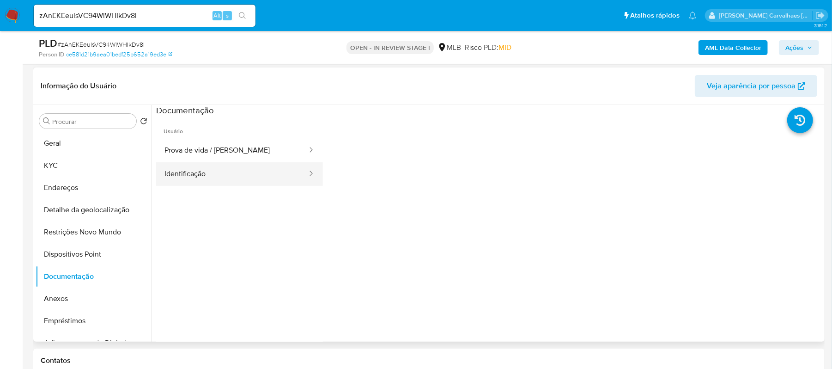
click at [191, 176] on button "Identificação" at bounding box center [232, 174] width 152 height 24
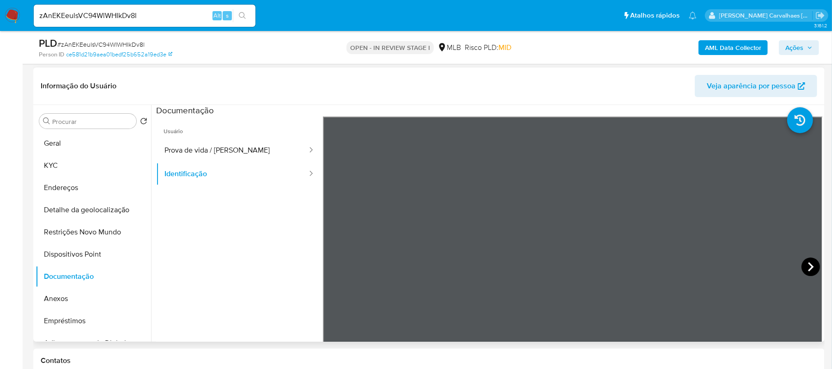
click at [802, 261] on icon at bounding box center [811, 266] width 18 height 18
click at [188, 149] on button "Prova de vida / Selfie" at bounding box center [232, 151] width 152 height 24
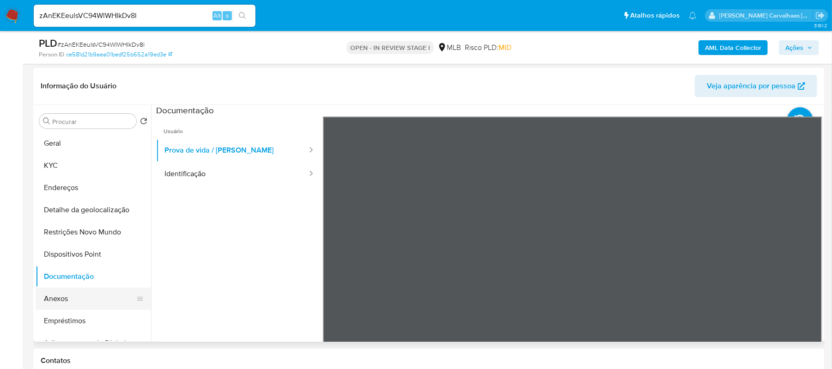
click at [67, 296] on button "Anexos" at bounding box center [90, 298] width 108 height 22
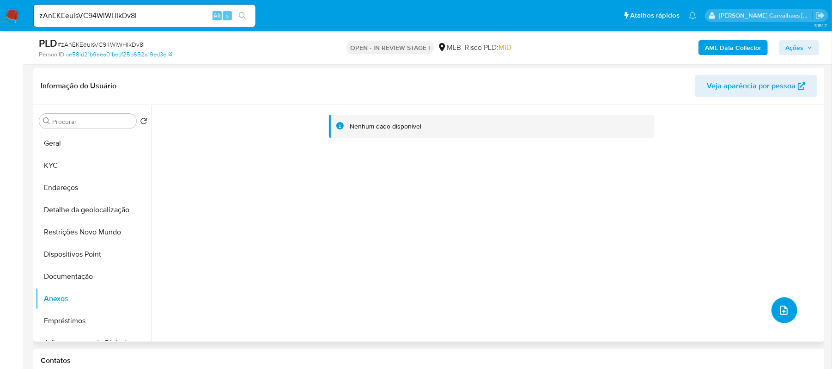
click at [785, 313] on icon "upload-file" at bounding box center [784, 310] width 11 height 11
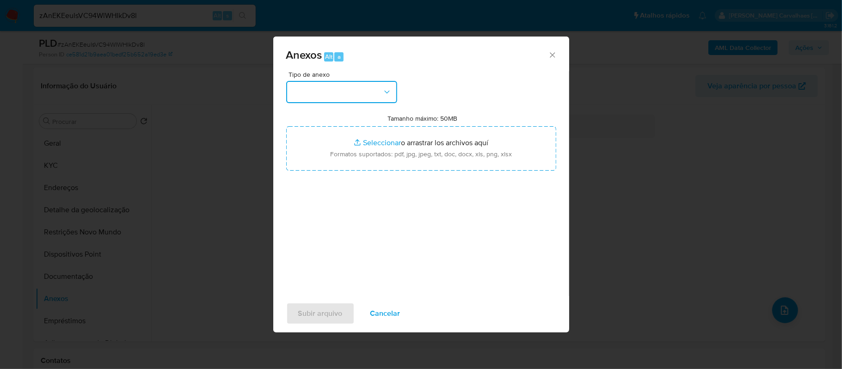
click at [383, 91] on icon "button" at bounding box center [386, 91] width 9 height 9
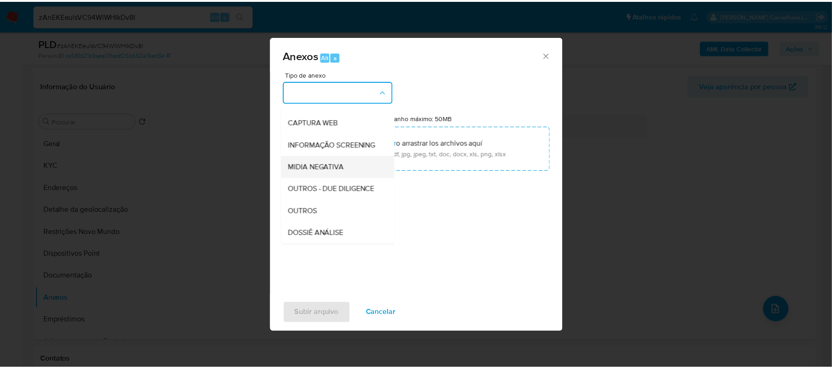
scroll to position [61, 0]
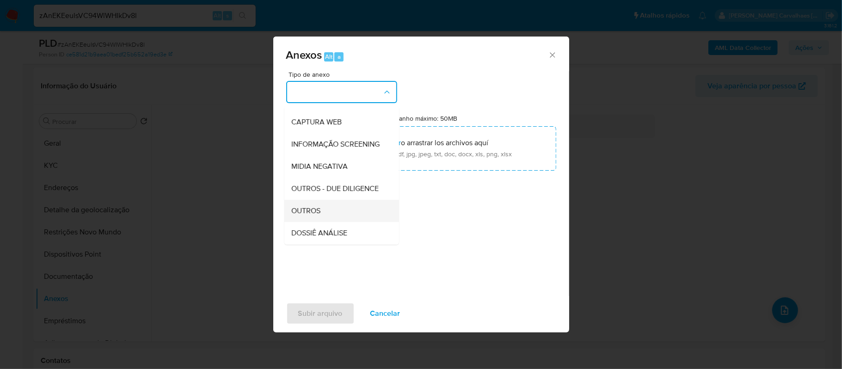
click at [313, 222] on div "OUTROS" at bounding box center [339, 211] width 94 height 22
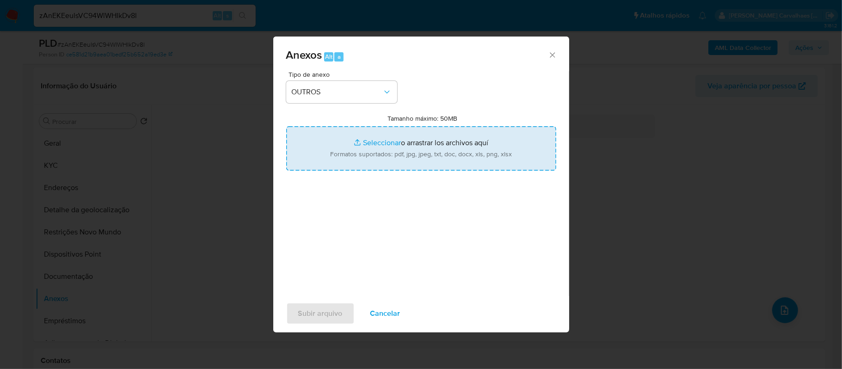
click at [366, 142] on input "Tamanho máximo: 50MB Seleccionar archivos" at bounding box center [421, 148] width 270 height 44
type input "C:\fakepath\SAR - XXXX - CNPJ 55929329000123 - QUALIFICA PARA VIDA LTDA.pdf"
click at [382, 143] on input "Tamanho máximo: 50MB Seleccionar archivos" at bounding box center [421, 148] width 270 height 44
type input "C:\fakepath\Mulan QUALIFICA PARA VIDA LTDA2558047379_2025_10_01_10_11_46 - Prin…"
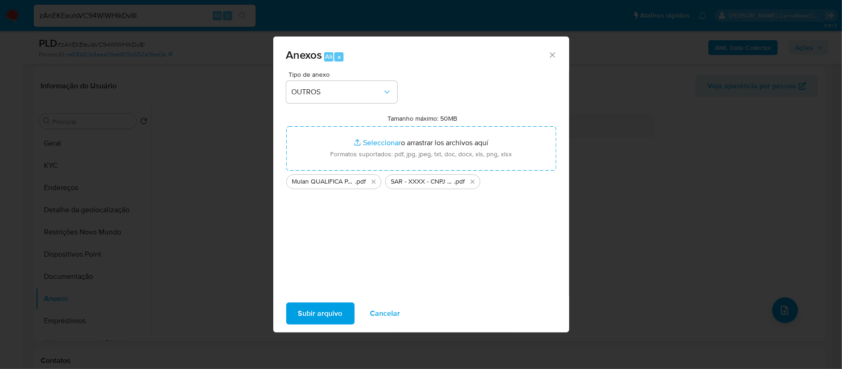
click at [322, 314] on span "Subir arquivo" at bounding box center [320, 313] width 44 height 20
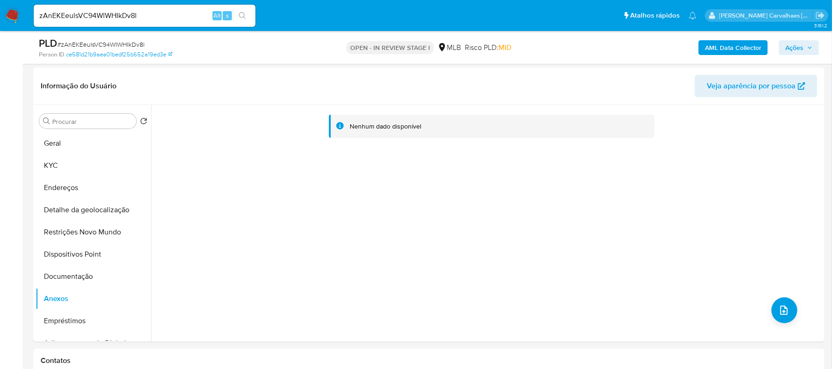
click at [809, 43] on span "Ações" at bounding box center [799, 47] width 27 height 13
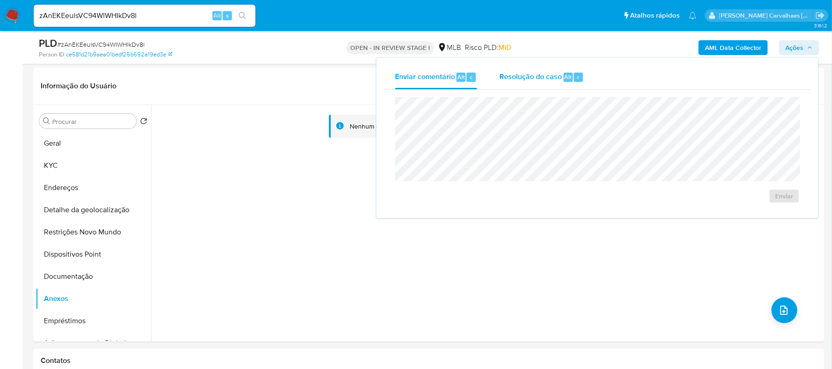
click at [527, 78] on span "Resolução do caso" at bounding box center [531, 76] width 62 height 11
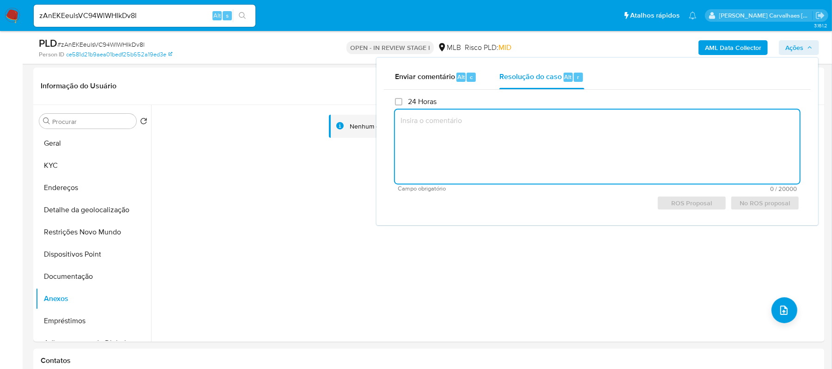
paste textarea "A empresa possui proprietária jovem (22 anos- 22/08/2003); -Empresa possui movi…"
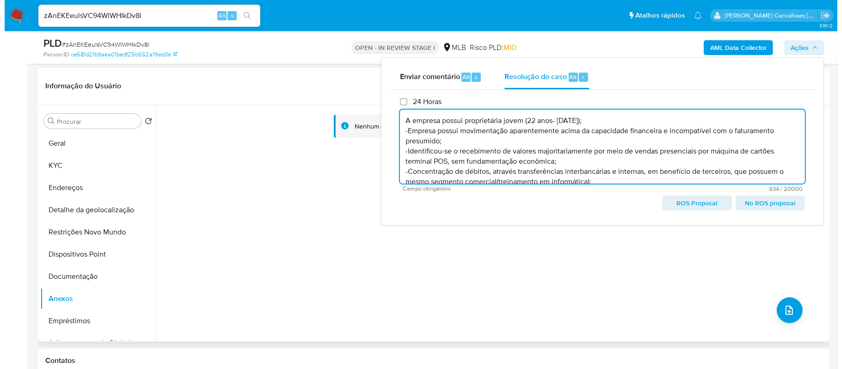
scroll to position [74, 0]
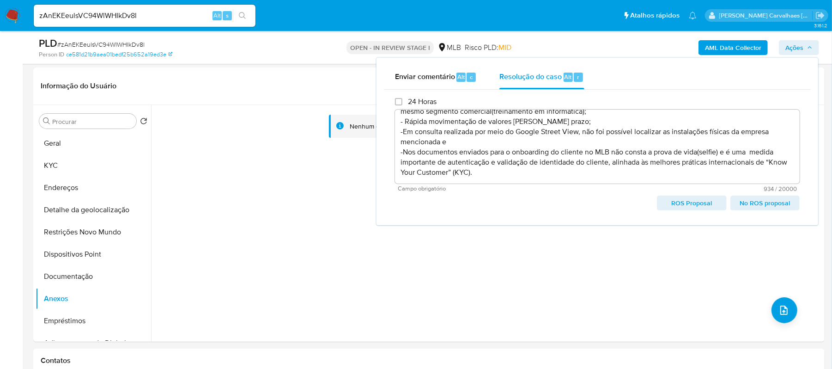
click at [694, 206] on span "ROS Proposal" at bounding box center [692, 202] width 56 height 13
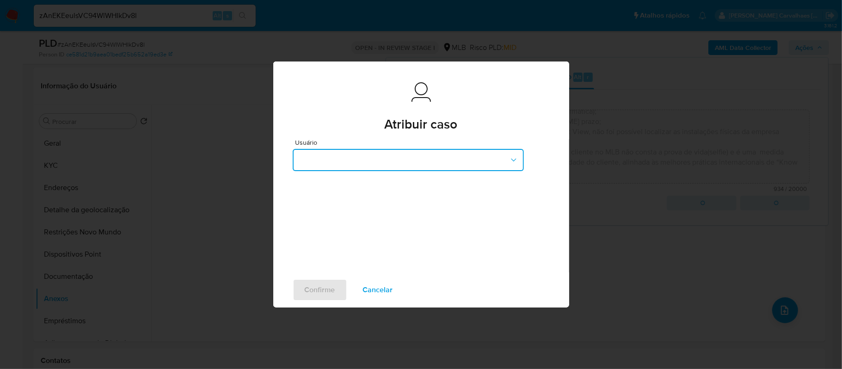
click at [510, 162] on icon "button" at bounding box center [513, 159] width 9 height 9
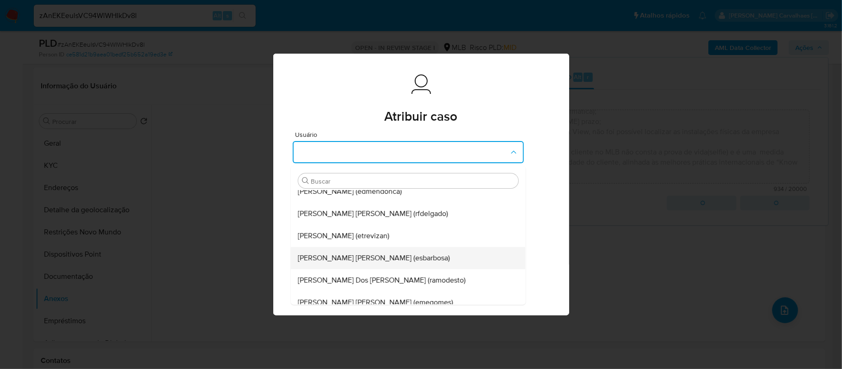
scroll to position [174, 0]
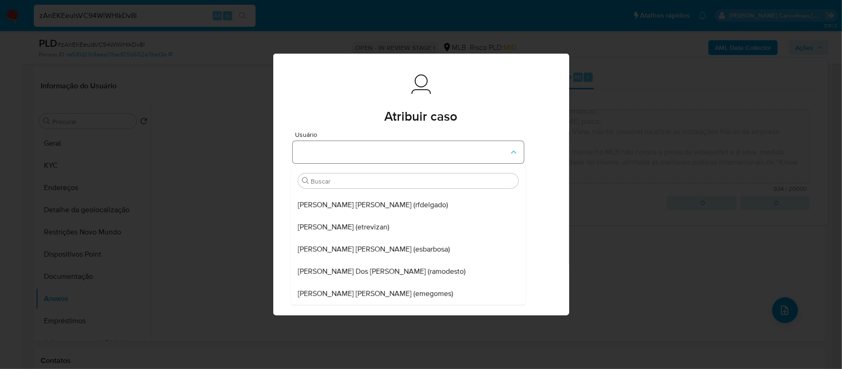
click at [373, 146] on button "button" at bounding box center [408, 152] width 231 height 22
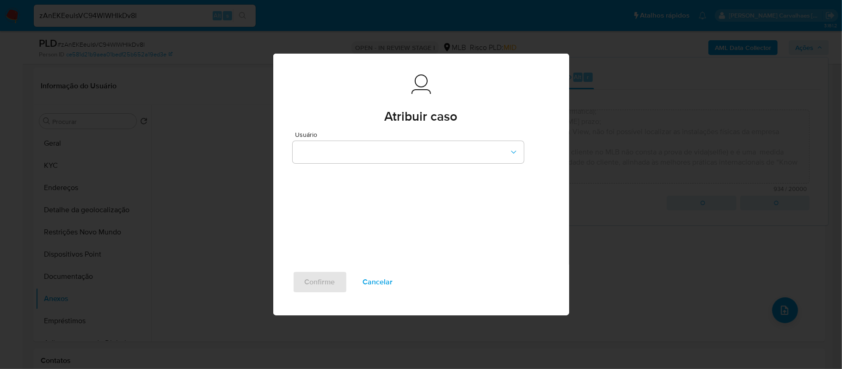
click at [377, 281] on span "Cancelar" at bounding box center [378, 282] width 30 height 20
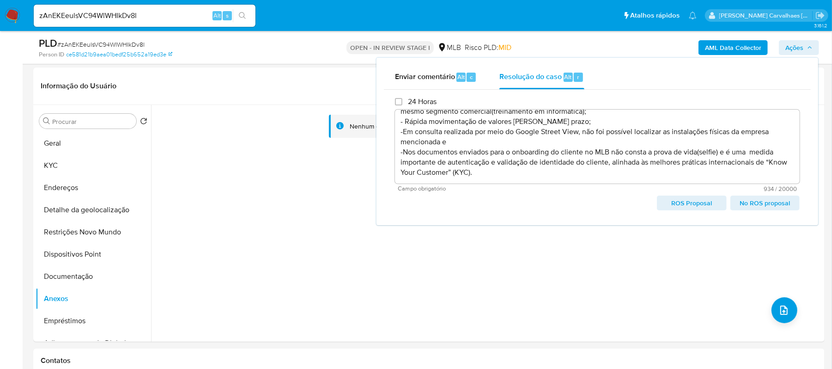
click at [683, 206] on span "ROS Proposal" at bounding box center [692, 202] width 56 height 13
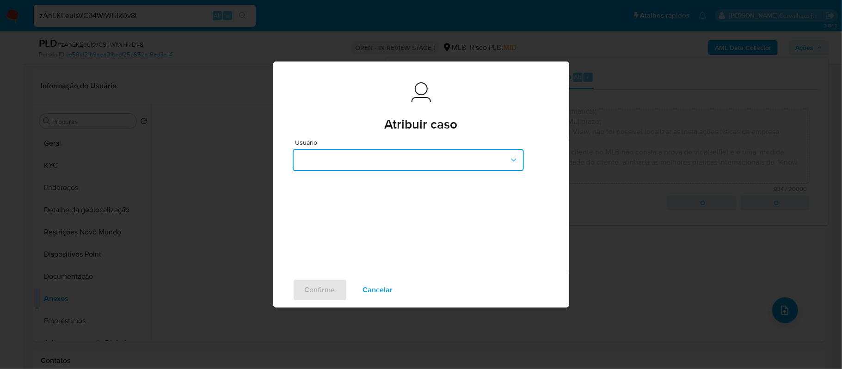
click at [514, 161] on icon "button" at bounding box center [513, 159] width 9 height 9
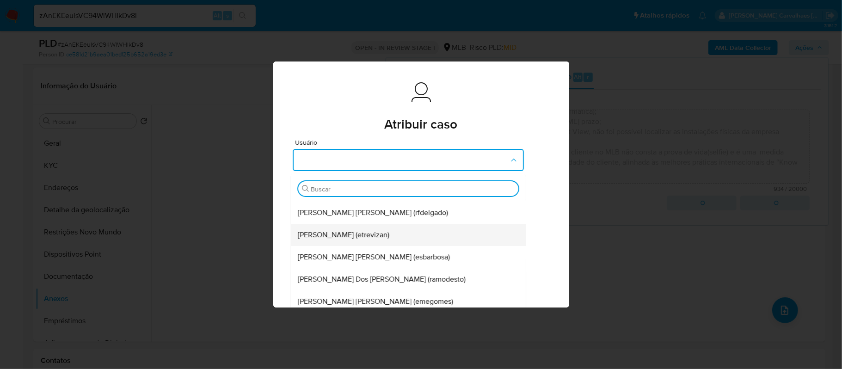
click at [357, 232] on span "Erico Trevizan (etrevizan)" at bounding box center [344, 234] width 92 height 9
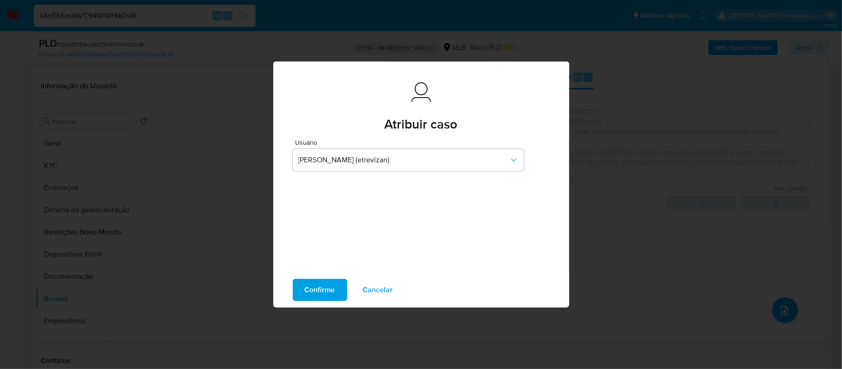
click at [315, 295] on span "Confirme" at bounding box center [320, 290] width 31 height 20
type textarea "A empresa possui proprietária jovem (22 anos- 22/08/2003); -Empresa possui movi…"
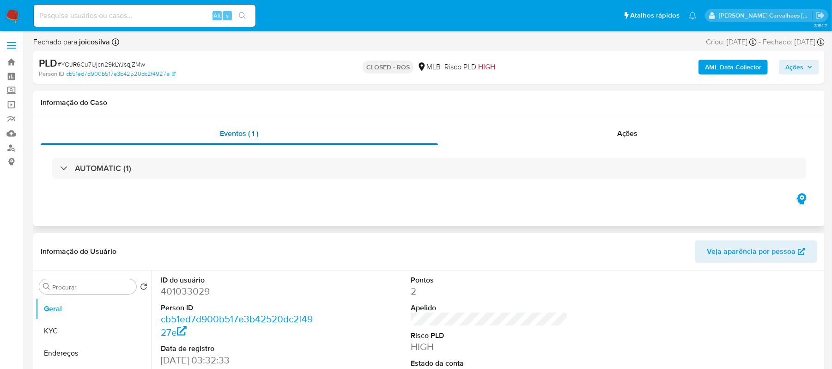
select select "10"
click at [10, 60] on link "Bandeja" at bounding box center [55, 62] width 110 height 14
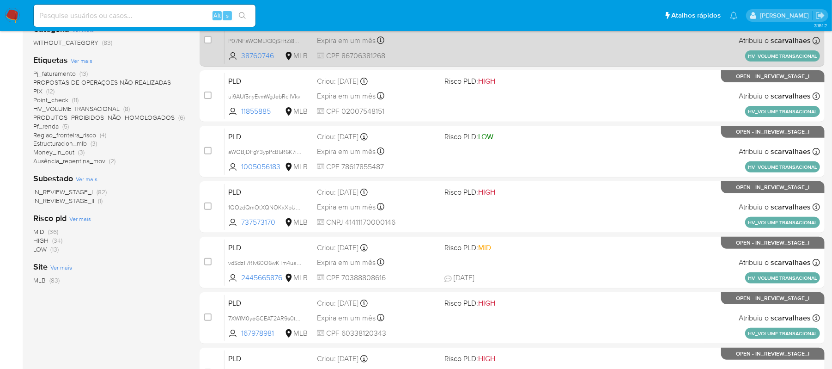
scroll to position [185, 0]
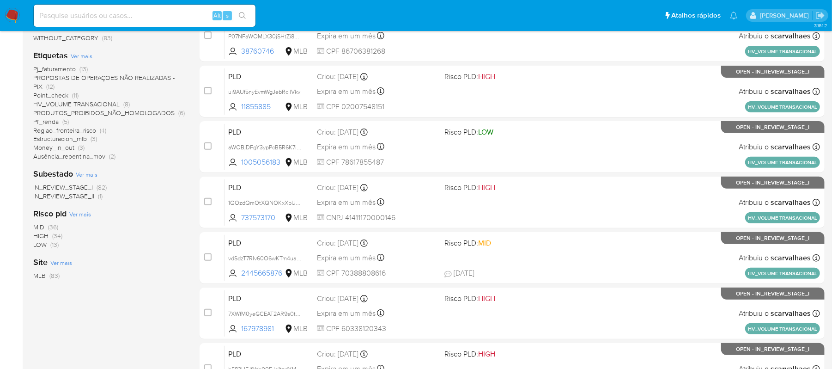
click at [57, 122] on span "Pf_renda" at bounding box center [45, 121] width 25 height 9
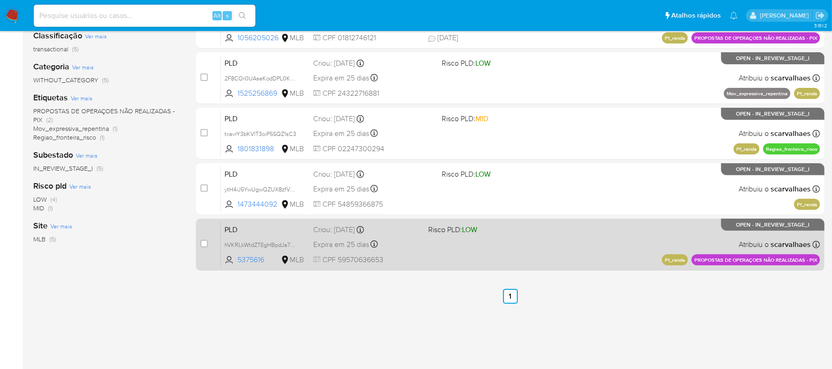
scroll to position [123, 0]
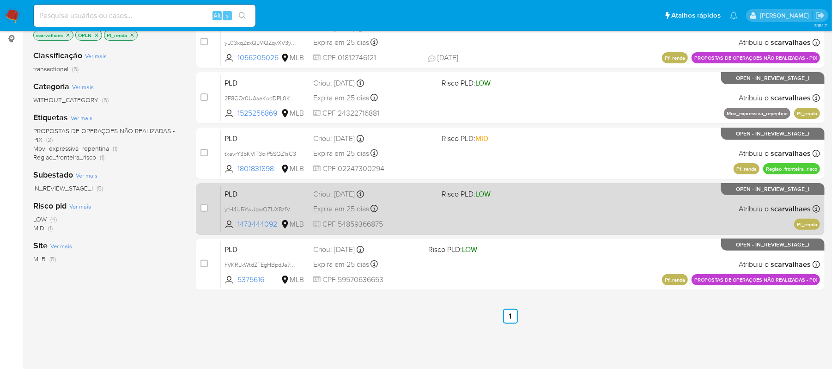
click at [482, 208] on span at bounding box center [502, 209] width 121 height 2
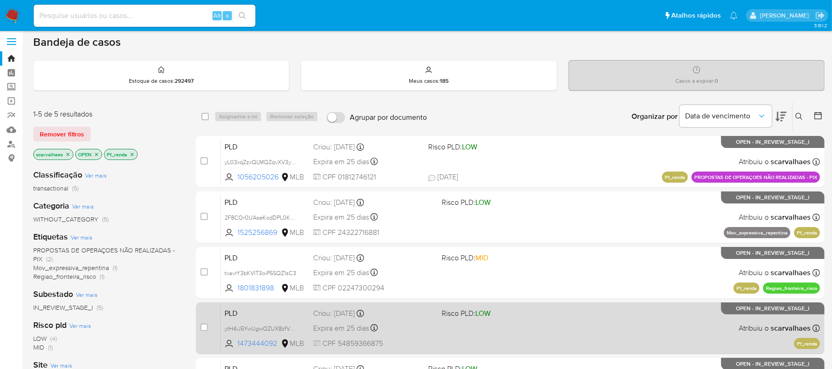
scroll to position [0, 0]
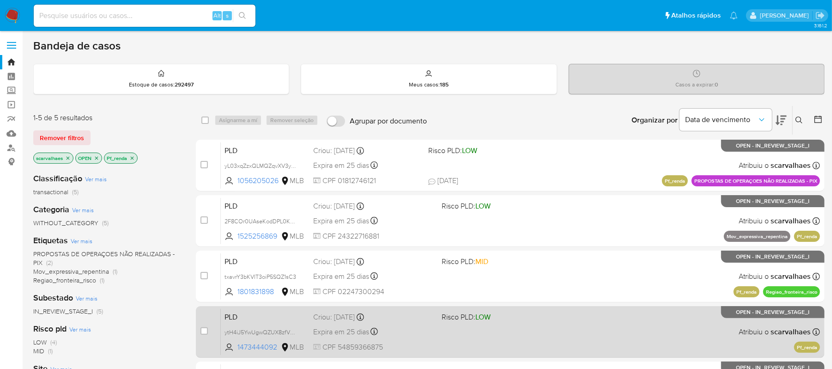
click at [551, 232] on div "PLD 2F8COr0UAseKodDPL0KWkIEq 1525256869 MLB Risco PLD: LOW Criou: [DATE] Criou:…" at bounding box center [520, 220] width 599 height 47
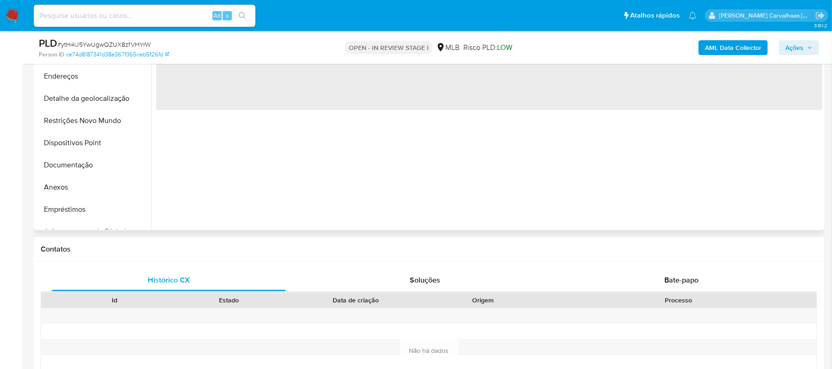
select select "10"
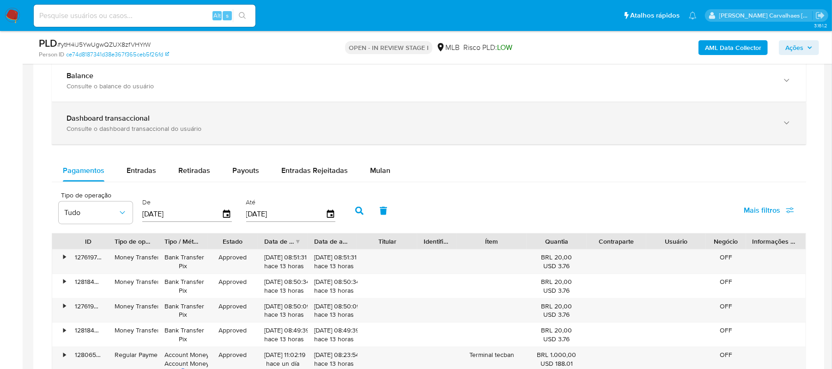
scroll to position [678, 0]
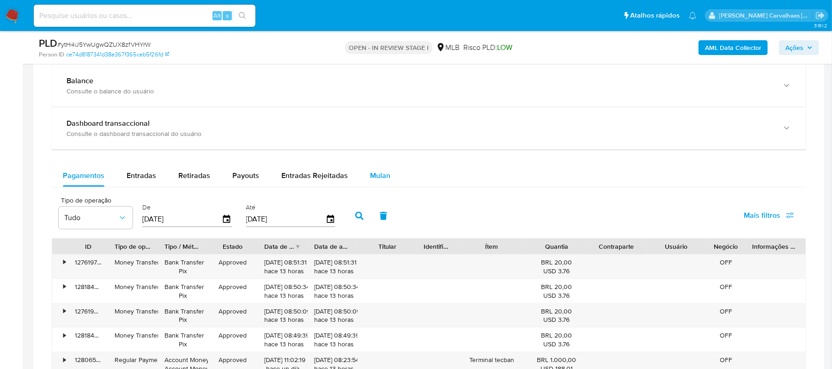
click at [383, 181] on span "Mulan" at bounding box center [380, 175] width 20 height 11
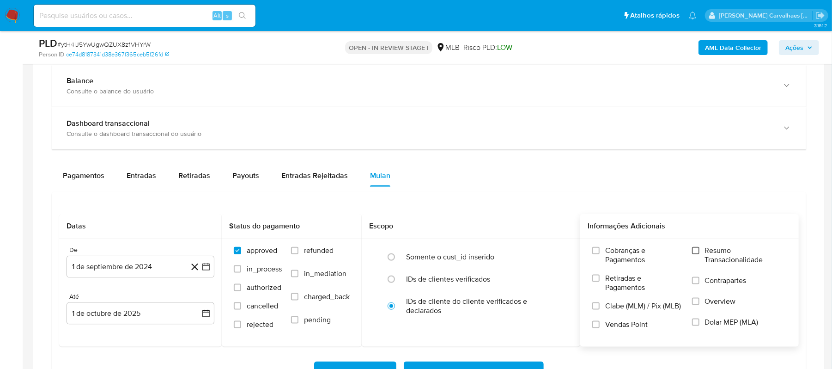
click at [697, 254] on input "Resumo Transacionalidade" at bounding box center [695, 250] width 7 height 7
click at [207, 267] on icon "button" at bounding box center [205, 266] width 9 height 9
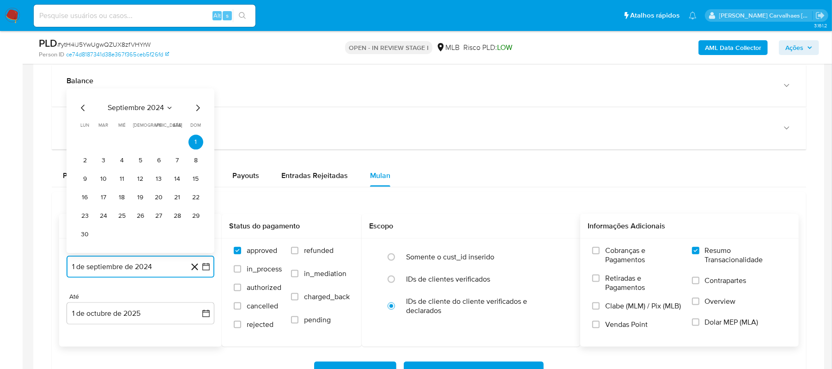
click at [196, 114] on icon "Mes siguiente" at bounding box center [197, 108] width 11 height 11
click at [194, 131] on icon "Mes siguiente" at bounding box center [197, 126] width 11 height 11
click at [196, 126] on icon "Mes siguiente" at bounding box center [197, 126] width 11 height 11
click at [197, 111] on icon "Mes siguiente" at bounding box center [197, 108] width 11 height 11
click at [196, 130] on icon "Mes siguiente" at bounding box center [198, 126] width 4 height 6
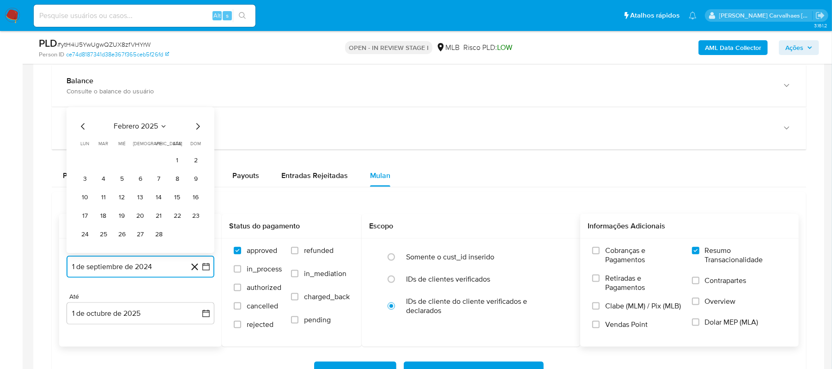
click at [196, 128] on icon "Mes siguiente" at bounding box center [197, 126] width 11 height 11
click at [196, 113] on icon "Mes siguiente" at bounding box center [197, 108] width 11 height 11
click at [197, 126] on icon "Mes siguiente" at bounding box center [197, 126] width 11 height 11
click at [198, 111] on icon "Mes siguiente" at bounding box center [197, 108] width 11 height 11
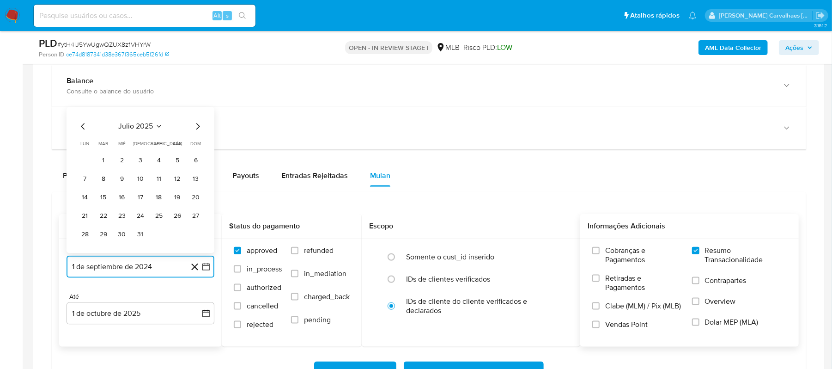
click at [193, 128] on icon "Mes siguiente" at bounding box center [197, 126] width 11 height 11
click at [80, 130] on icon "Mes anterior" at bounding box center [83, 126] width 11 height 11
click at [196, 130] on icon "Mes siguiente" at bounding box center [197, 126] width 11 height 11
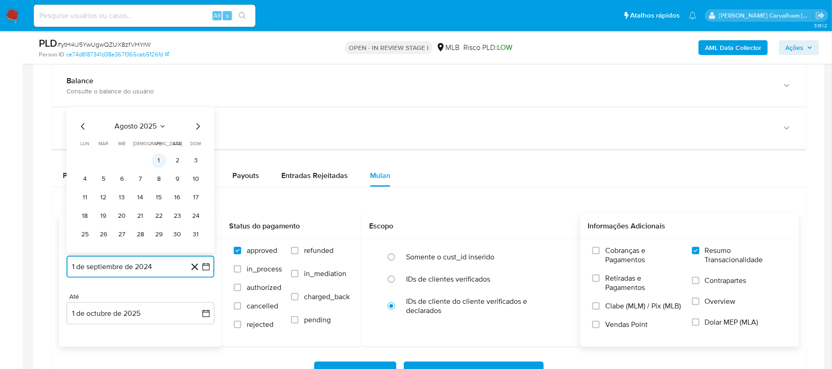
click at [163, 163] on button "1" at bounding box center [159, 160] width 15 height 15
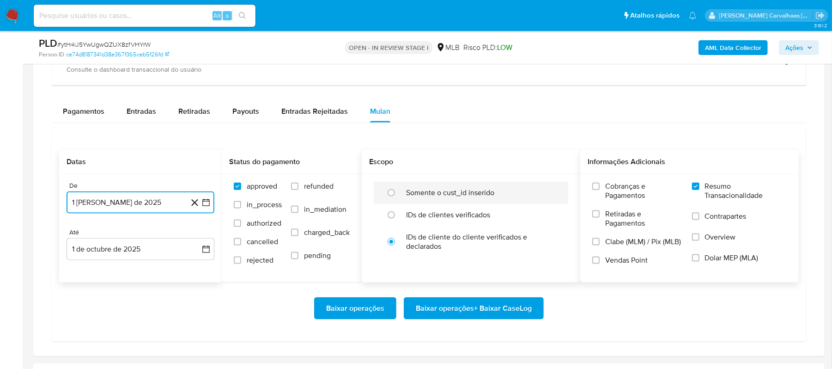
scroll to position [801, 0]
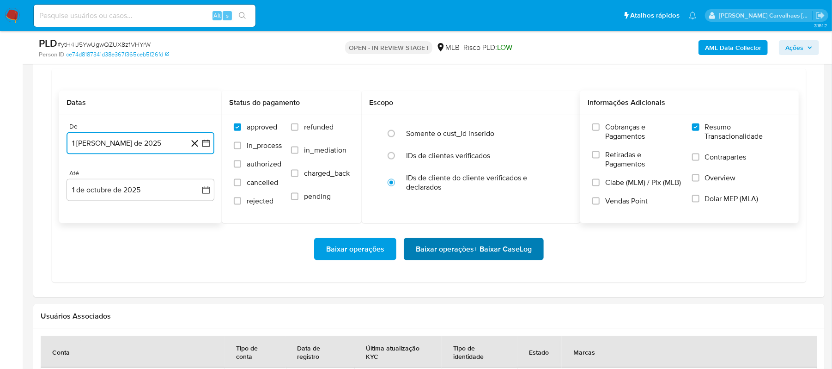
click at [471, 257] on span "Baixar operações + Baixar CaseLog" at bounding box center [474, 249] width 116 height 20
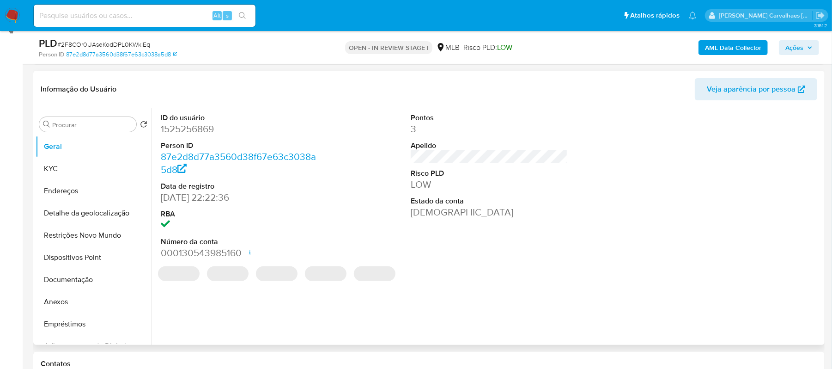
select select "10"
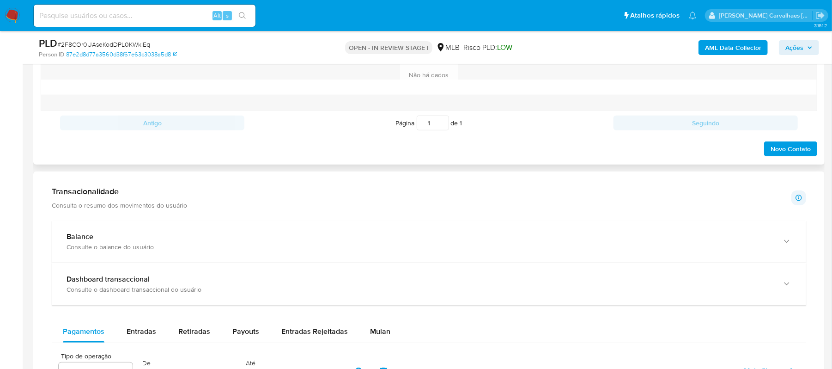
scroll to position [555, 0]
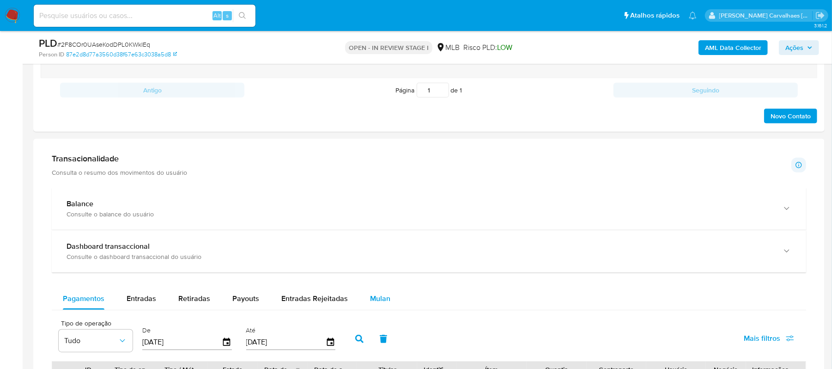
click at [387, 298] on button "Mulan" at bounding box center [380, 298] width 43 height 22
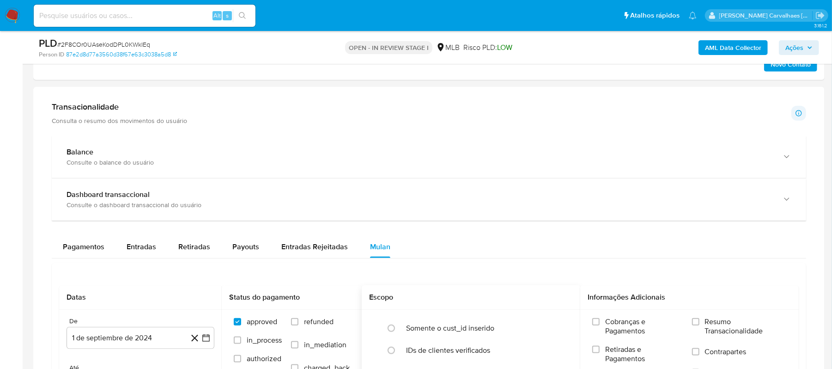
scroll to position [678, 0]
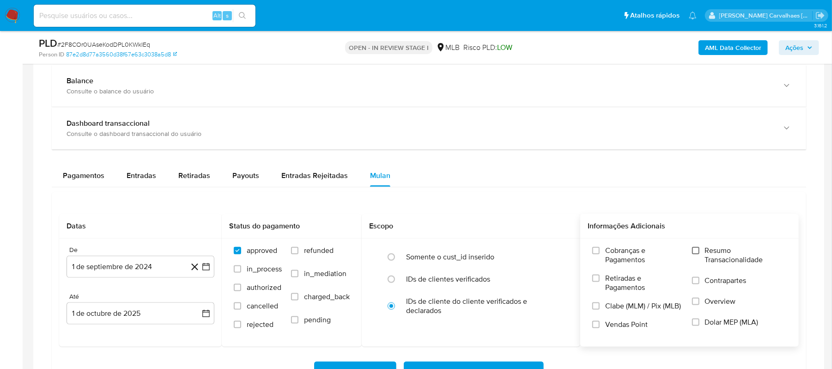
click at [696, 253] on input "Resumo Transacionalidade" at bounding box center [695, 250] width 7 height 7
click at [209, 270] on icon "button" at bounding box center [205, 266] width 7 height 7
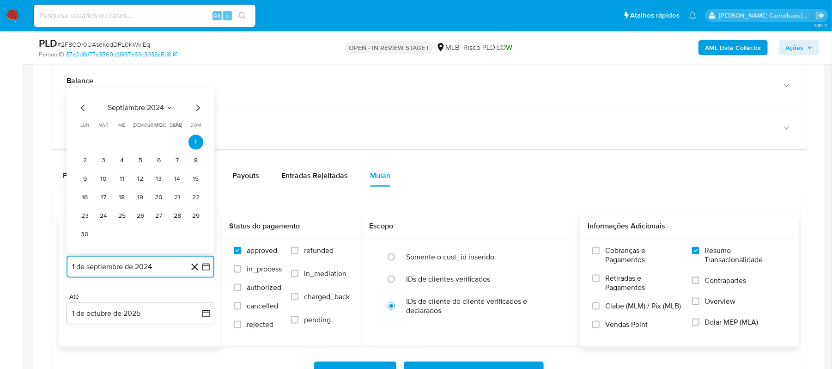
click at [196, 110] on icon "Mes siguiente" at bounding box center [197, 108] width 11 height 11
click at [196, 130] on icon "Mes siguiente" at bounding box center [197, 126] width 11 height 11
click at [197, 113] on icon "Mes siguiente" at bounding box center [197, 108] width 11 height 11
click at [200, 124] on icon "Mes siguiente" at bounding box center [197, 126] width 11 height 11
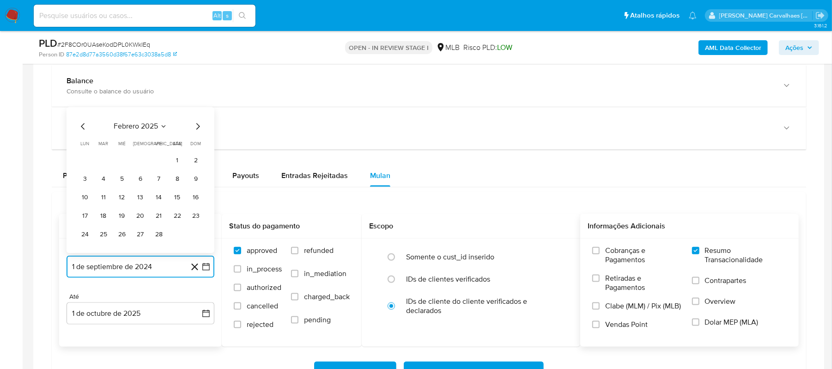
click at [200, 124] on icon "Mes siguiente" at bounding box center [197, 126] width 11 height 11
click at [195, 112] on icon "Mes siguiente" at bounding box center [197, 108] width 11 height 11
click at [198, 130] on icon "Mes siguiente" at bounding box center [198, 126] width 4 height 6
click at [196, 150] on button "1" at bounding box center [196, 142] width 15 height 15
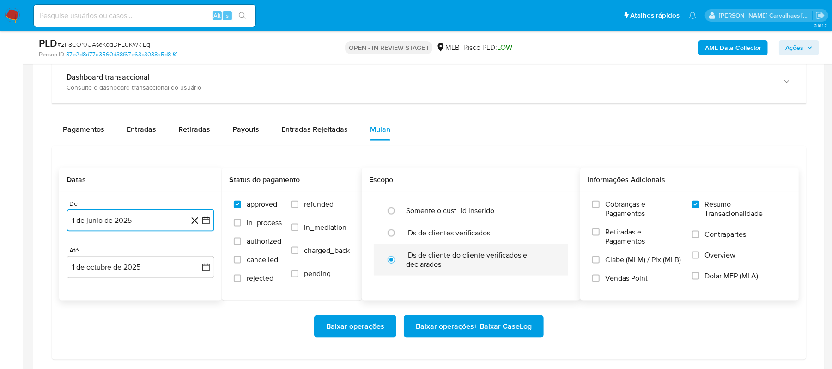
scroll to position [801, 0]
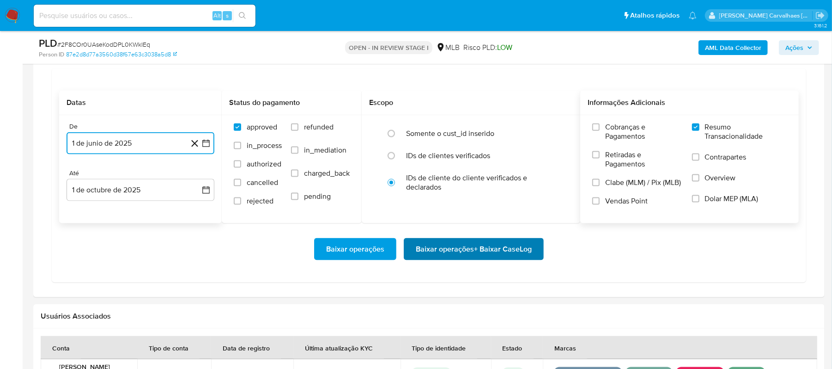
click at [471, 254] on span "Baixar operações + Baixar CaseLog" at bounding box center [474, 249] width 116 height 20
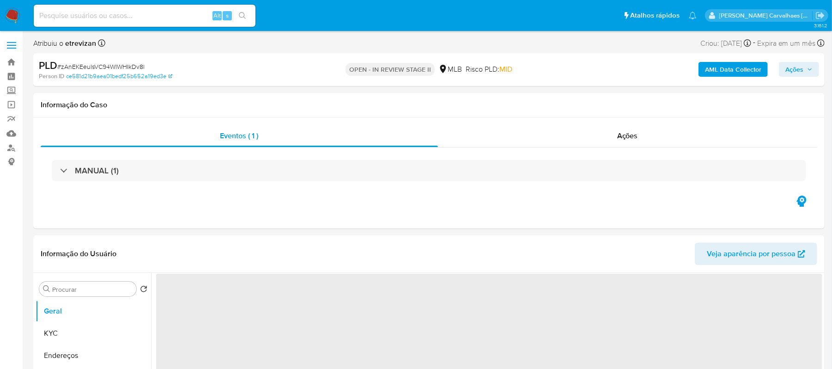
select select "10"
